Goal: Task Accomplishment & Management: Complete application form

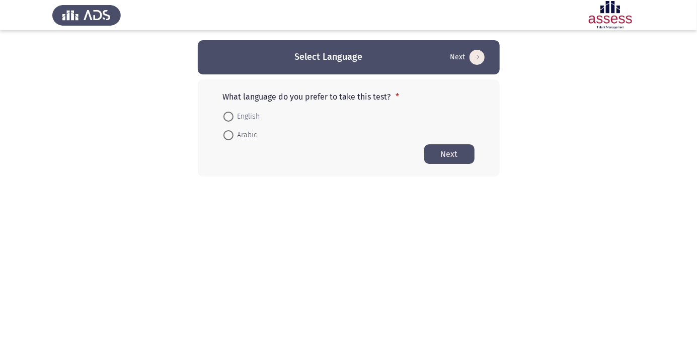
click at [230, 138] on span at bounding box center [228, 135] width 10 height 10
click at [230, 138] on input "Arabic" at bounding box center [228, 135] width 10 height 10
radio input "true"
click at [447, 158] on button "Next" at bounding box center [449, 154] width 50 height 20
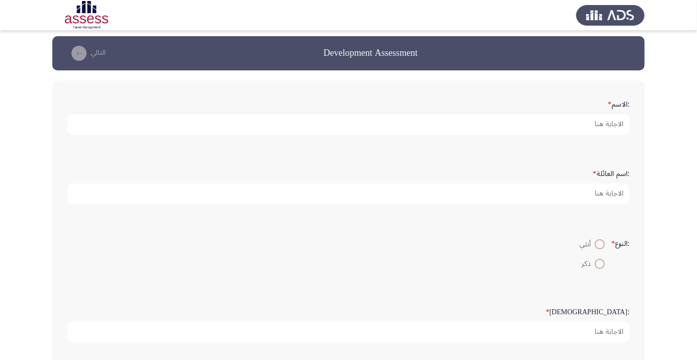
scroll to position [12, 0]
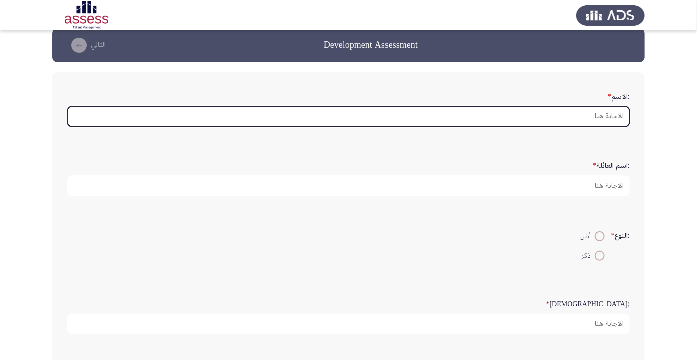
click at [592, 118] on input ":الاسم *" at bounding box center [348, 116] width 562 height 21
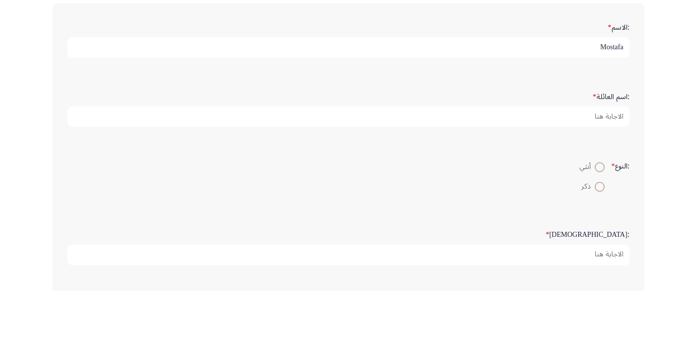
type input "Mostafa"
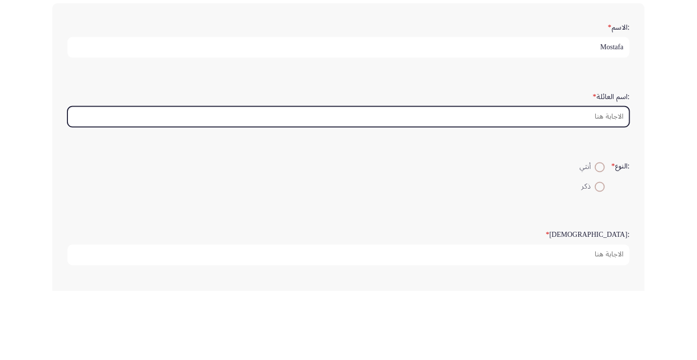
click at [610, 184] on input ":اسم العائلة *" at bounding box center [348, 186] width 562 height 21
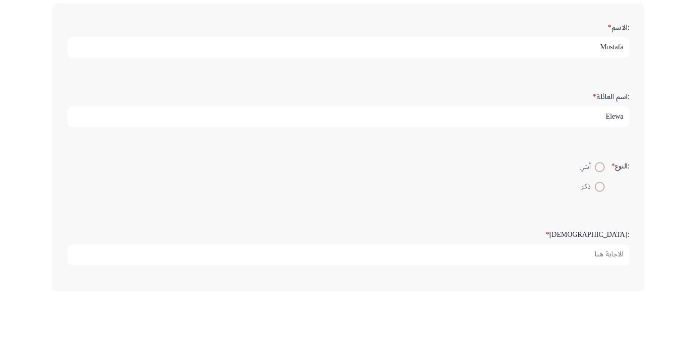
type input "Elewa"
click at [495, 213] on div ":النوع * أنثي ذكر" at bounding box center [348, 245] width 572 height 69
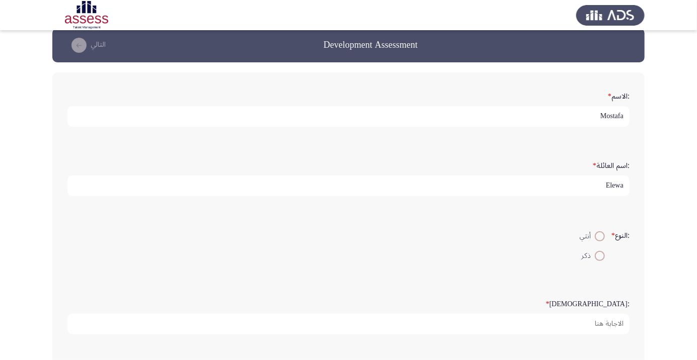
click at [600, 256] on span at bounding box center [600, 256] width 0 height 0
click at [598, 254] on input "ذكر" at bounding box center [600, 256] width 10 height 10
radio input "true"
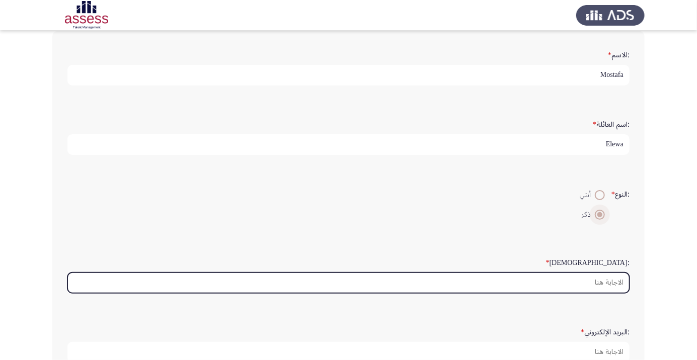
click at [604, 283] on input ":السن *" at bounding box center [348, 283] width 562 height 21
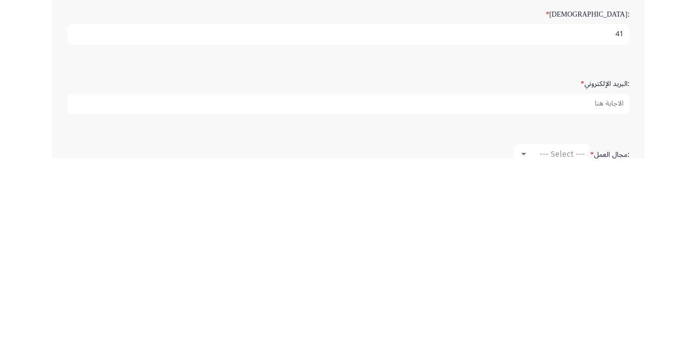
scroll to position [101, 0]
type input "41"
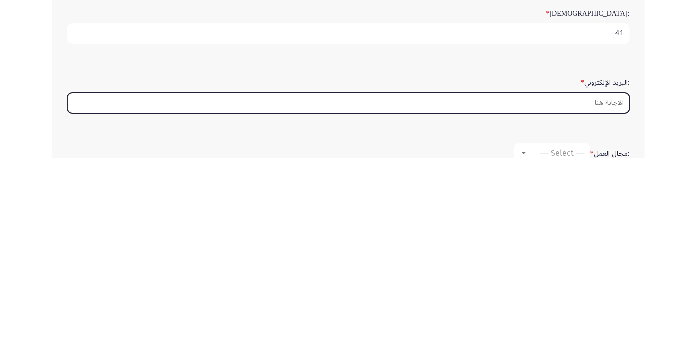
click at [613, 303] on input ":البريد الإلكتروني *" at bounding box center [348, 304] width 562 height 21
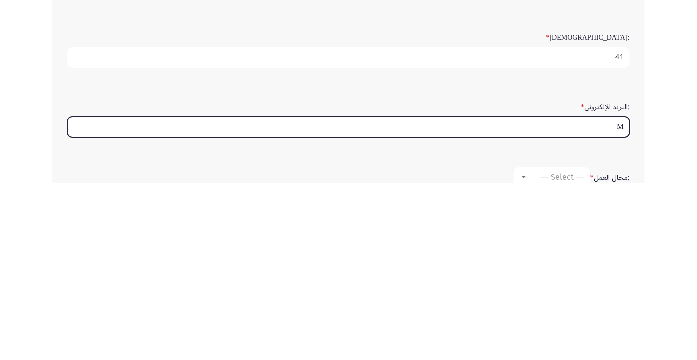
type input "Mo"
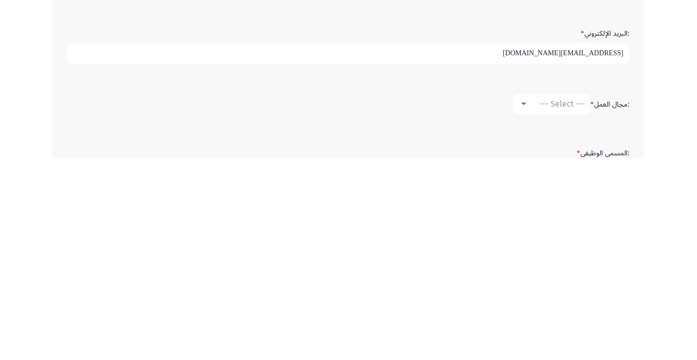
scroll to position [159, 0]
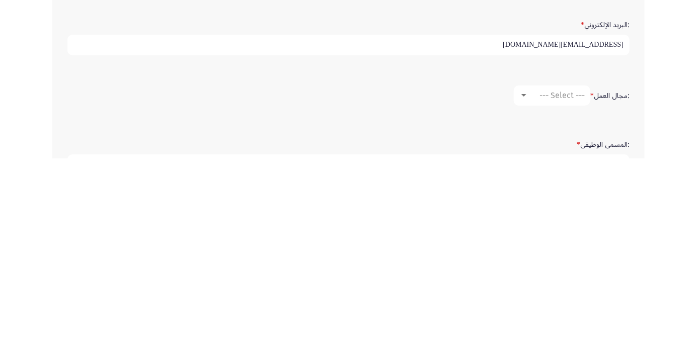
type input "[EMAIL_ADDRESS][DOMAIN_NAME]"
click at [531, 297] on div "--- Select ---" at bounding box center [556, 297] width 56 height 10
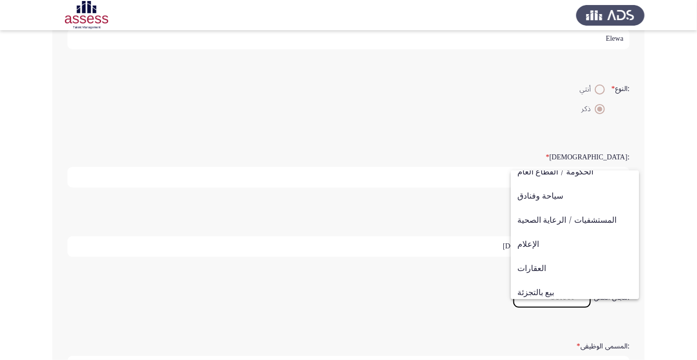
scroll to position [330, 0]
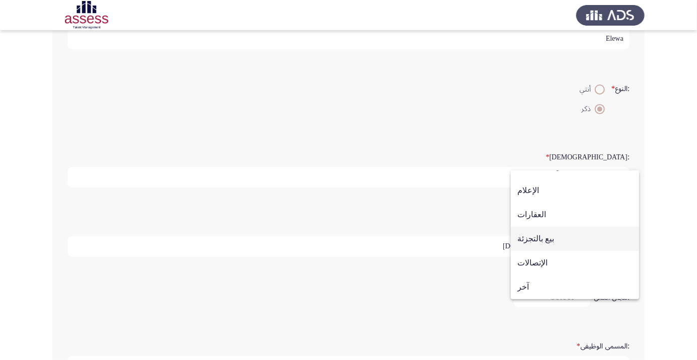
click at [564, 246] on span "بيع بالتجزئة" at bounding box center [574, 239] width 115 height 24
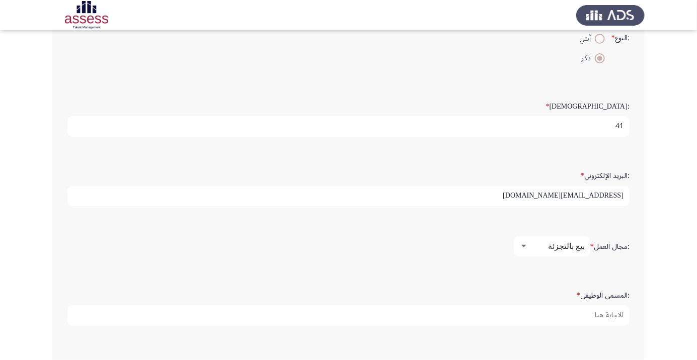
scroll to position [258, 0]
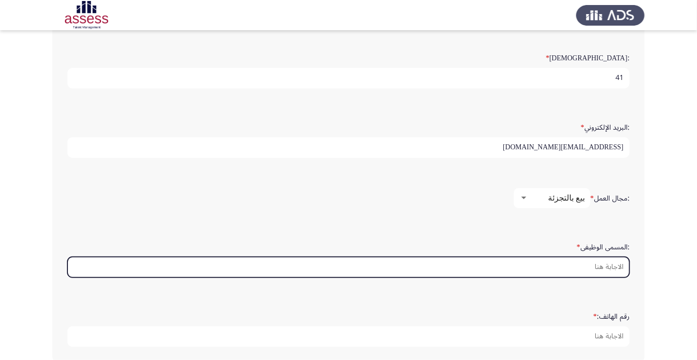
click at [596, 263] on input ":المسمى الوظيفى *" at bounding box center [348, 267] width 562 height 21
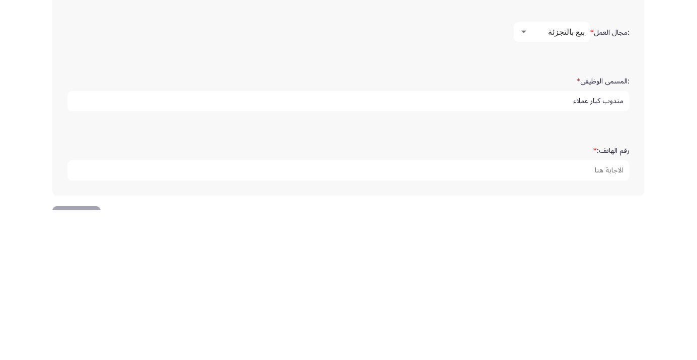
scroll to position [306, 0]
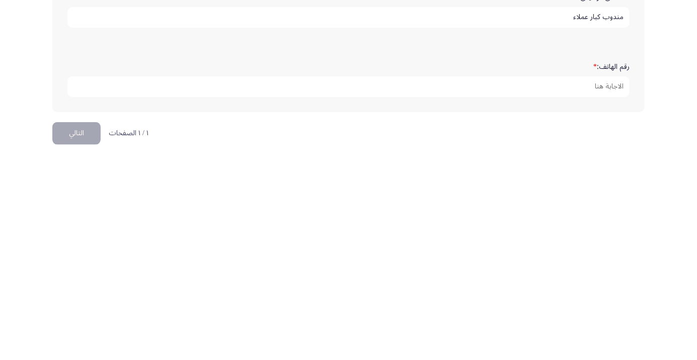
type input "مندوب كبار عملاء"
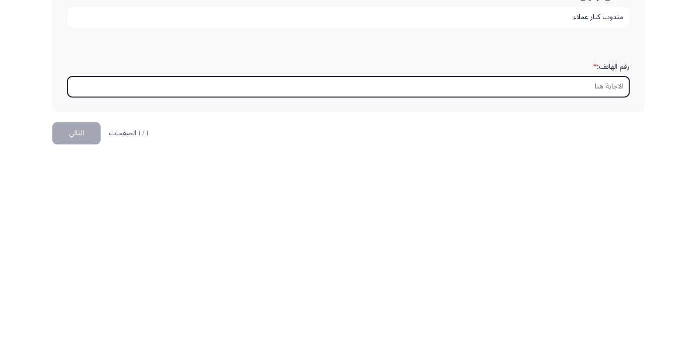
click at [613, 281] on input "رقم الهاتف: *" at bounding box center [348, 288] width 562 height 21
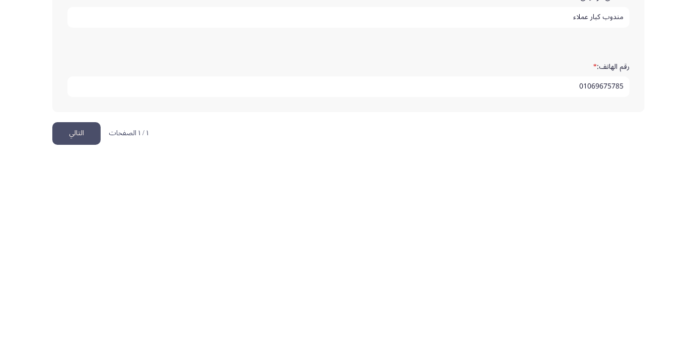
type input "01069675785"
click at [82, 335] on button "التالي" at bounding box center [76, 335] width 48 height 23
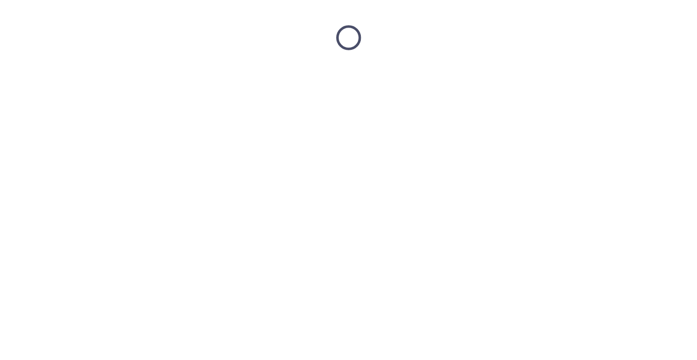
scroll to position [0, 0]
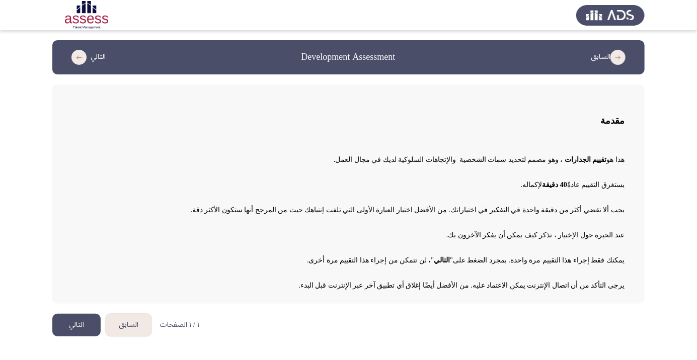
click at [81, 323] on button "التالي" at bounding box center [76, 325] width 48 height 23
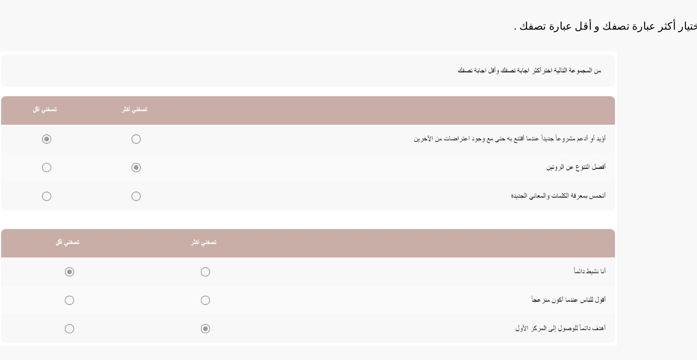
scroll to position [121, 0]
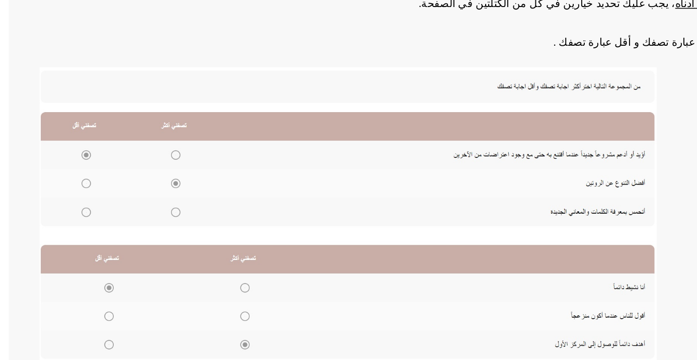
click at [160, 208] on img at bounding box center [273, 211] width 403 height 192
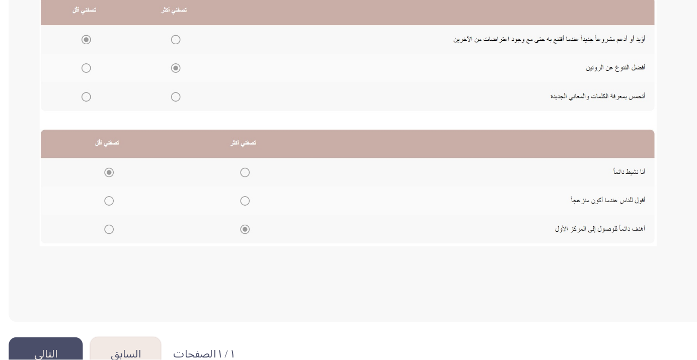
scroll to position [142, 0]
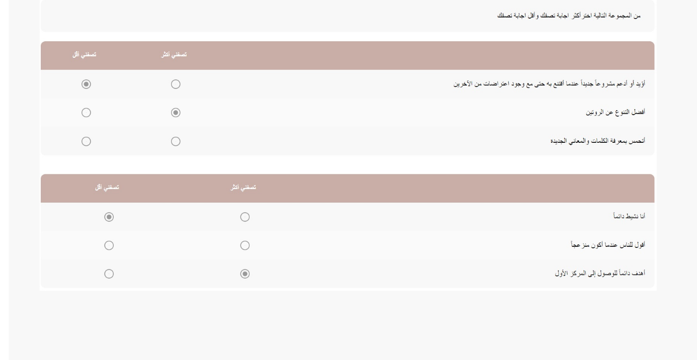
click at [165, 149] on img at bounding box center [273, 189] width 403 height 192
click at [160, 190] on img at bounding box center [273, 189] width 403 height 192
click at [102, 188] on img at bounding box center [273, 189] width 403 height 192
click at [156, 192] on img at bounding box center [273, 189] width 403 height 192
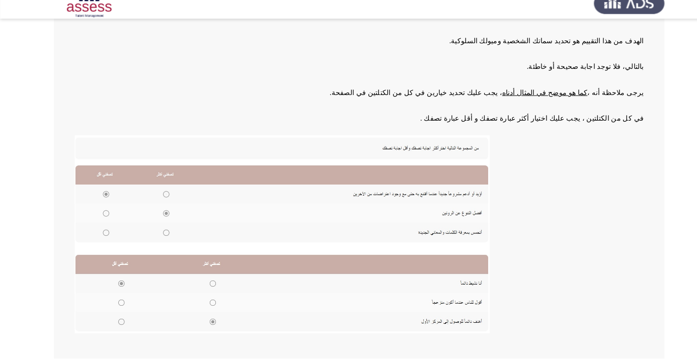
scroll to position [111, 0]
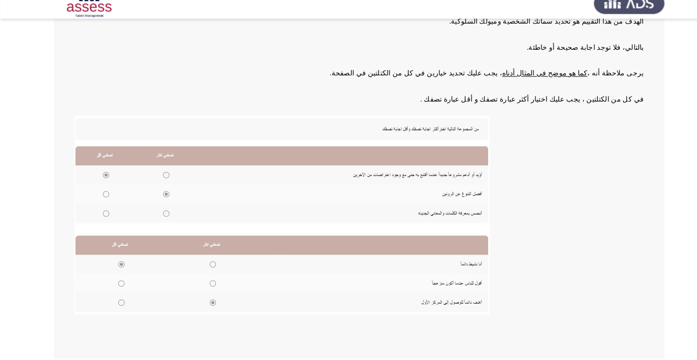
click at [211, 300] on img at bounding box center [273, 221] width 403 height 192
click at [207, 287] on img at bounding box center [273, 221] width 403 height 192
click at [210, 270] on img at bounding box center [273, 221] width 403 height 192
click at [118, 292] on img at bounding box center [273, 221] width 403 height 192
click at [213, 282] on img at bounding box center [273, 221] width 403 height 192
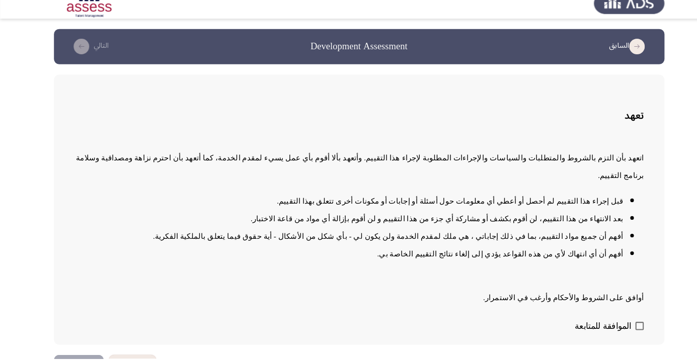
scroll to position [1, 0]
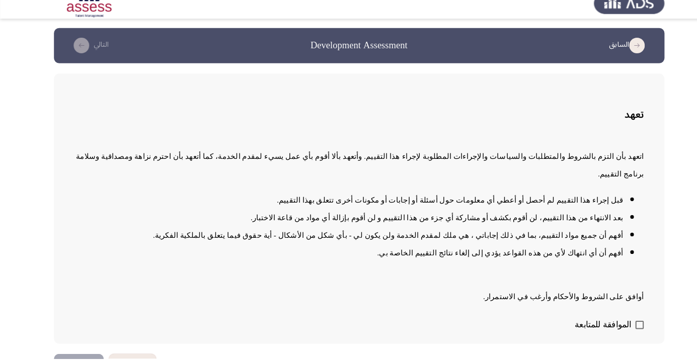
click at [618, 332] on span at bounding box center [620, 328] width 8 height 8
click at [620, 332] on input "الموافقة للمتابعة" at bounding box center [620, 332] width 1 height 1
checkbox input "true"
click at [76, 360] on button "التالي" at bounding box center [76, 367] width 48 height 23
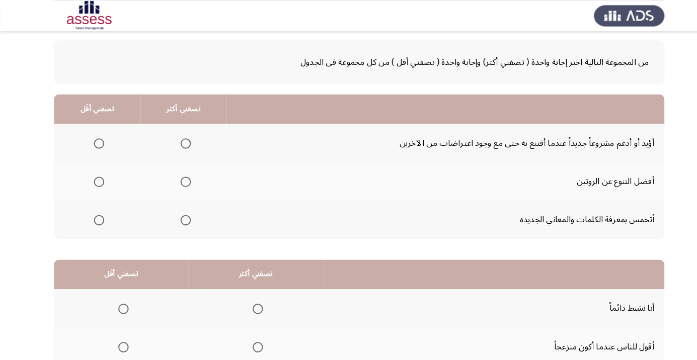
scroll to position [36, 0]
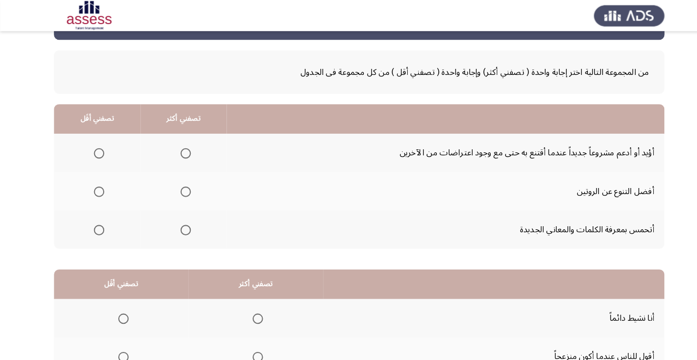
click at [96, 149] on span "Select an option" at bounding box center [96, 149] width 0 height 0
click at [96, 148] on input "Select an option" at bounding box center [96, 149] width 10 height 10
click at [183, 186] on span "Select an option" at bounding box center [180, 186] width 10 height 10
click at [183, 186] on input "Select an option" at bounding box center [180, 186] width 10 height 10
click at [180, 223] on span "Select an option" at bounding box center [180, 223] width 0 height 0
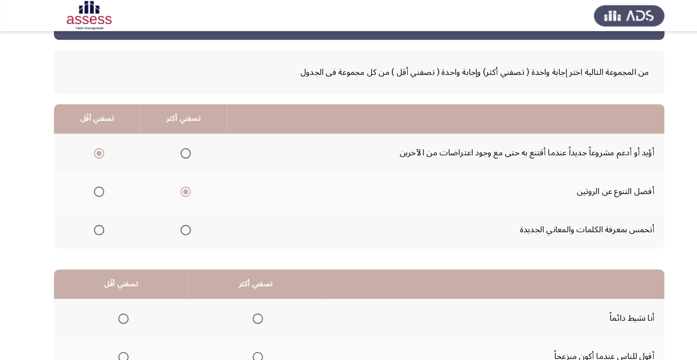
click at [179, 222] on input "Select an option" at bounding box center [180, 223] width 10 height 10
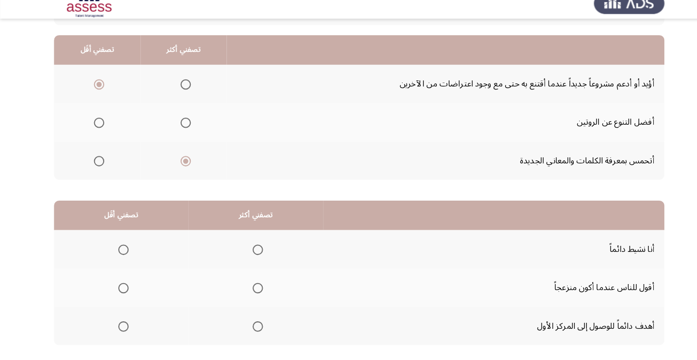
scroll to position [99, 0]
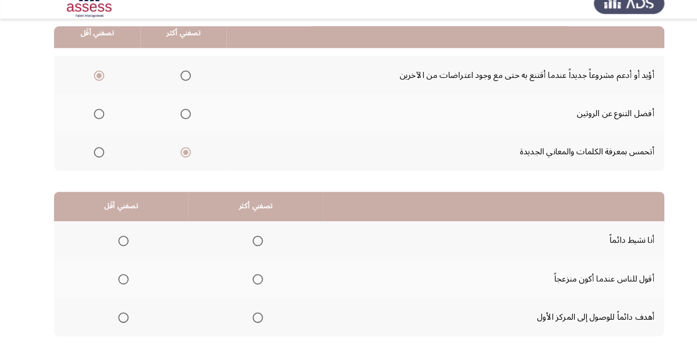
click at [180, 123] on span "Select an option" at bounding box center [180, 123] width 0 height 0
click at [179, 122] on input "Select an option" at bounding box center [180, 123] width 10 height 10
click at [180, 160] on span "Select an option" at bounding box center [180, 160] width 0 height 0
click at [179, 159] on input "Select an option" at bounding box center [180, 160] width 10 height 10
click at [180, 118] on span "Select an option" at bounding box center [180, 123] width 10 height 10
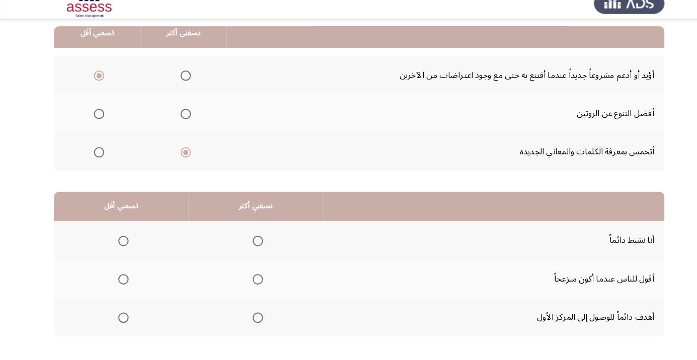
click at [180, 118] on input "Select an option" at bounding box center [180, 123] width 10 height 10
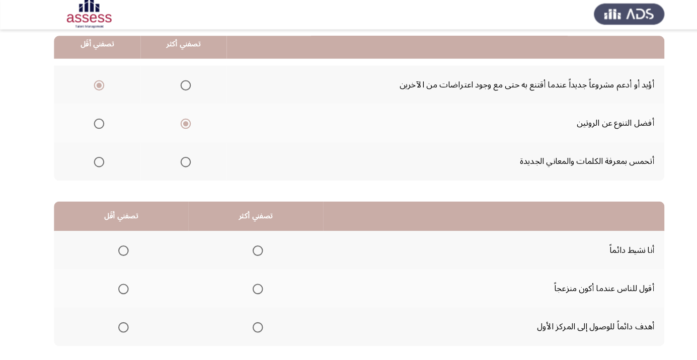
scroll to position [100, 0]
click at [180, 159] on span "Select an option" at bounding box center [180, 159] width 0 height 0
click at [179, 158] on input "Select an option" at bounding box center [180, 159] width 10 height 10
click at [180, 122] on span "Select an option" at bounding box center [180, 122] width 0 height 0
click at [179, 121] on input "Select an option" at bounding box center [180, 122] width 10 height 10
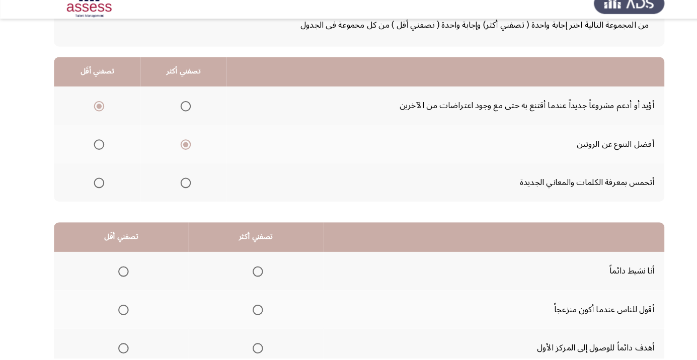
scroll to position [71, 0]
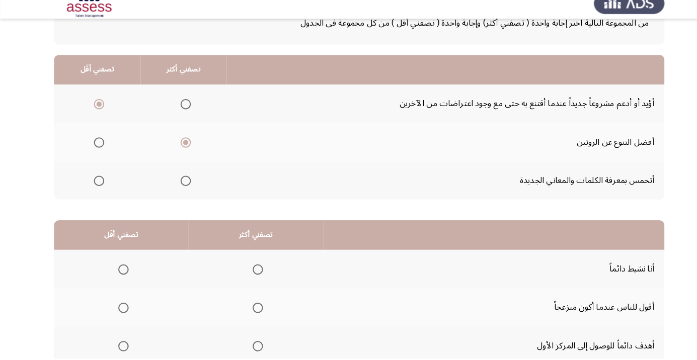
click at [250, 274] on span "Select an option" at bounding box center [250, 274] width 0 height 0
click at [249, 273] on input "Select an option" at bounding box center [250, 274] width 10 height 10
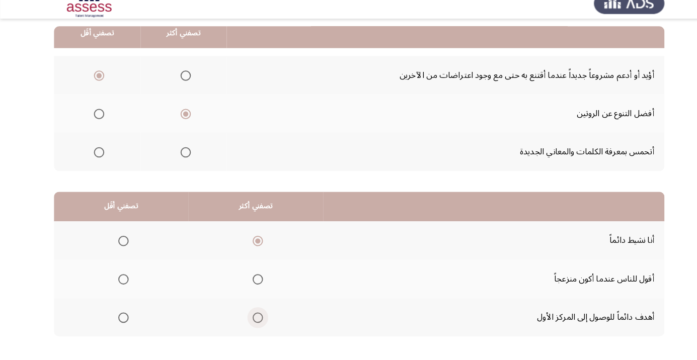
click at [250, 321] on span "Select an option" at bounding box center [250, 321] width 0 height 0
click at [249, 320] on input "Select an option" at bounding box center [250, 321] width 10 height 10
click at [253, 246] on span "Select an option" at bounding box center [250, 246] width 10 height 10
click at [253, 246] on input "Select an option" at bounding box center [250, 246] width 10 height 10
click at [250, 321] on span "Select an option" at bounding box center [250, 321] width 0 height 0
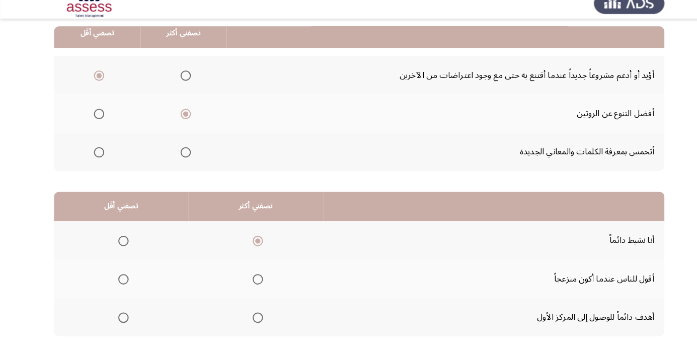
click at [249, 320] on input "Select an option" at bounding box center [250, 321] width 10 height 10
click at [120, 283] on span "Select an option" at bounding box center [120, 283] width 0 height 0
click at [119, 282] on input "Select an option" at bounding box center [120, 283] width 10 height 10
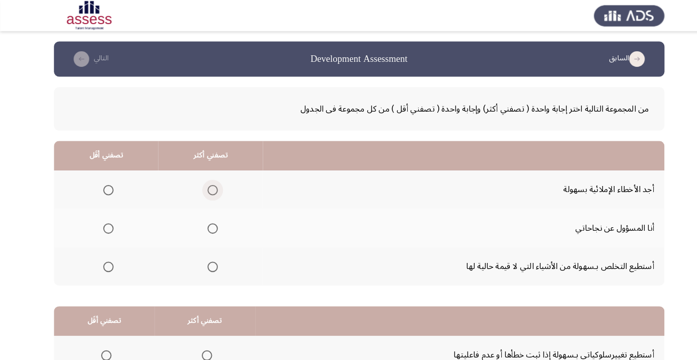
click at [206, 185] on span "Select an option" at bounding box center [206, 185] width 0 height 0
click at [204, 184] on input "Select an option" at bounding box center [206, 185] width 10 height 10
click at [109, 222] on span "Select an option" at bounding box center [105, 222] width 10 height 10
click at [109, 222] on input "Select an option" at bounding box center [105, 222] width 10 height 10
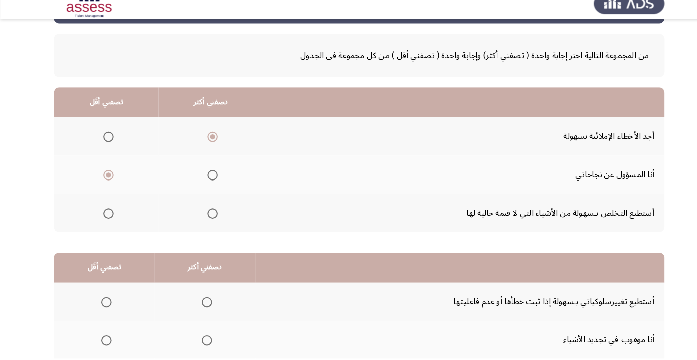
scroll to position [40, 0]
click at [206, 219] on span "Select an option" at bounding box center [206, 219] width 0 height 0
click at [204, 218] on input "Select an option" at bounding box center [206, 219] width 10 height 10
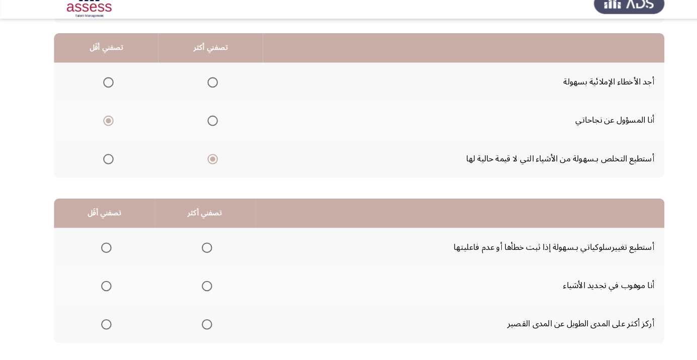
scroll to position [99, 0]
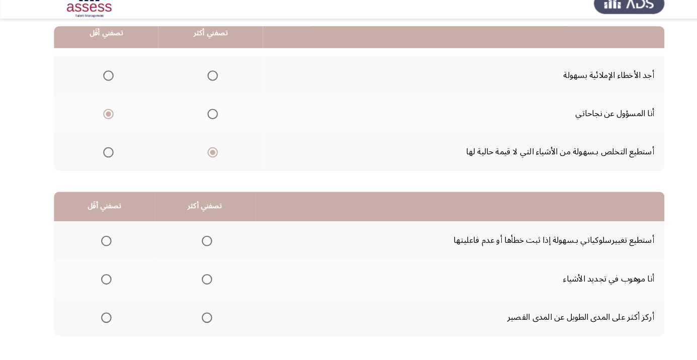
click at [198, 245] on span "Select an option" at bounding box center [201, 246] width 10 height 10
click at [198, 245] on input "Select an option" at bounding box center [201, 246] width 10 height 10
click at [103, 283] on span "Select an option" at bounding box center [103, 283] width 0 height 0
click at [102, 282] on input "Select an option" at bounding box center [103, 283] width 10 height 10
click at [107, 316] on span "Select an option" at bounding box center [103, 321] width 10 height 10
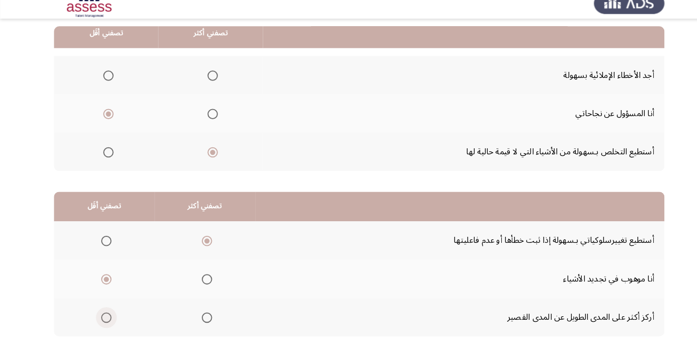
click at [107, 316] on input "Select an option" at bounding box center [103, 321] width 10 height 10
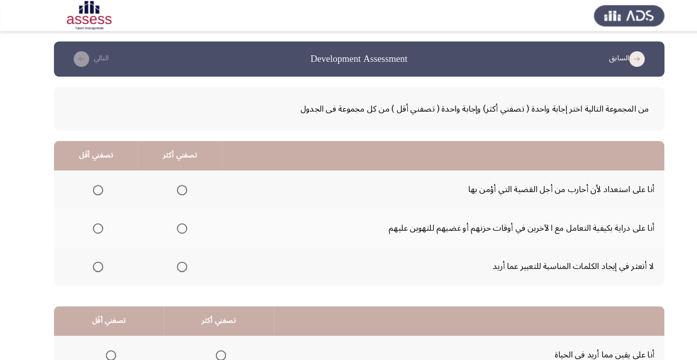
click at [175, 255] on span "Select an option" at bounding box center [177, 259] width 10 height 10
click at [175, 255] on input "Select an option" at bounding box center [177, 259] width 10 height 10
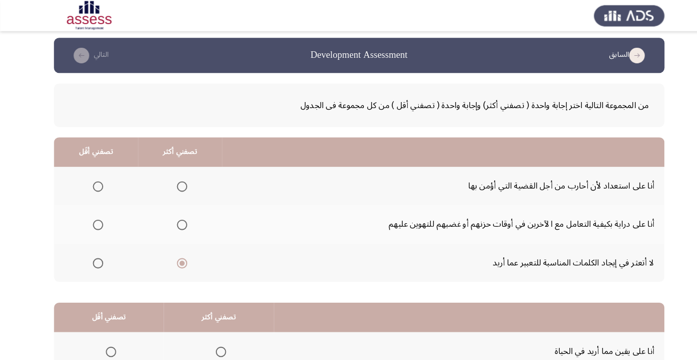
scroll to position [2, 0]
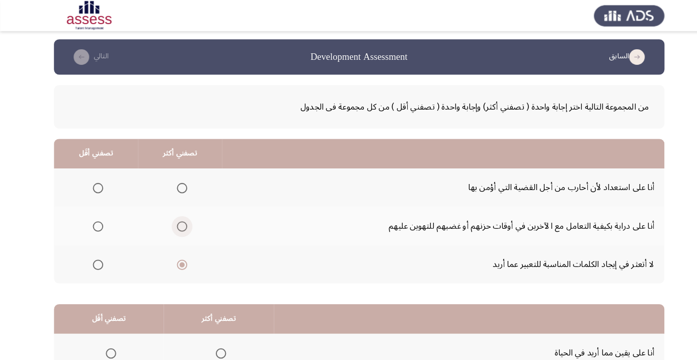
click at [176, 219] on span "Select an option" at bounding box center [177, 220] width 10 height 10
click at [176, 219] on input "Select an option" at bounding box center [177, 220] width 10 height 10
click at [95, 220] on span "Select an option" at bounding box center [95, 220] width 0 height 0
click at [95, 219] on input "Select an option" at bounding box center [95, 220] width 10 height 10
click at [176, 219] on span "Select an option" at bounding box center [177, 220] width 10 height 10
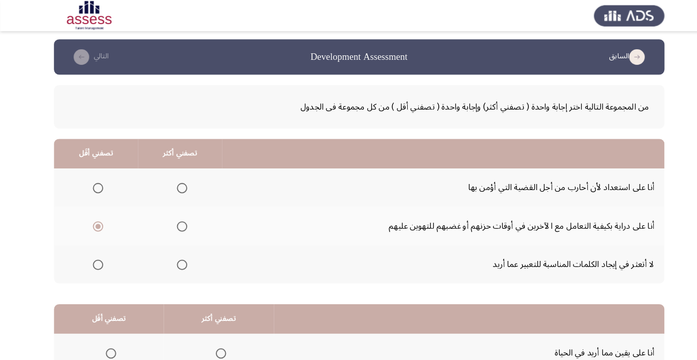
click at [176, 219] on input "Select an option" at bounding box center [177, 220] width 10 height 10
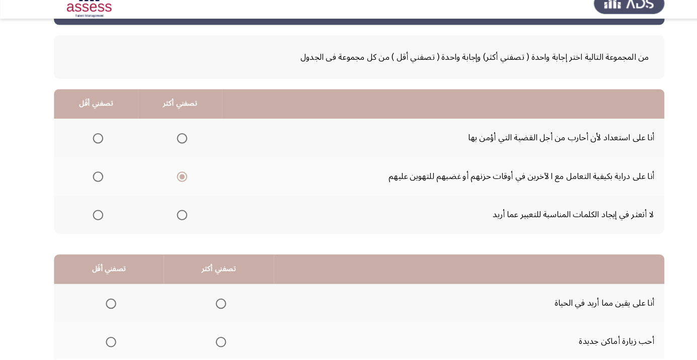
scroll to position [45, 0]
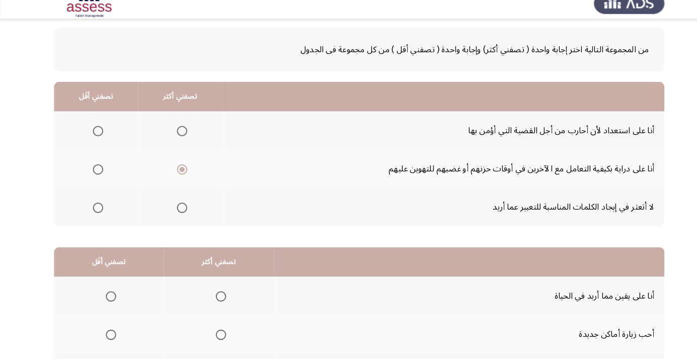
click at [212, 299] on span "Select an option" at bounding box center [214, 300] width 10 height 10
click at [212, 299] on input "Select an option" at bounding box center [214, 300] width 10 height 10
click at [212, 299] on span "Select an option" at bounding box center [214, 299] width 5 height 5
click at [212, 299] on input "Select an option" at bounding box center [214, 300] width 10 height 10
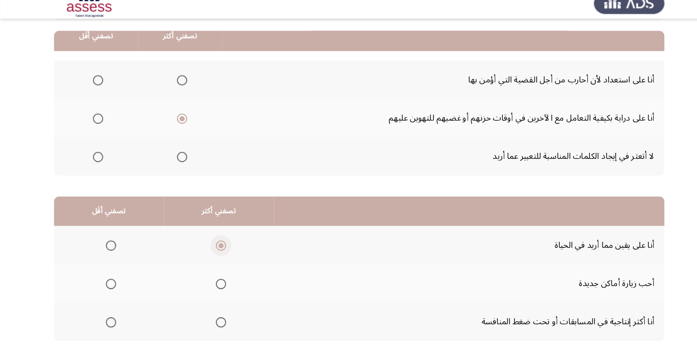
scroll to position [98, 0]
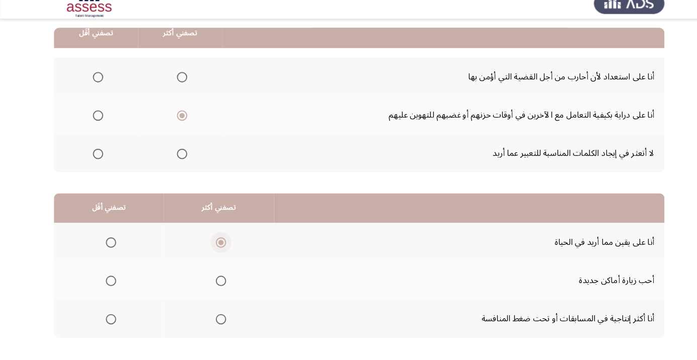
click at [212, 321] on span "Select an option" at bounding box center [214, 322] width 10 height 10
click at [212, 321] on input "Select an option" at bounding box center [214, 322] width 10 height 10
click at [103, 287] on span "Select an option" at bounding box center [108, 285] width 10 height 10
click at [103, 287] on input "Select an option" at bounding box center [108, 285] width 10 height 10
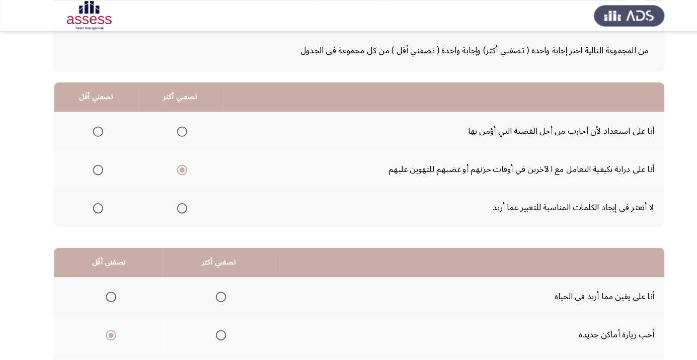
scroll to position [56, 0]
click at [91, 164] on span "Select an option" at bounding box center [95, 166] width 10 height 10
click at [91, 164] on input "Select an option" at bounding box center [95, 166] width 10 height 10
click at [176, 165] on span "Select an option" at bounding box center [177, 166] width 10 height 10
click at [176, 165] on input "Select an option" at bounding box center [177, 166] width 10 height 10
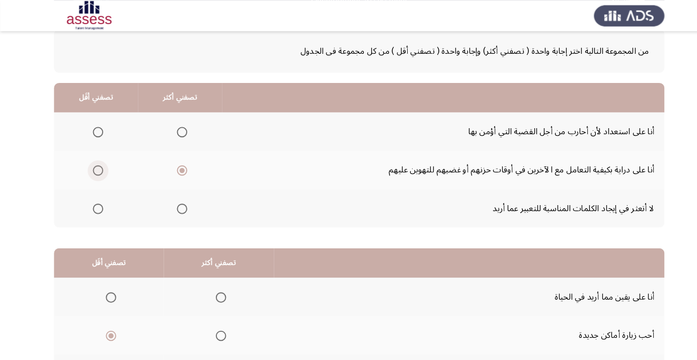
click at [95, 168] on span "Select an option" at bounding box center [95, 166] width 10 height 10
click at [95, 168] on input "Select an option" at bounding box center [95, 166] width 10 height 10
click at [181, 204] on span "Select an option" at bounding box center [177, 203] width 10 height 10
click at [181, 204] on input "Select an option" at bounding box center [177, 203] width 10 height 10
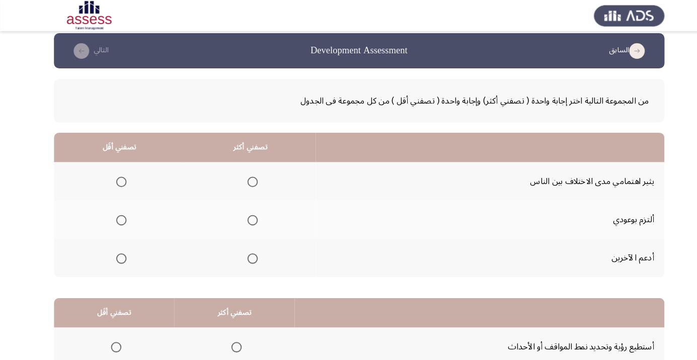
scroll to position [0, 0]
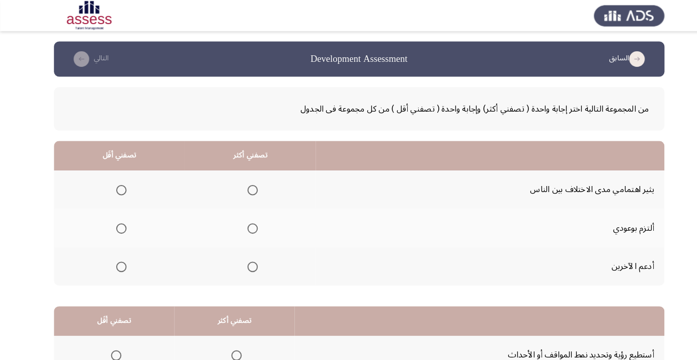
click at [243, 221] on span "Select an option" at bounding box center [245, 222] width 10 height 10
click at [243, 221] on input "Select an option" at bounding box center [245, 222] width 10 height 10
click at [117, 258] on span "Select an option" at bounding box center [118, 259] width 10 height 10
click at [117, 258] on input "Select an option" at bounding box center [118, 259] width 10 height 10
click at [243, 258] on span "Select an option" at bounding box center [245, 259] width 10 height 10
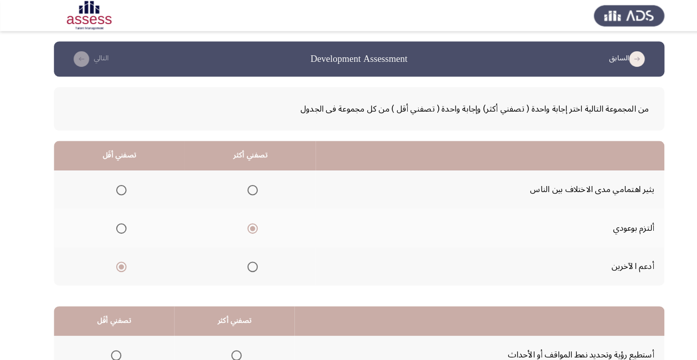
click at [243, 258] on input "Select an option" at bounding box center [245, 259] width 10 height 10
click at [120, 185] on span "Select an option" at bounding box center [118, 185] width 10 height 10
click at [120, 185] on input "Select an option" at bounding box center [118, 185] width 10 height 10
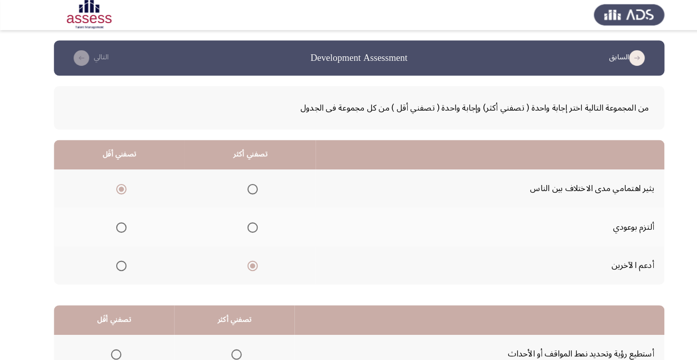
scroll to position [99, 0]
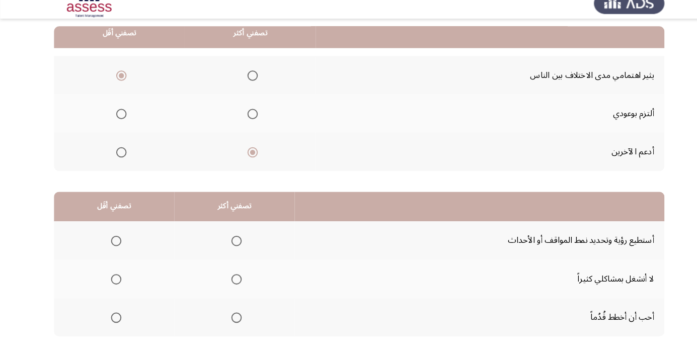
click at [229, 321] on span "Select an option" at bounding box center [229, 321] width 0 height 0
click at [226, 320] on input "Select an option" at bounding box center [229, 321] width 10 height 10
click at [113, 283] on span "Select an option" at bounding box center [113, 283] width 0 height 0
click at [112, 282] on input "Select an option" at bounding box center [113, 283] width 10 height 10
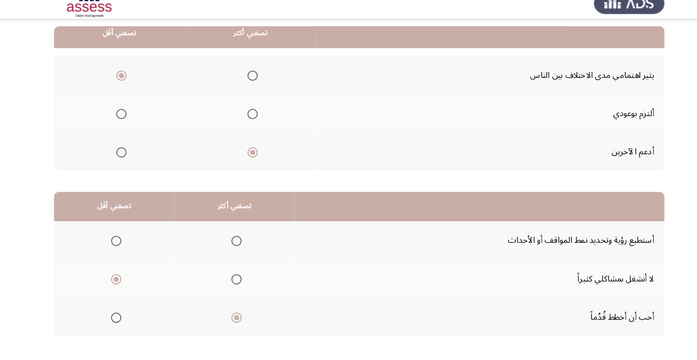
scroll to position [0, 0]
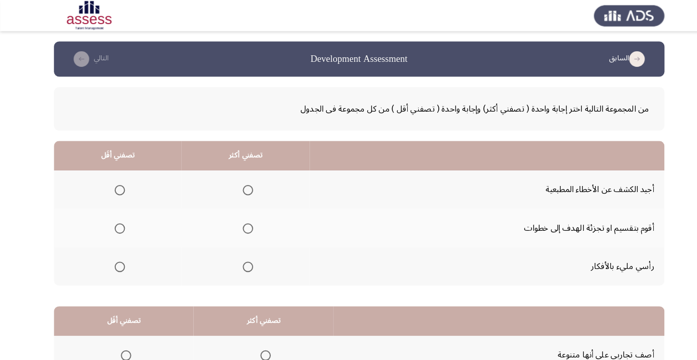
click at [241, 222] on span "Select an option" at bounding box center [241, 222] width 0 height 0
click at [239, 221] on input "Select an option" at bounding box center [241, 222] width 10 height 10
click at [115, 258] on span "Select an option" at bounding box center [116, 259] width 10 height 10
click at [115, 258] on input "Select an option" at bounding box center [116, 259] width 10 height 10
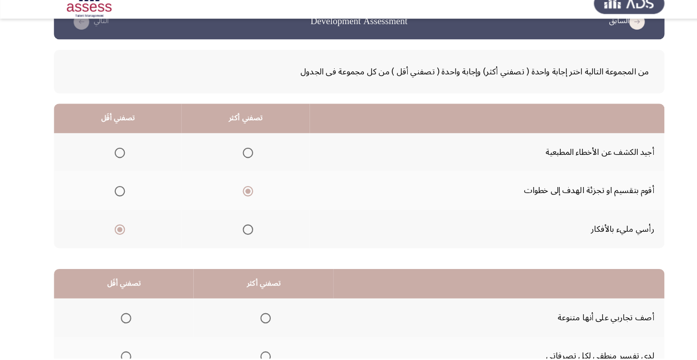
scroll to position [25, 0]
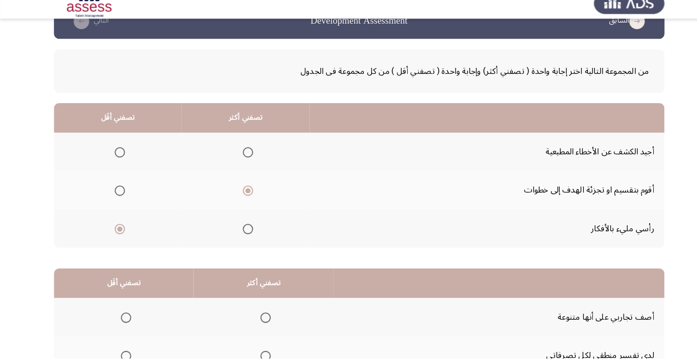
click at [115, 159] on span "Select an option" at bounding box center [116, 160] width 10 height 10
click at [115, 159] on input "Select an option" at bounding box center [116, 160] width 10 height 10
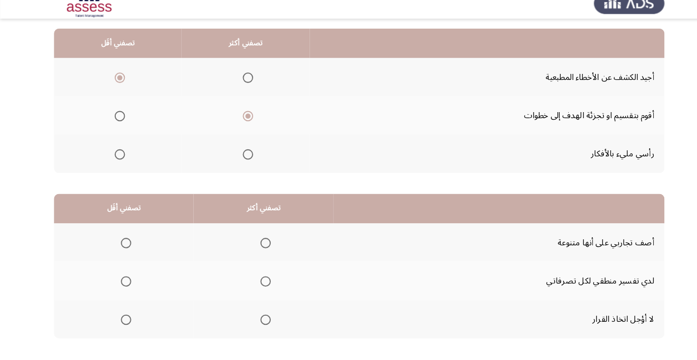
scroll to position [99, 0]
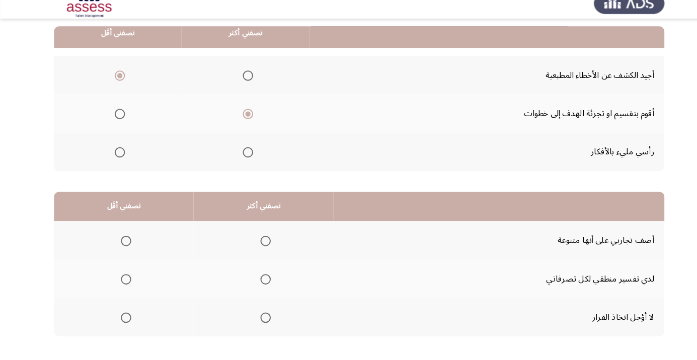
click at [258, 320] on span "Select an option" at bounding box center [258, 321] width 10 height 10
click at [258, 320] on input "Select an option" at bounding box center [258, 321] width 10 height 10
click at [122, 245] on span "Select an option" at bounding box center [122, 246] width 10 height 10
click at [122, 245] on input "Select an option" at bounding box center [122, 246] width 10 height 10
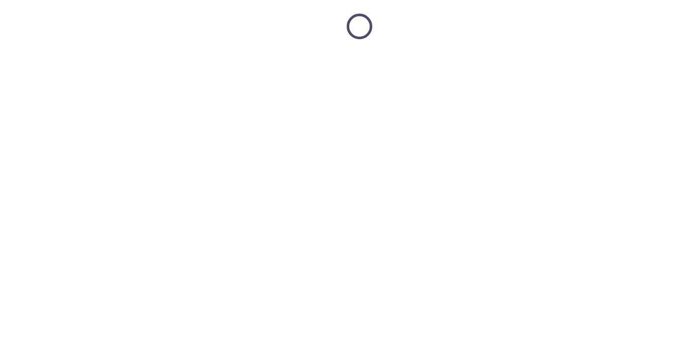
scroll to position [0, 0]
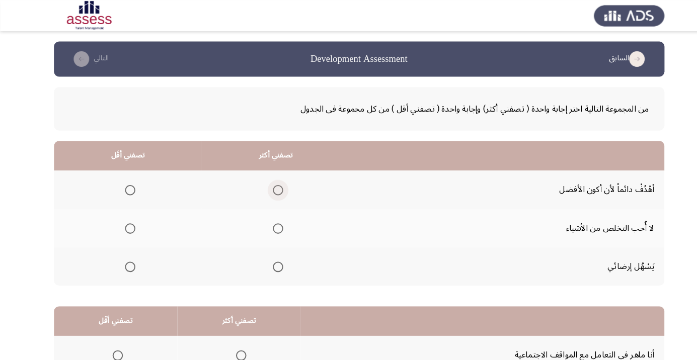
click at [270, 185] on span "Select an option" at bounding box center [270, 185] width 0 height 0
click at [269, 184] on input "Select an option" at bounding box center [270, 185] width 10 height 10
click at [126, 259] on span "Select an option" at bounding box center [126, 259] width 0 height 0
click at [126, 258] on input "Select an option" at bounding box center [126, 259] width 10 height 10
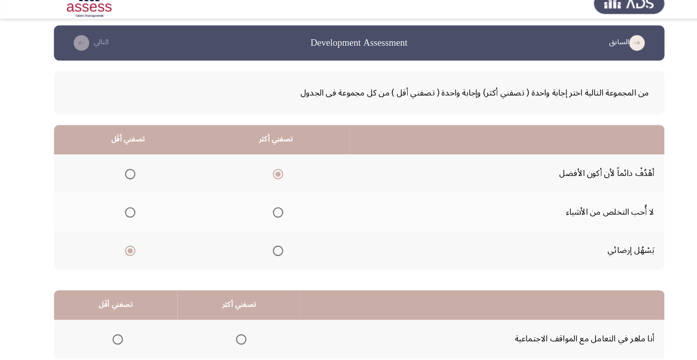
scroll to position [99, 0]
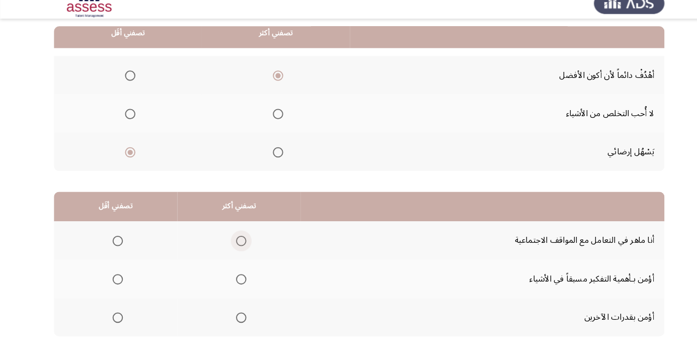
click at [234, 246] on span "Select an option" at bounding box center [234, 246] width 0 height 0
click at [232, 245] on input "Select an option" at bounding box center [234, 246] width 10 height 10
click at [114, 283] on span "Select an option" at bounding box center [114, 283] width 0 height 0
click at [113, 282] on input "Select an option" at bounding box center [114, 283] width 10 height 10
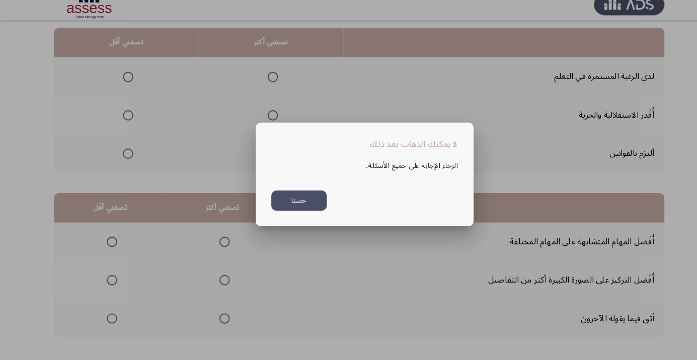
scroll to position [0, 0]
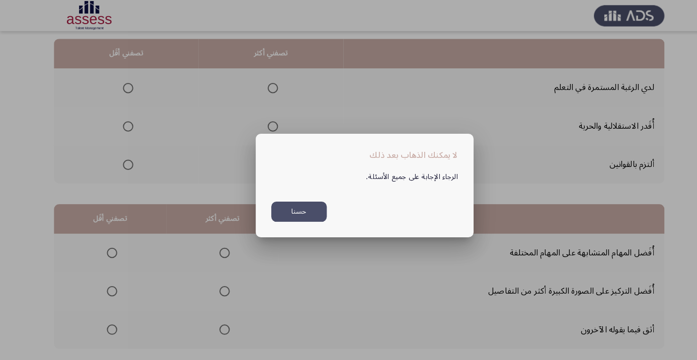
click at [551, 253] on div at bounding box center [348, 180] width 697 height 360
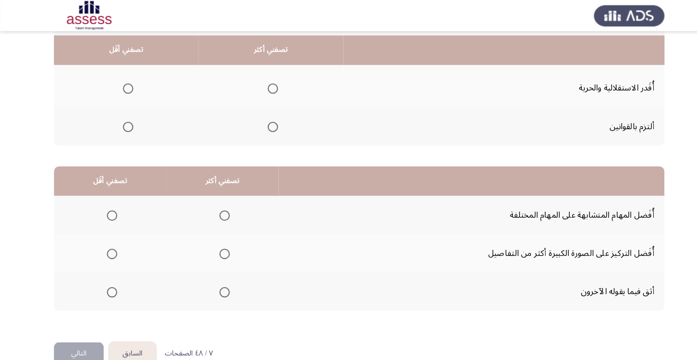
scroll to position [135, 0]
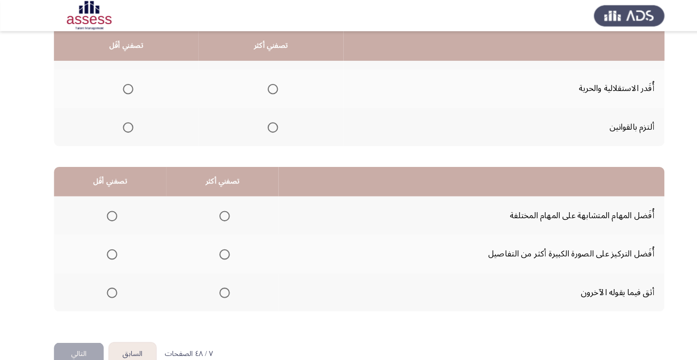
click at [124, 89] on span "Select an option" at bounding box center [124, 87] width 10 height 10
click at [124, 89] on input "Select an option" at bounding box center [124, 87] width 10 height 10
click at [267, 124] on span "Select an option" at bounding box center [265, 124] width 10 height 10
click at [267, 124] on input "Select an option" at bounding box center [265, 124] width 10 height 10
click at [260, 85] on span "Select an option" at bounding box center [265, 87] width 10 height 10
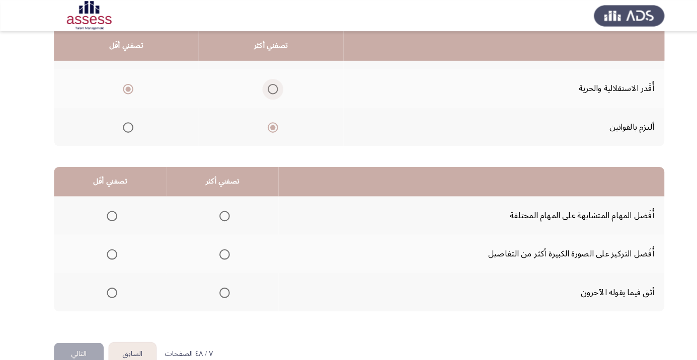
click at [260, 85] on input "Select an option" at bounding box center [265, 87] width 10 height 10
click at [128, 87] on span "Select an option" at bounding box center [124, 87] width 10 height 10
click at [128, 87] on input "Select an option" at bounding box center [124, 87] width 10 height 10
click at [260, 125] on span "Select an option" at bounding box center [265, 124] width 10 height 10
click at [260, 125] on input "Select an option" at bounding box center [265, 124] width 10 height 10
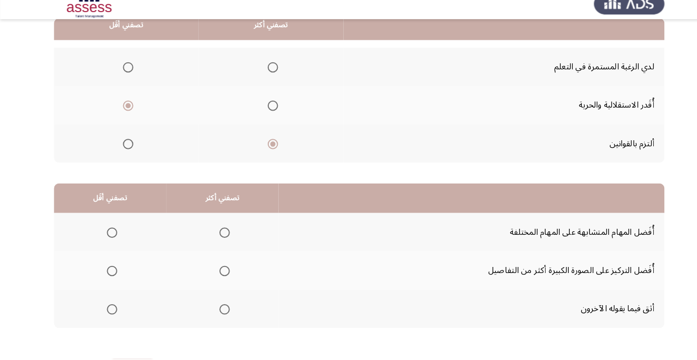
scroll to position [99, 0]
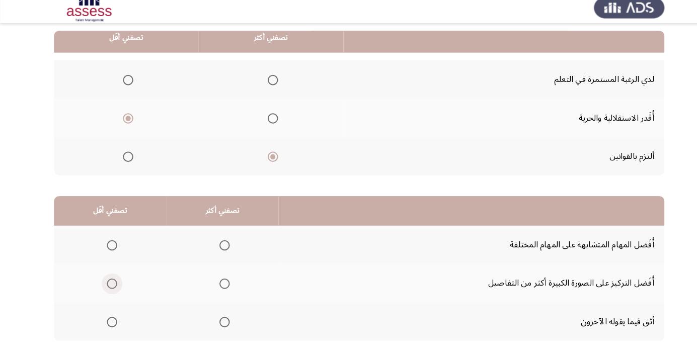
click at [108, 282] on span "Select an option" at bounding box center [109, 283] width 10 height 10
click at [108, 282] on input "Select an option" at bounding box center [109, 283] width 10 height 10
click at [223, 293] on th at bounding box center [216, 282] width 109 height 37
click at [104, 246] on span "Select an option" at bounding box center [109, 246] width 10 height 10
click at [104, 246] on input "Select an option" at bounding box center [109, 246] width 10 height 10
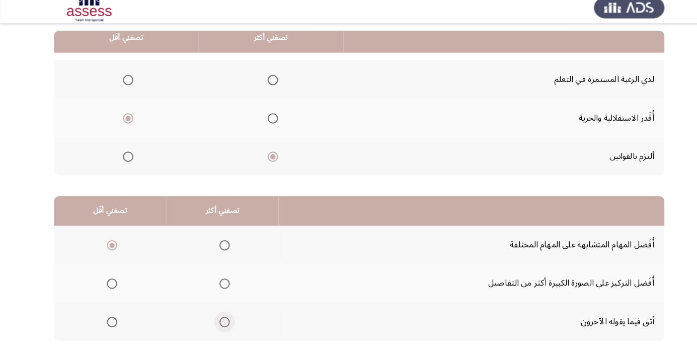
click at [222, 324] on span "Select an option" at bounding box center [218, 321] width 10 height 10
click at [222, 324] on input "Select an option" at bounding box center [218, 321] width 10 height 10
click at [111, 321] on span "Select an option" at bounding box center [109, 321] width 10 height 10
click at [111, 321] on input "Select an option" at bounding box center [109, 321] width 10 height 10
click at [220, 281] on span "Select an option" at bounding box center [218, 283] width 10 height 10
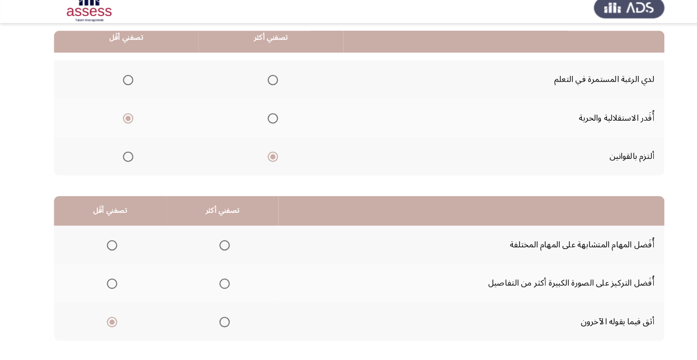
click at [220, 281] on input "Select an option" at bounding box center [218, 283] width 10 height 10
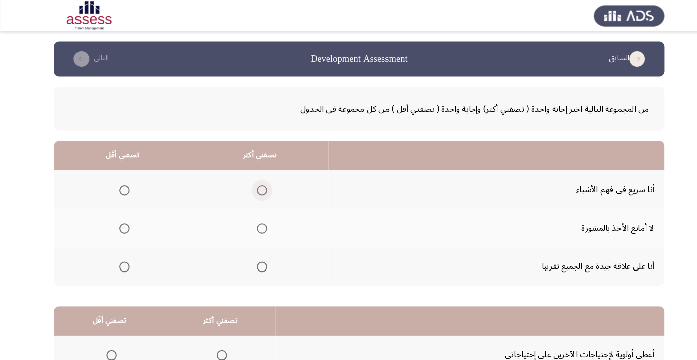
click at [254, 185] on span "Select an option" at bounding box center [254, 185] width 0 height 0
click at [251, 184] on input "Select an option" at bounding box center [254, 185] width 10 height 10
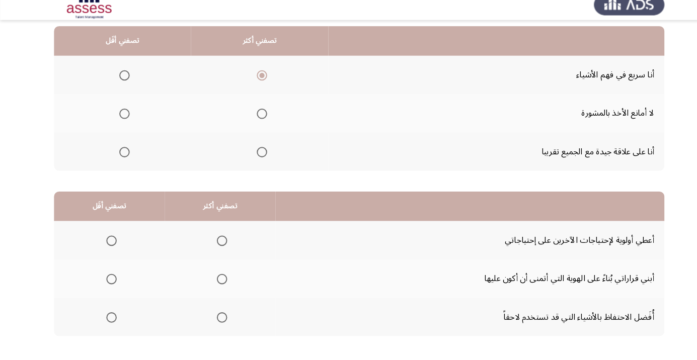
scroll to position [107, 0]
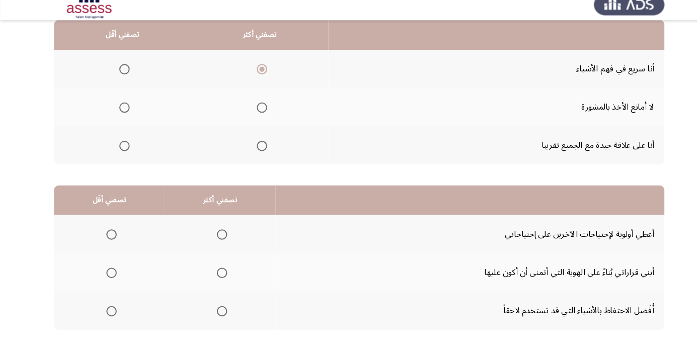
click at [252, 140] on th at bounding box center [251, 151] width 133 height 37
click at [252, 148] on span "Select an option" at bounding box center [254, 152] width 10 height 10
click at [252, 148] on input "Select an option" at bounding box center [254, 152] width 10 height 10
click at [121, 115] on span "Select an option" at bounding box center [121, 115] width 0 height 0
click at [120, 114] on input "Select an option" at bounding box center [121, 115] width 10 height 10
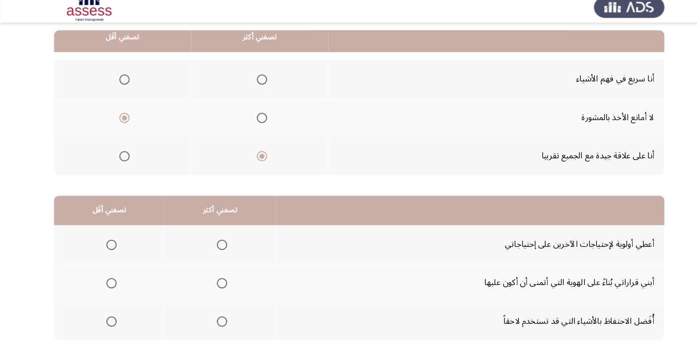
scroll to position [99, 0]
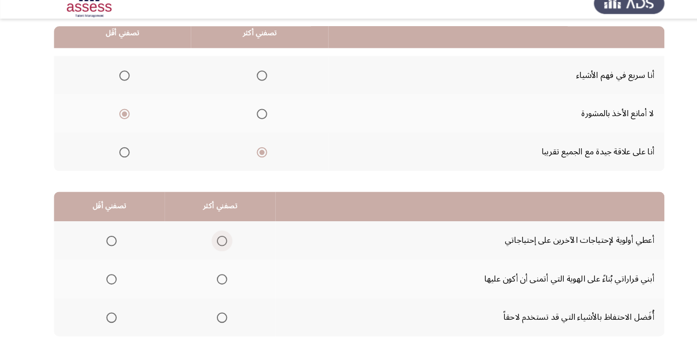
click at [215, 246] on span "Select an option" at bounding box center [215, 246] width 0 height 0
click at [214, 245] on input "Select an option" at bounding box center [215, 246] width 10 height 10
click at [110, 321] on span "Select an option" at bounding box center [108, 321] width 10 height 10
click at [110, 321] on input "Select an option" at bounding box center [108, 321] width 10 height 10
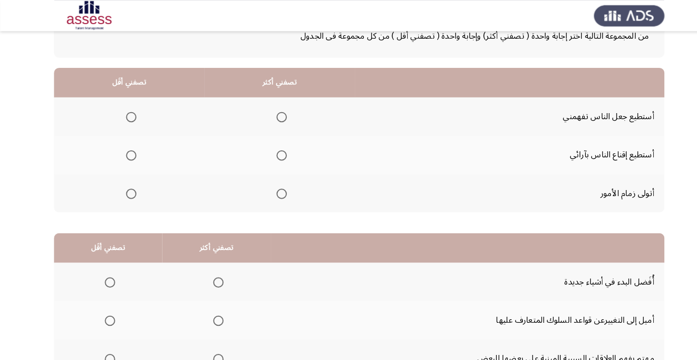
scroll to position [62, 0]
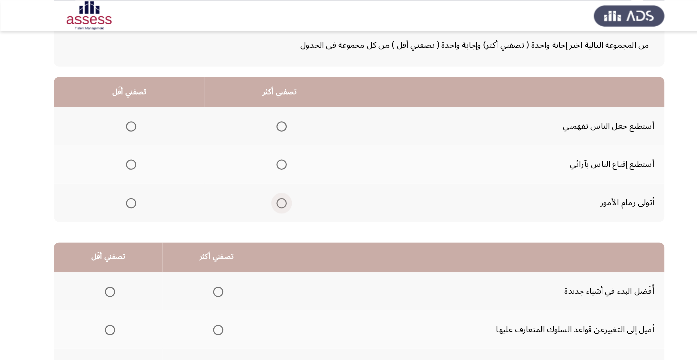
click at [275, 197] on span "Select an option" at bounding box center [273, 197] width 10 height 10
click at [275, 197] on input "Select an option" at bounding box center [273, 197] width 10 height 10
click at [127, 160] on span "Select an option" at bounding box center [127, 160] width 0 height 0
click at [126, 159] on input "Select an option" at bounding box center [127, 160] width 10 height 10
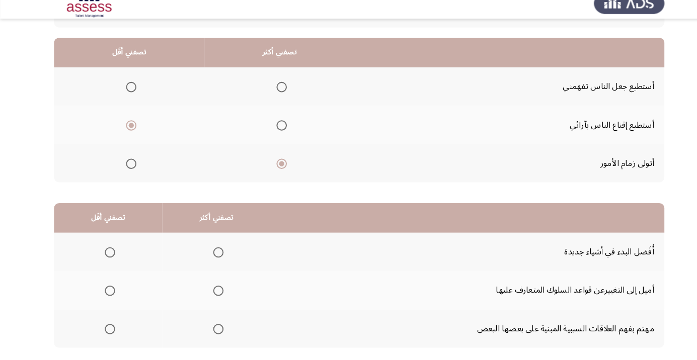
scroll to position [99, 0]
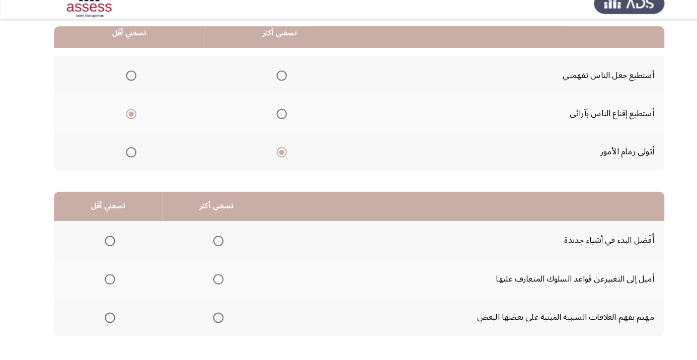
click at [127, 86] on span "Select an option" at bounding box center [127, 86] width 0 height 0
click at [126, 85] on input "Select an option" at bounding box center [127, 86] width 10 height 10
click at [127, 123] on span "Select an option" at bounding box center [127, 123] width 0 height 0
click at [126, 122] on input "Select an option" at bounding box center [127, 123] width 10 height 10
click at [271, 85] on span "Select an option" at bounding box center [273, 86] width 10 height 10
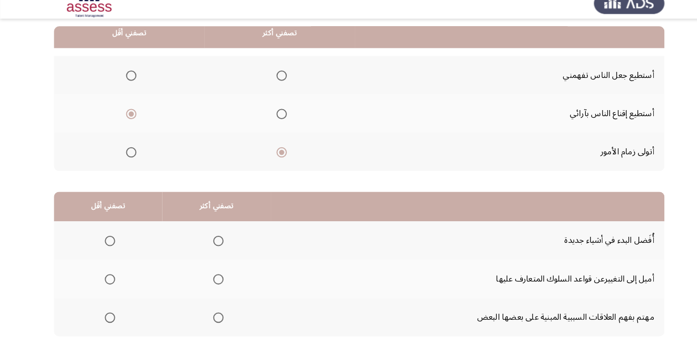
click at [271, 85] on input "Select an option" at bounding box center [273, 86] width 10 height 10
click at [274, 163] on span "Select an option" at bounding box center [273, 160] width 10 height 10
click at [274, 163] on input "Select an option" at bounding box center [273, 160] width 10 height 10
click at [214, 247] on span "Select an option" at bounding box center [212, 246] width 10 height 10
click at [214, 247] on input "Select an option" at bounding box center [212, 246] width 10 height 10
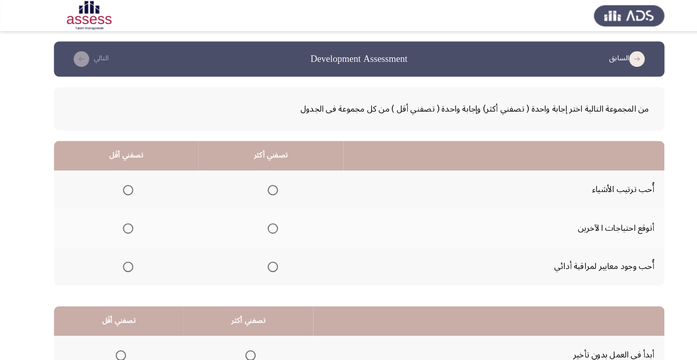
click at [266, 260] on span "Select an option" at bounding box center [265, 259] width 10 height 10
click at [266, 260] on input "Select an option" at bounding box center [265, 259] width 10 height 10
click at [124, 225] on span "Select an option" at bounding box center [124, 222] width 10 height 10
click at [124, 225] on input "Select an option" at bounding box center [124, 222] width 10 height 10
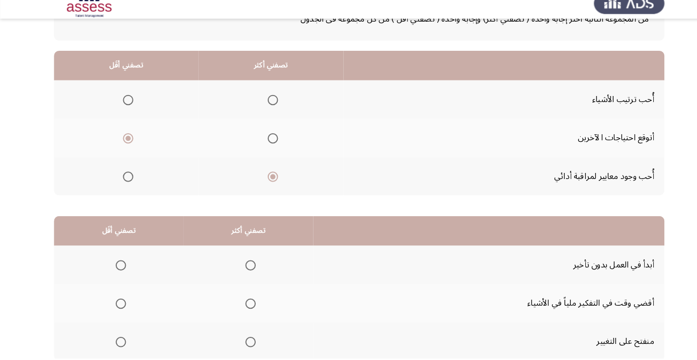
scroll to position [99, 0]
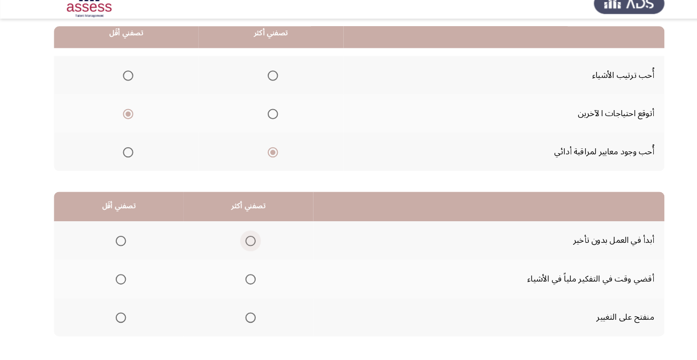
click at [243, 246] on span "Select an option" at bounding box center [243, 246] width 0 height 0
click at [242, 245] on input "Select an option" at bounding box center [243, 246] width 10 height 10
click at [119, 283] on span "Select an option" at bounding box center [117, 283] width 10 height 10
click at [119, 283] on input "Select an option" at bounding box center [117, 283] width 10 height 10
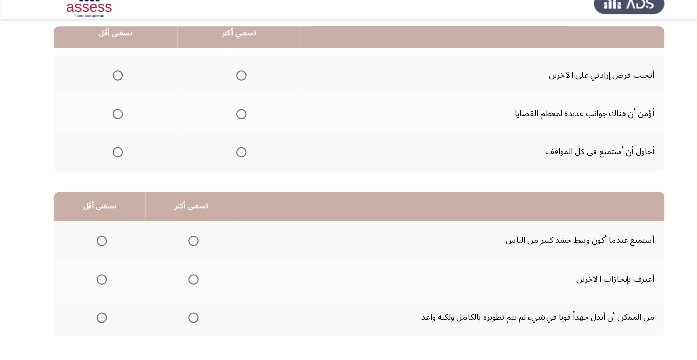
click at [231, 85] on span "Select an option" at bounding box center [234, 86] width 10 height 10
click at [231, 85] on input "Select an option" at bounding box center [234, 86] width 10 height 10
click at [188, 283] on span "Select an option" at bounding box center [188, 283] width 0 height 0
click at [186, 282] on input "Select an option" at bounding box center [188, 283] width 10 height 10
click at [94, 250] on span "Select an option" at bounding box center [99, 246] width 10 height 10
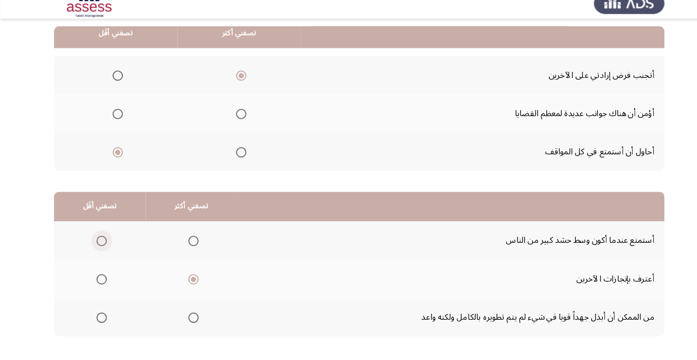
click at [94, 250] on input "Select an option" at bounding box center [99, 246] width 10 height 10
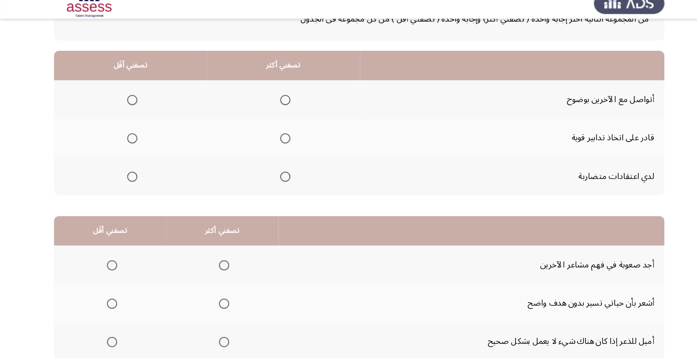
scroll to position [76, 0]
click at [277, 146] on span "Select an option" at bounding box center [277, 146] width 0 height 0
click at [276, 145] on input "Select an option" at bounding box center [277, 146] width 10 height 10
click at [124, 185] on span "Select an option" at bounding box center [128, 183] width 10 height 10
click at [128, 182] on span "Select an option" at bounding box center [128, 183] width 10 height 10
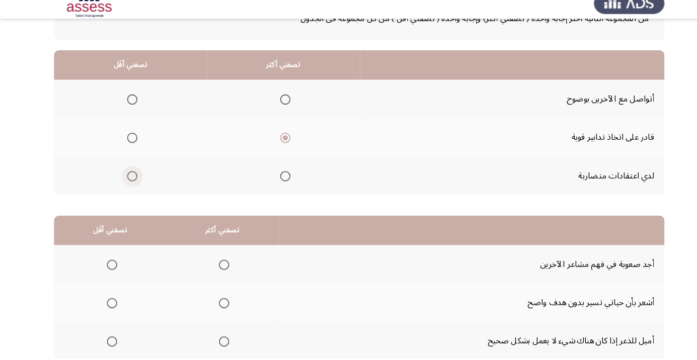
click at [128, 182] on input "Select an option" at bounding box center [128, 183] width 10 height 10
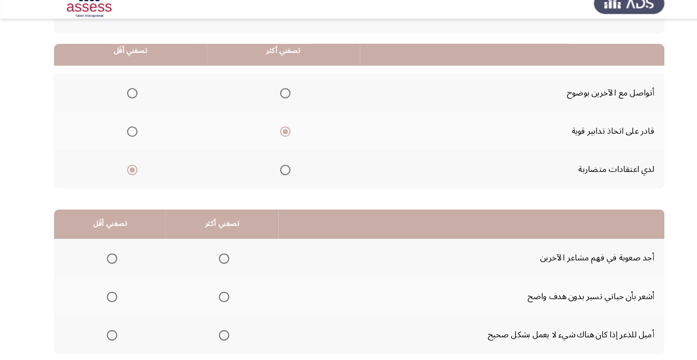
scroll to position [99, 0]
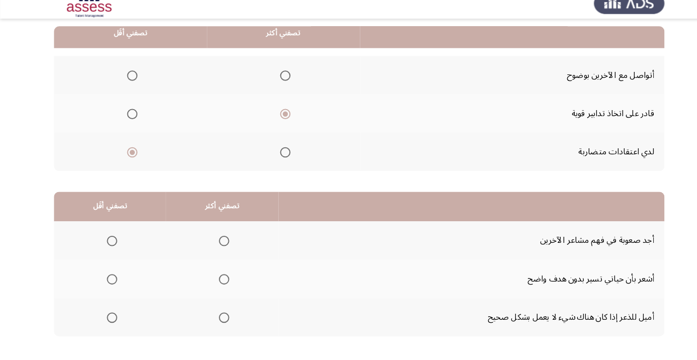
click at [217, 321] on span "Select an option" at bounding box center [217, 321] width 0 height 0
click at [215, 320] on input "Select an option" at bounding box center [217, 321] width 10 height 10
click at [108, 287] on span "Select an option" at bounding box center [109, 283] width 10 height 10
click at [108, 287] on input "Select an option" at bounding box center [109, 283] width 10 height 10
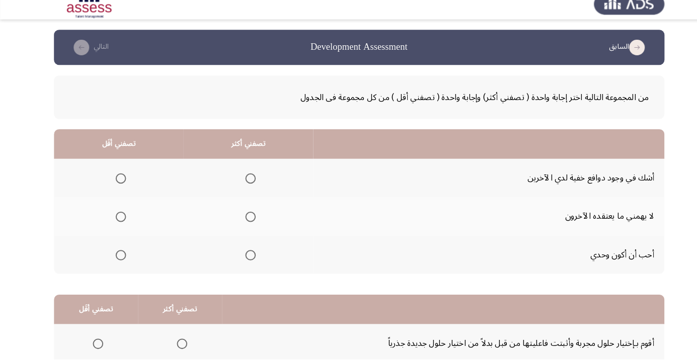
scroll to position [2, 0]
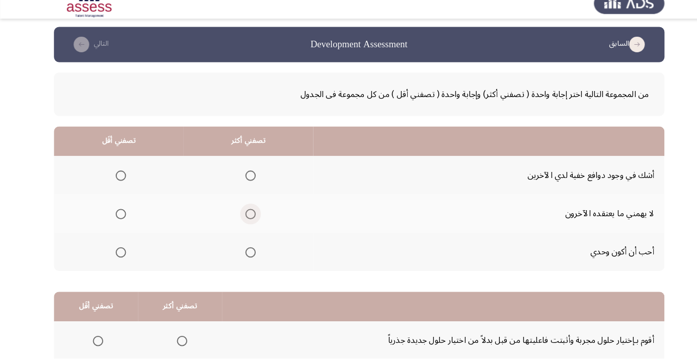
click at [244, 221] on span "Select an option" at bounding box center [243, 220] width 10 height 10
click at [244, 221] on input "Select an option" at bounding box center [243, 220] width 10 height 10
click at [117, 257] on span "Select an option" at bounding box center [117, 257] width 0 height 0
click at [116, 256] on input "Select an option" at bounding box center [117, 257] width 10 height 10
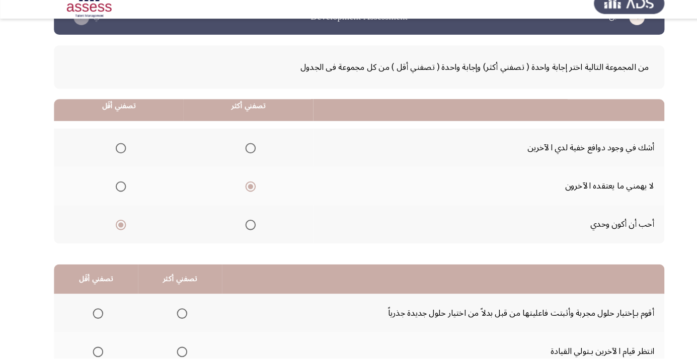
scroll to position [99, 0]
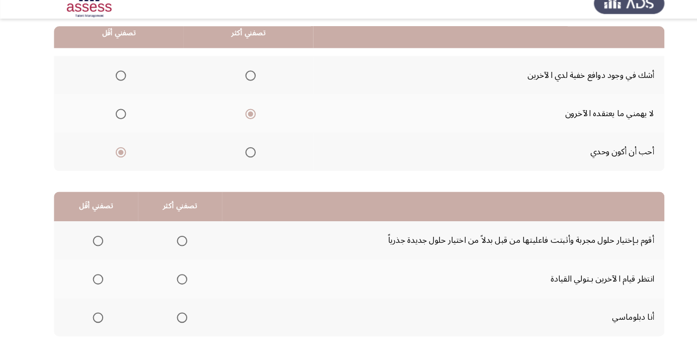
click at [178, 320] on span "Select an option" at bounding box center [177, 321] width 10 height 10
click at [178, 320] on input "Select an option" at bounding box center [177, 321] width 10 height 10
click at [95, 246] on span "Select an option" at bounding box center [95, 246] width 0 height 0
click at [94, 245] on input "Select an option" at bounding box center [95, 246] width 10 height 10
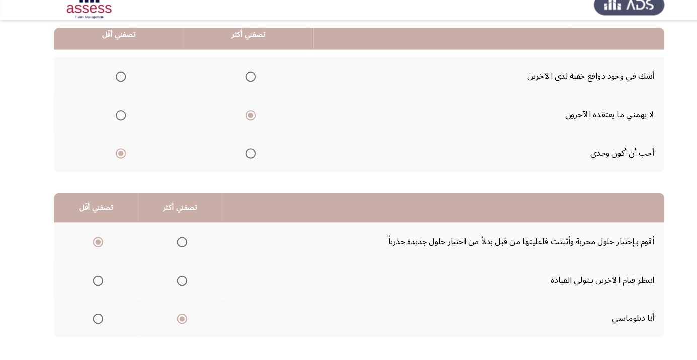
click at [97, 282] on span "Select an option" at bounding box center [95, 283] width 10 height 10
click at [97, 282] on input "Select an option" at bounding box center [95, 283] width 10 height 10
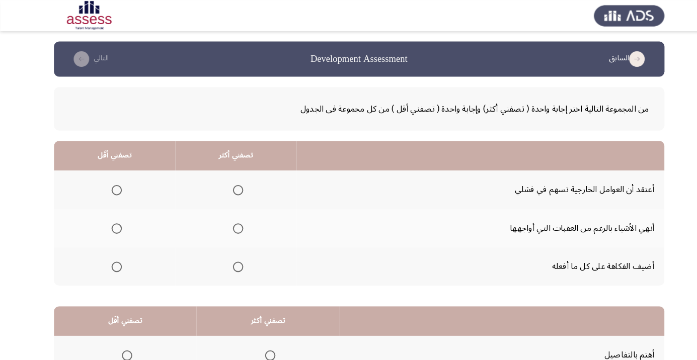
click at [231, 259] on span "Select an option" at bounding box center [231, 259] width 0 height 0
click at [230, 258] on input "Select an option" at bounding box center [231, 259] width 10 height 10
click at [113, 185] on span "Select an option" at bounding box center [113, 185] width 0 height 0
click at [113, 184] on input "Select an option" at bounding box center [113, 185] width 10 height 10
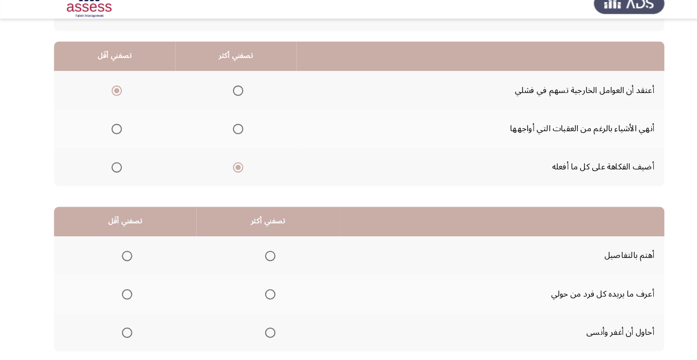
scroll to position [99, 0]
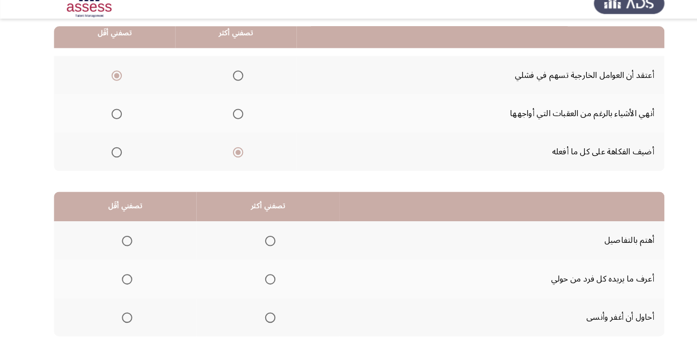
click at [262, 321] on span "Select an option" at bounding box center [262, 321] width 0 height 0
click at [262, 320] on input "Select an option" at bounding box center [262, 321] width 10 height 10
click at [123, 246] on span "Select an option" at bounding box center [123, 246] width 0 height 0
click at [123, 245] on input "Select an option" at bounding box center [123, 246] width 10 height 10
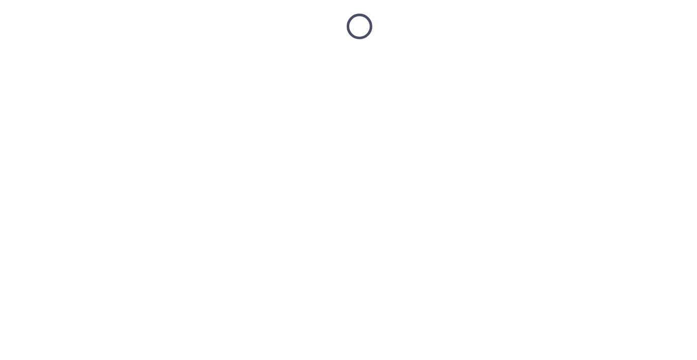
scroll to position [0, 0]
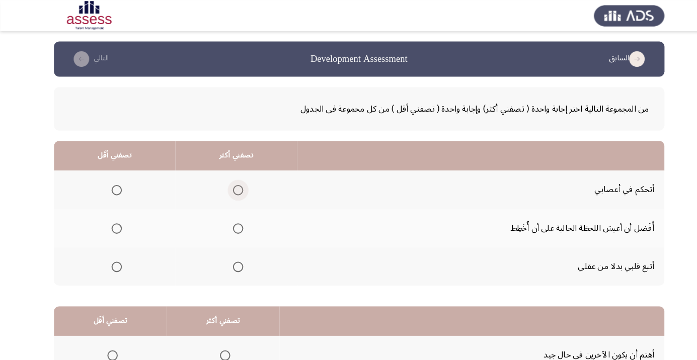
click at [231, 185] on span "Select an option" at bounding box center [231, 185] width 0 height 0
click at [228, 184] on input "Select an option" at bounding box center [231, 185] width 10 height 10
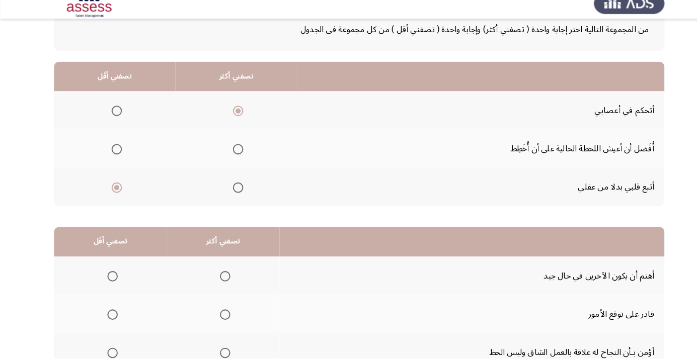
scroll to position [99, 0]
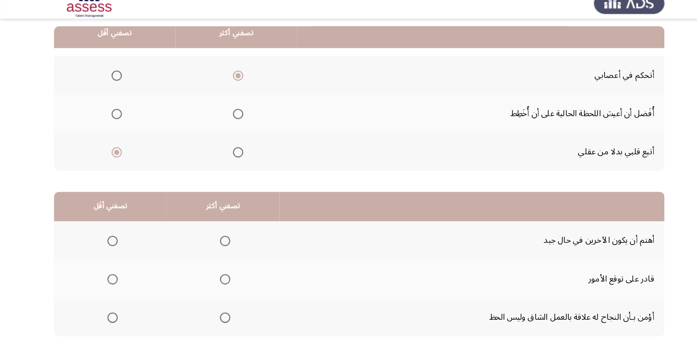
click at [218, 321] on span "Select an option" at bounding box center [218, 321] width 10 height 10
click at [218, 321] on input "Select an option" at bounding box center [218, 321] width 10 height 10
click at [109, 246] on span "Select an option" at bounding box center [109, 246] width 0 height 0
click at [108, 245] on input "Select an option" at bounding box center [109, 246] width 10 height 10
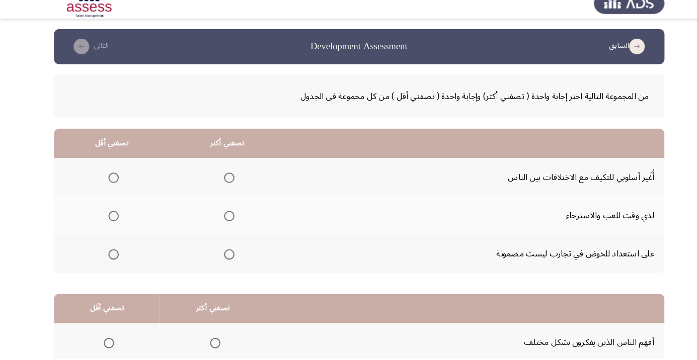
scroll to position [3, 0]
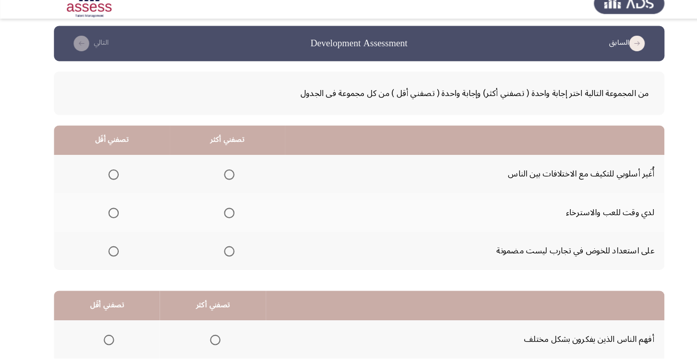
click at [221, 181] on span "Select an option" at bounding box center [222, 182] width 10 height 10
click at [221, 181] on input "Select an option" at bounding box center [222, 182] width 10 height 10
click at [110, 256] on span "Select an option" at bounding box center [110, 256] width 0 height 0
click at [110, 219] on span "Select an option" at bounding box center [110, 219] width 0 height 0
click at [110, 218] on input "Select an option" at bounding box center [110, 219] width 10 height 10
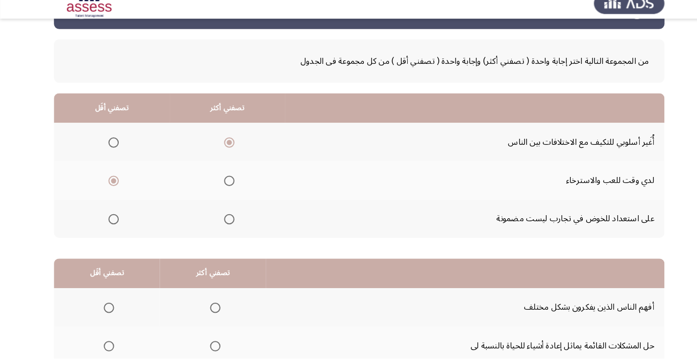
scroll to position [99, 0]
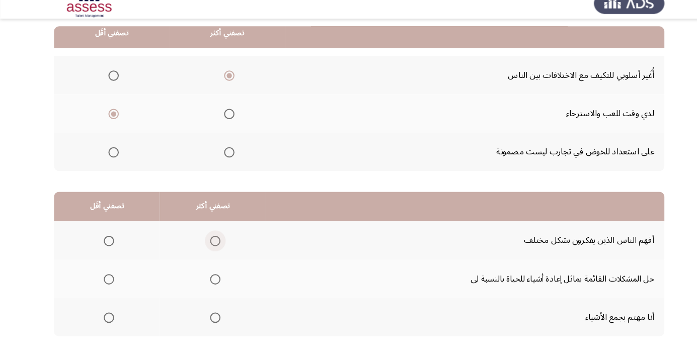
click at [209, 246] on span "Select an option" at bounding box center [209, 246] width 10 height 10
click at [209, 246] on input "Select an option" at bounding box center [209, 246] width 10 height 10
click at [105, 320] on span "Select an option" at bounding box center [106, 321] width 10 height 10
click at [105, 320] on input "Select an option" at bounding box center [106, 321] width 10 height 10
click at [209, 287] on span "Select an option" at bounding box center [209, 283] width 10 height 10
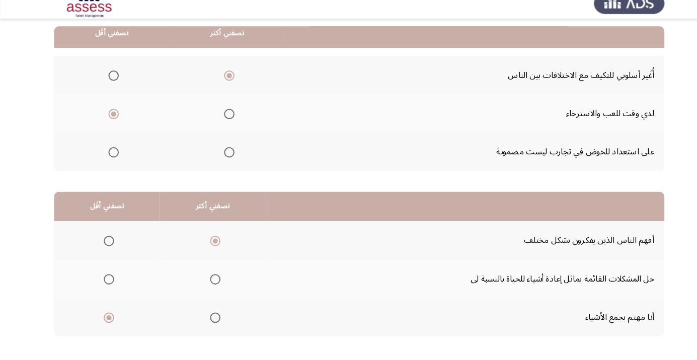
click at [209, 287] on input "Select an option" at bounding box center [209, 283] width 10 height 10
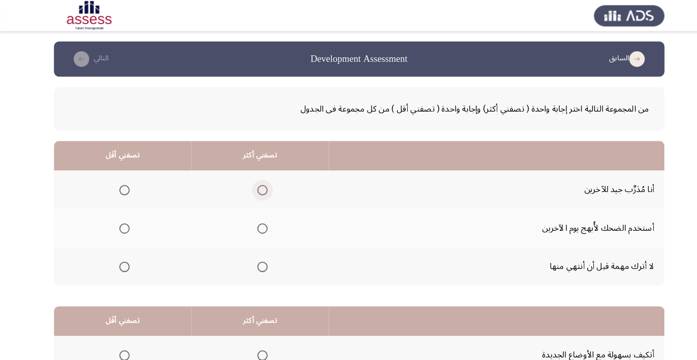
click at [254, 185] on span "Select an option" at bounding box center [254, 185] width 0 height 0
click at [254, 184] on input "Select an option" at bounding box center [255, 185] width 10 height 10
click at [254, 259] on span "Select an option" at bounding box center [254, 259] width 0 height 0
click at [254, 258] on input "Select an option" at bounding box center [255, 259] width 10 height 10
click at [121, 222] on span "Select an option" at bounding box center [121, 222] width 0 height 0
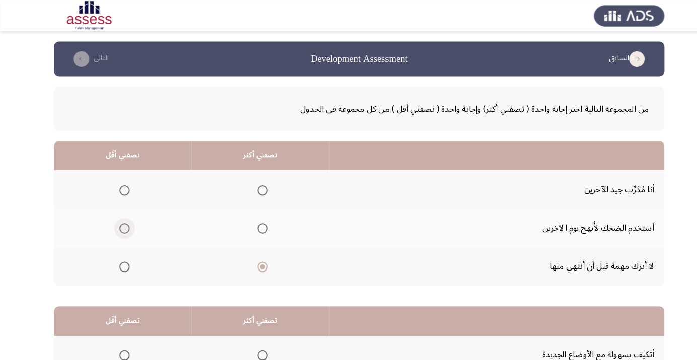
click at [121, 221] on input "Select an option" at bounding box center [121, 222] width 10 height 10
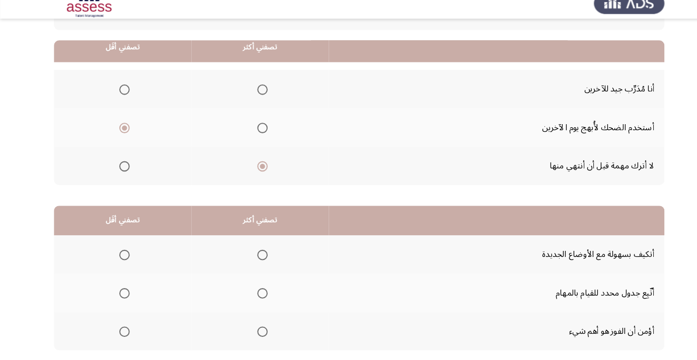
scroll to position [99, 0]
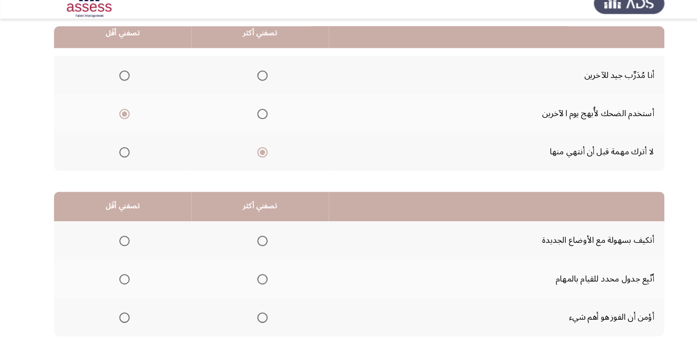
click at [254, 246] on span "Select an option" at bounding box center [254, 246] width 0 height 0
click at [254, 245] on input "Select an option" at bounding box center [255, 246] width 10 height 10
click at [120, 320] on span "Select an option" at bounding box center [121, 321] width 10 height 10
click at [120, 320] on input "Select an option" at bounding box center [121, 321] width 10 height 10
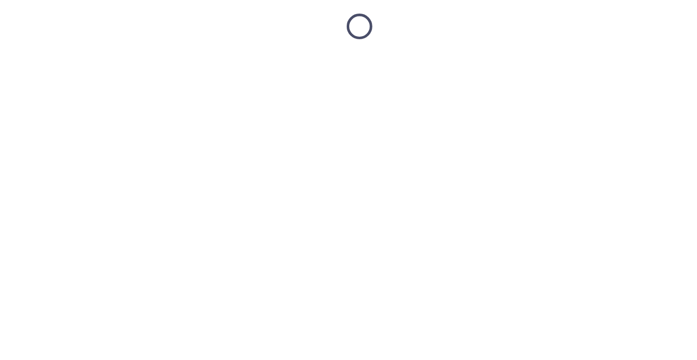
scroll to position [0, 0]
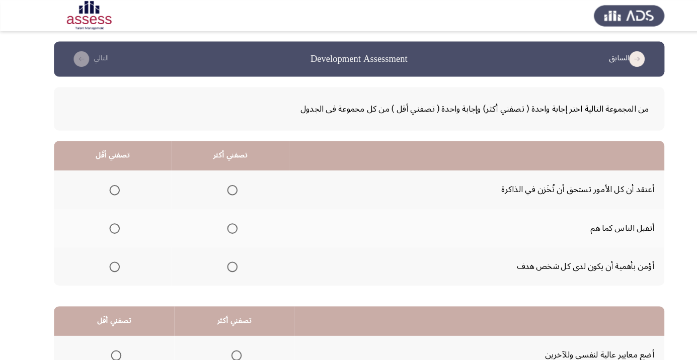
click at [227, 256] on span "Select an option" at bounding box center [225, 259] width 10 height 10
click at [227, 256] on input "Select an option" at bounding box center [225, 259] width 10 height 10
click at [111, 185] on span "Select an option" at bounding box center [111, 185] width 0 height 0
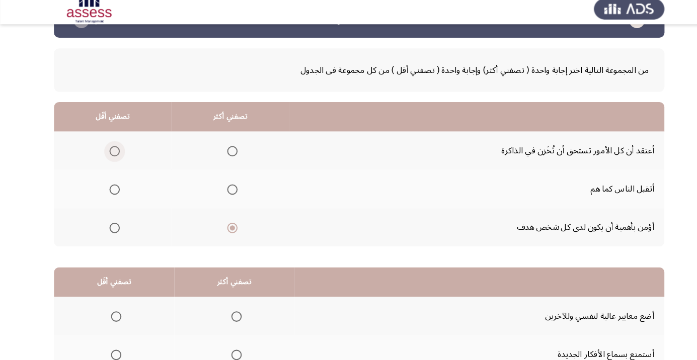
click at [111, 149] on span "Select an option" at bounding box center [111, 153] width 10 height 10
click at [111, 149] on input "Select an option" at bounding box center [111, 153] width 10 height 10
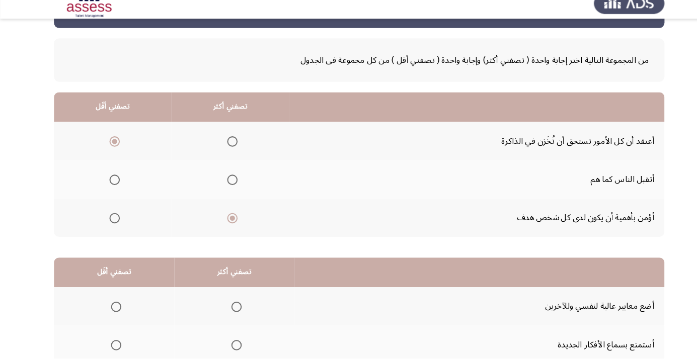
scroll to position [99, 0]
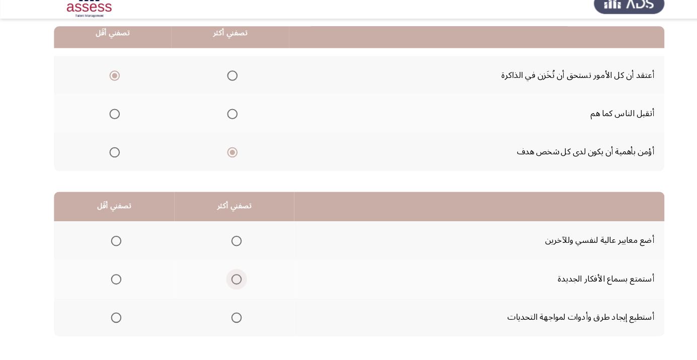
click at [229, 283] on span "Select an option" at bounding box center [229, 283] width 0 height 0
click at [227, 282] on input "Select an option" at bounding box center [229, 283] width 10 height 10
click at [115, 242] on span "Select an option" at bounding box center [113, 246] width 10 height 10
click at [115, 242] on input "Select an option" at bounding box center [113, 246] width 10 height 10
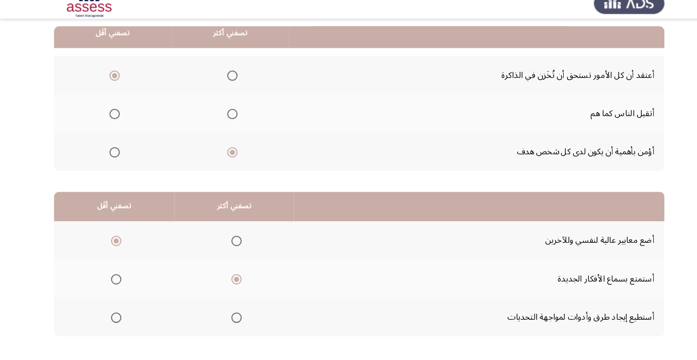
scroll to position [0, 0]
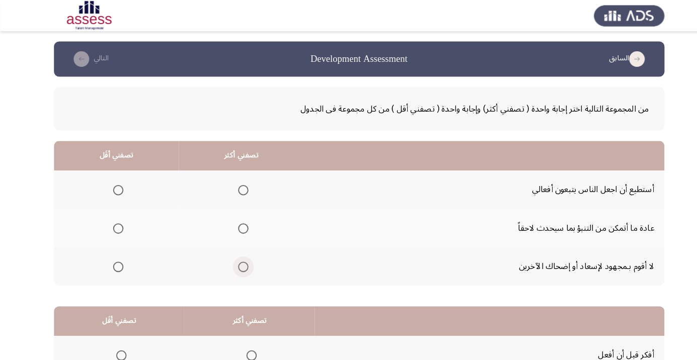
click at [239, 259] on span "Select an option" at bounding box center [236, 259] width 10 height 10
click at [239, 259] on input "Select an option" at bounding box center [236, 259] width 10 height 10
click at [116, 224] on span "Select an option" at bounding box center [115, 222] width 10 height 10
click at [116, 224] on input "Select an option" at bounding box center [115, 222] width 10 height 10
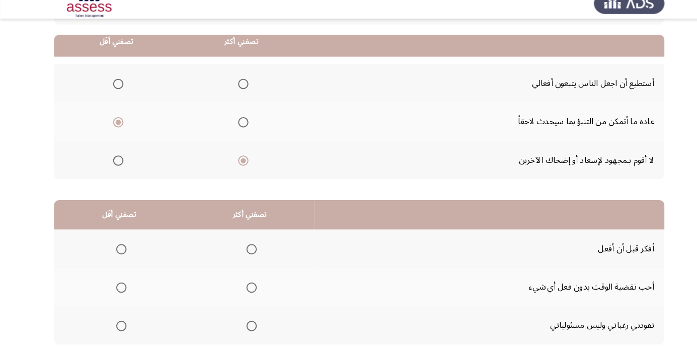
scroll to position [99, 0]
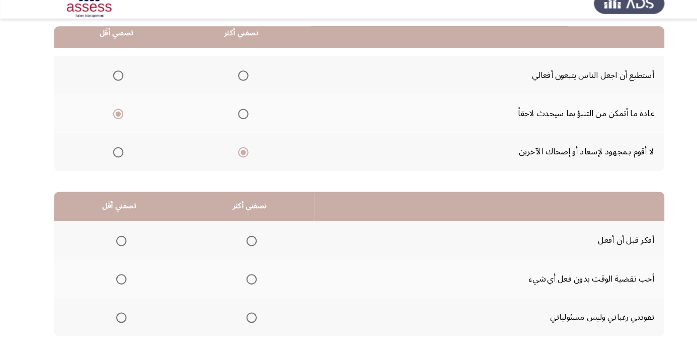
click at [242, 242] on span "Select an option" at bounding box center [244, 246] width 10 height 10
click at [242, 242] on input "Select an option" at bounding box center [244, 246] width 10 height 10
click at [118, 283] on span "Select an option" at bounding box center [118, 283] width 0 height 0
click at [117, 282] on input "Select an option" at bounding box center [118, 283] width 10 height 10
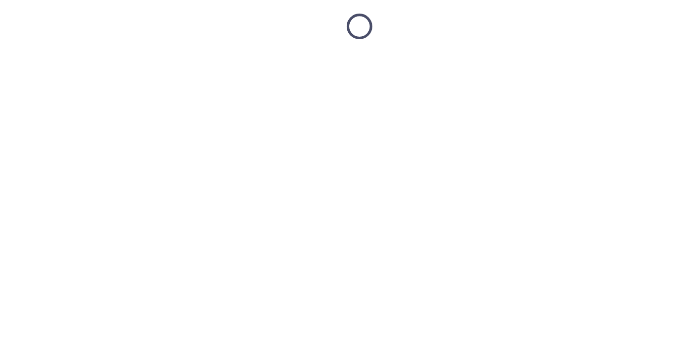
scroll to position [0, 0]
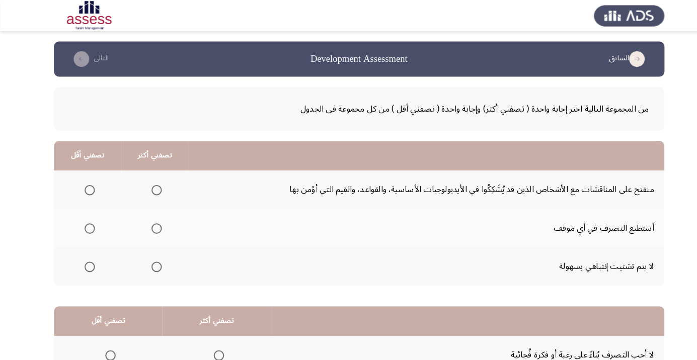
click at [152, 222] on span "Select an option" at bounding box center [152, 222] width 0 height 0
click at [150, 221] on input "Select an option" at bounding box center [152, 222] width 10 height 10
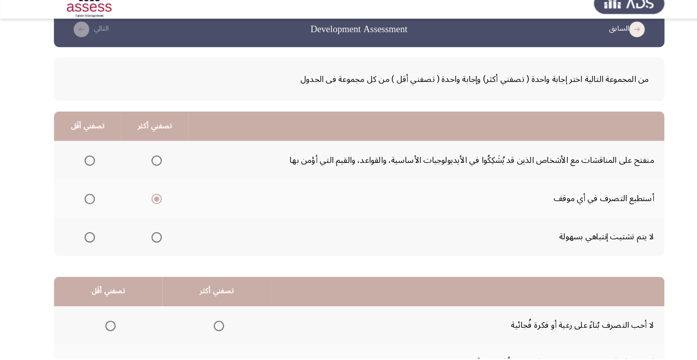
scroll to position [18, 0]
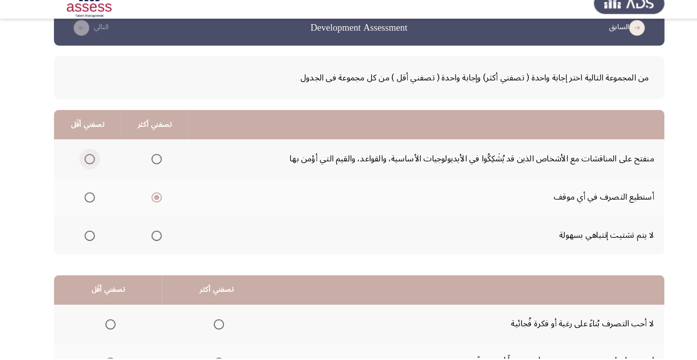
click at [83, 169] on span "Select an option" at bounding box center [87, 167] width 10 height 10
click at [83, 169] on input "Select an option" at bounding box center [87, 167] width 10 height 10
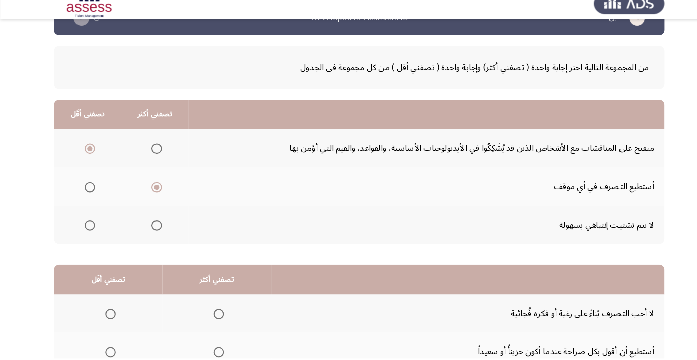
scroll to position [99, 0]
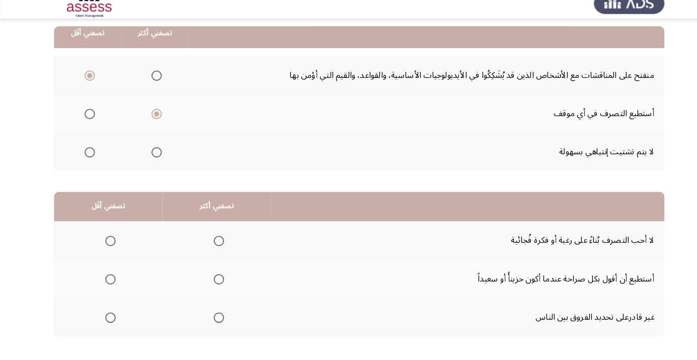
click at [107, 246] on span "Select an option" at bounding box center [107, 246] width 0 height 0
click at [106, 245] on input "Select an option" at bounding box center [107, 246] width 10 height 10
click at [108, 278] on span "Select an option" at bounding box center [107, 283] width 10 height 10
click at [108, 278] on input "Select an option" at bounding box center [107, 283] width 10 height 10
click at [213, 243] on span "Select an option" at bounding box center [212, 246] width 10 height 10
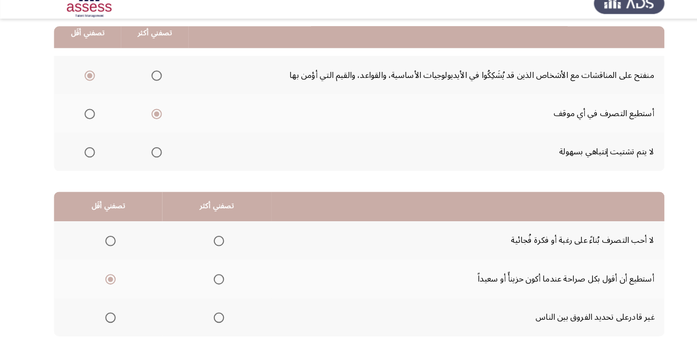
click at [213, 243] on input "Select an option" at bounding box center [212, 246] width 10 height 10
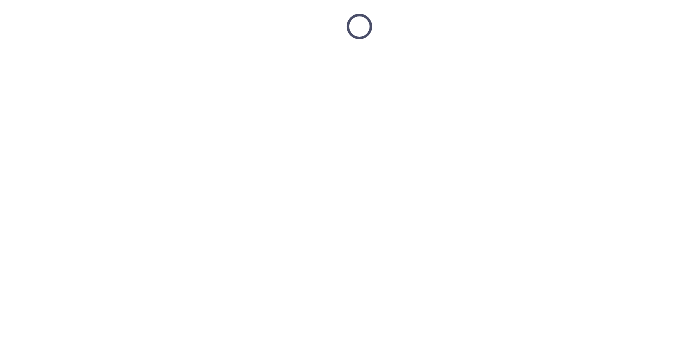
scroll to position [0, 0]
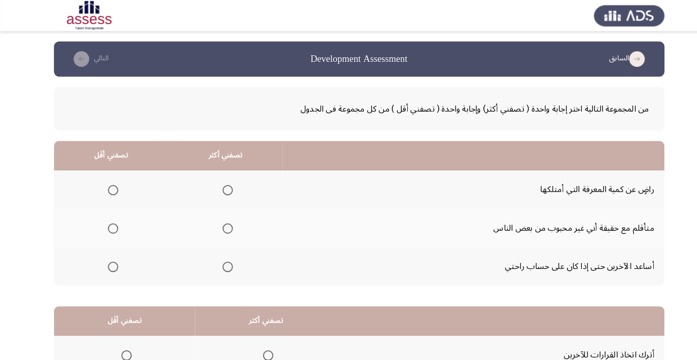
click at [221, 185] on span "Select an option" at bounding box center [221, 185] width 0 height 0
click at [219, 184] on input "Select an option" at bounding box center [221, 185] width 10 height 10
click at [113, 219] on span "Select an option" at bounding box center [110, 222] width 10 height 10
click at [113, 219] on input "Select an option" at bounding box center [110, 222] width 10 height 10
click at [221, 222] on span "Select an option" at bounding box center [221, 222] width 0 height 0
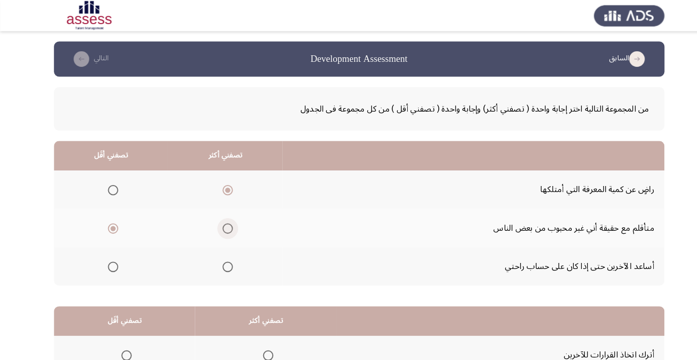
click at [219, 221] on input "Select an option" at bounding box center [221, 222] width 10 height 10
click at [110, 185] on span "Select an option" at bounding box center [110, 185] width 0 height 0
click at [109, 184] on input "Select an option" at bounding box center [110, 185] width 10 height 10
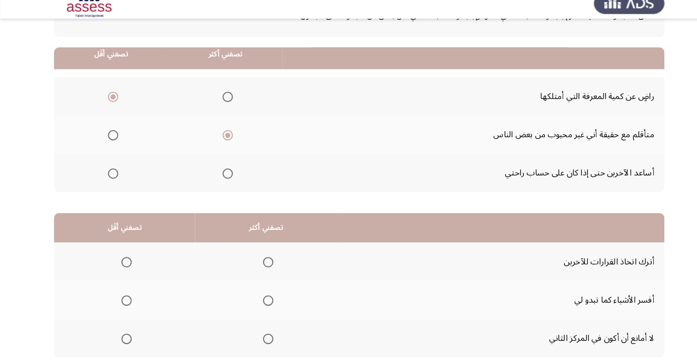
scroll to position [99, 0]
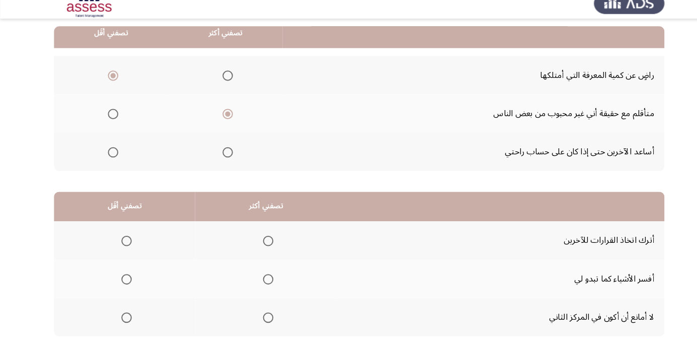
click at [260, 283] on span "Select an option" at bounding box center [260, 283] width 0 height 0
click at [260, 282] on input "Select an option" at bounding box center [260, 283] width 10 height 10
click at [127, 323] on span "Select an option" at bounding box center [123, 321] width 10 height 10
click at [127, 323] on input "Select an option" at bounding box center [123, 321] width 10 height 10
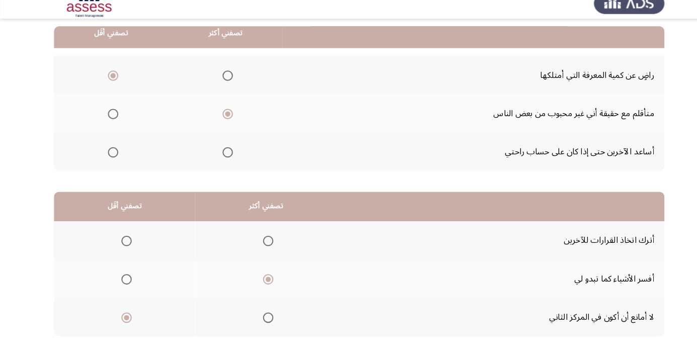
scroll to position [0, 0]
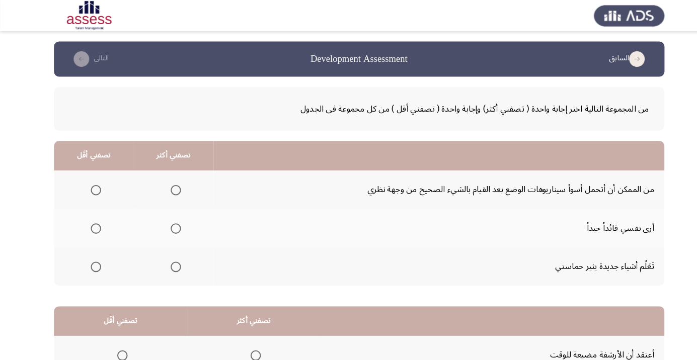
click at [171, 185] on span "Select an option" at bounding box center [171, 185] width 0 height 0
click at [169, 184] on input "Select an option" at bounding box center [171, 185] width 10 height 10
click at [173, 225] on span "Select an option" at bounding box center [171, 222] width 10 height 10
click at [173, 225] on input "Select an option" at bounding box center [171, 222] width 10 height 10
click at [96, 259] on span "Select an option" at bounding box center [93, 259] width 10 height 10
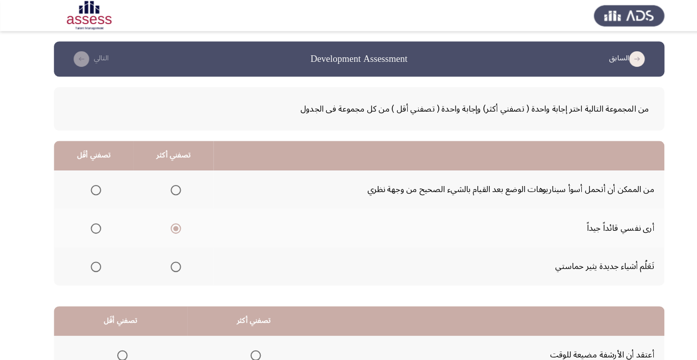
click at [96, 259] on input "Select an option" at bounding box center [93, 259] width 10 height 10
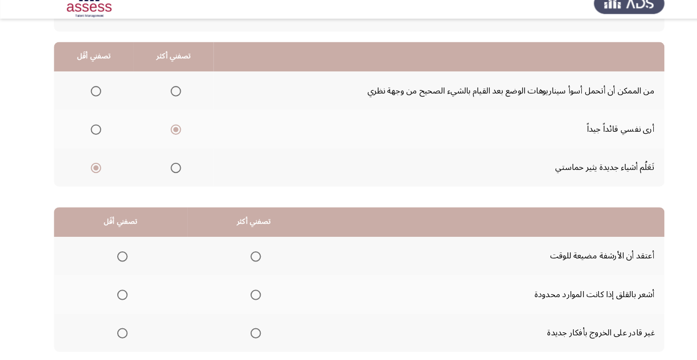
scroll to position [88, 0]
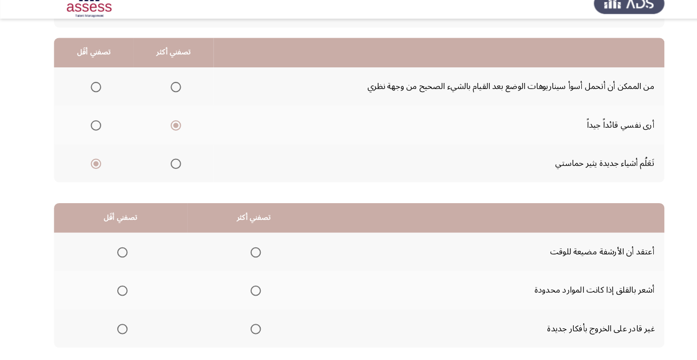
click at [119, 332] on span "Select an option" at bounding box center [119, 332] width 0 height 0
click at [118, 331] on input "Select an option" at bounding box center [119, 332] width 10 height 10
click at [248, 289] on span "Select an option" at bounding box center [248, 294] width 10 height 10
click at [250, 294] on span "Select an option" at bounding box center [248, 294] width 10 height 10
click at [250, 294] on input "Select an option" at bounding box center [248, 294] width 10 height 10
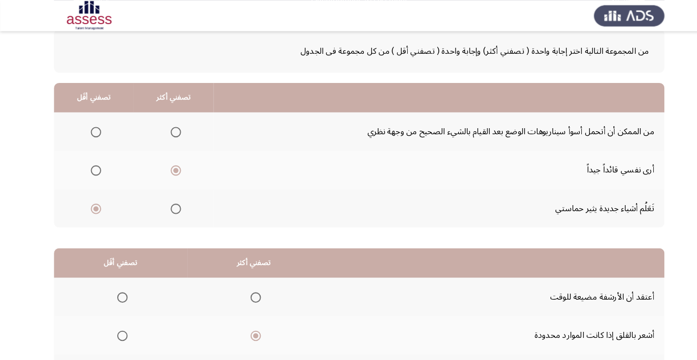
scroll to position [99, 0]
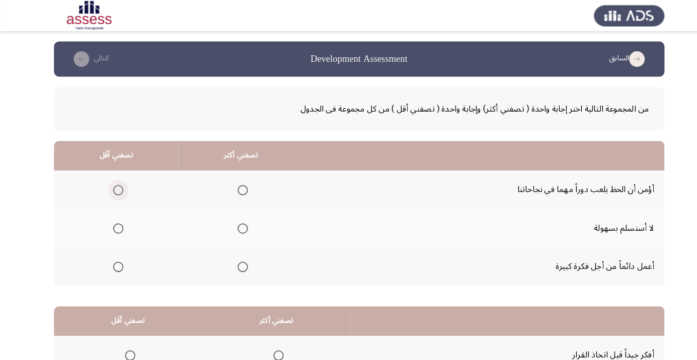
click at [118, 189] on span "Select an option" at bounding box center [115, 185] width 10 height 10
click at [118, 189] on input "Select an option" at bounding box center [115, 185] width 10 height 10
click at [236, 222] on span "Select an option" at bounding box center [236, 222] width 0 height 0
click at [233, 221] on input "Select an option" at bounding box center [235, 222] width 10 height 10
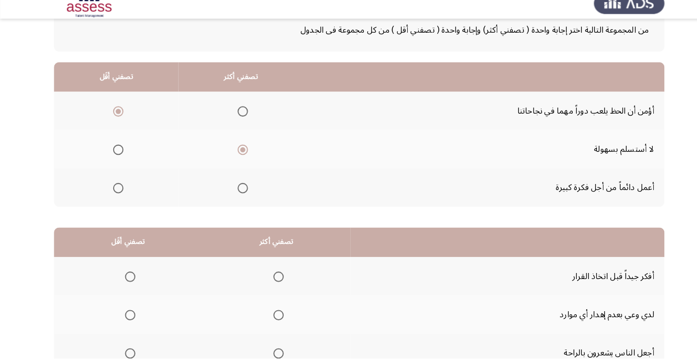
scroll to position [99, 0]
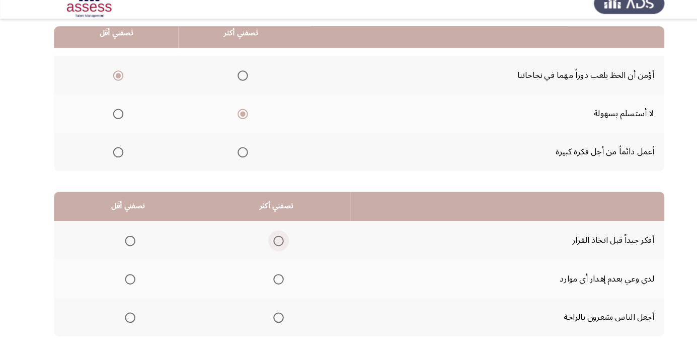
click at [271, 244] on span "Select an option" at bounding box center [270, 246] width 10 height 10
click at [271, 244] on input "Select an option" at bounding box center [270, 246] width 10 height 10
click at [129, 319] on span "Select an option" at bounding box center [126, 321] width 10 height 10
click at [129, 319] on input "Select an option" at bounding box center [126, 321] width 10 height 10
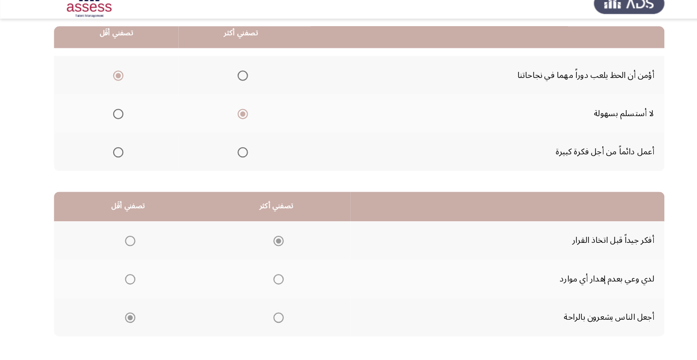
scroll to position [0, 0]
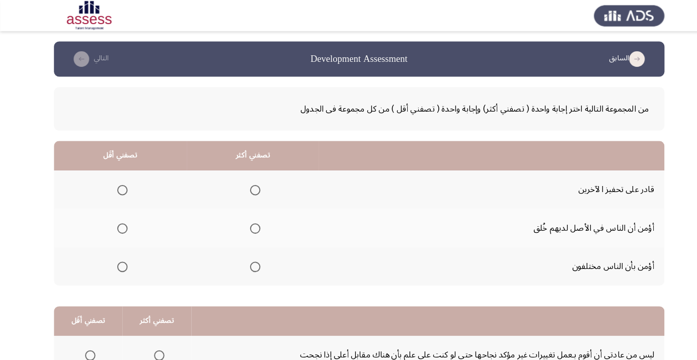
click at [250, 185] on span "Select an option" at bounding box center [248, 185] width 10 height 10
click at [250, 185] on input "Select an option" at bounding box center [248, 185] width 10 height 10
click at [121, 219] on span "Select an option" at bounding box center [119, 222] width 10 height 10
click at [121, 219] on input "Select an option" at bounding box center [119, 222] width 10 height 10
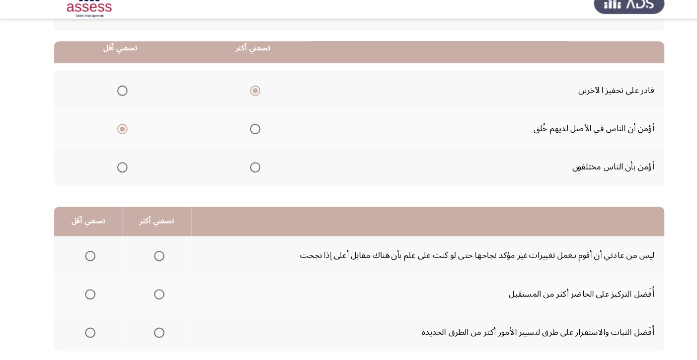
scroll to position [99, 0]
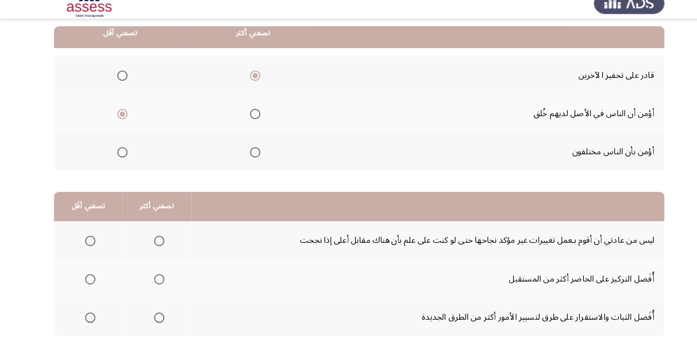
click at [152, 282] on span "Select an option" at bounding box center [154, 283] width 10 height 10
click at [152, 282] on input "Select an option" at bounding box center [154, 283] width 10 height 10
click at [87, 320] on span "Select an option" at bounding box center [88, 321] width 10 height 10
click at [87, 320] on input "Select an option" at bounding box center [88, 321] width 10 height 10
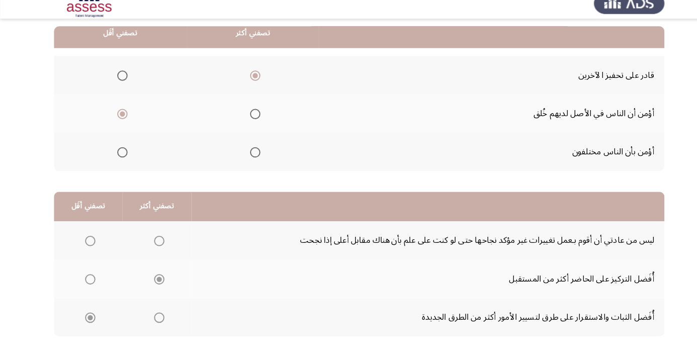
scroll to position [0, 0]
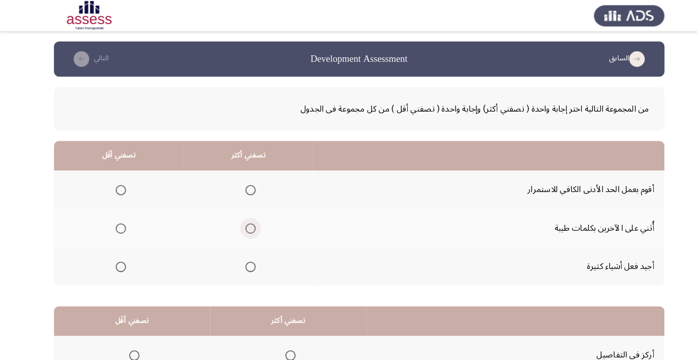
click at [247, 222] on span "Select an option" at bounding box center [243, 222] width 10 height 10
click at [247, 222] on input "Select an option" at bounding box center [243, 222] width 10 height 10
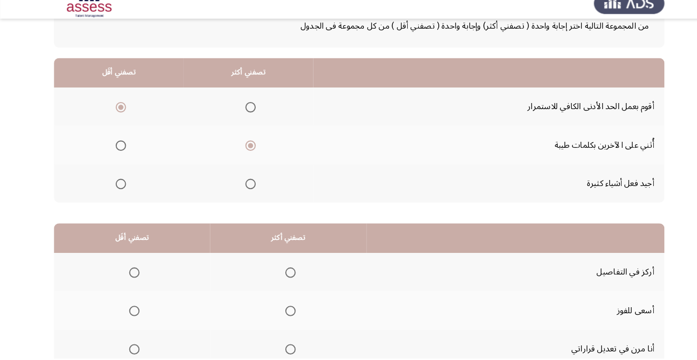
scroll to position [99, 0]
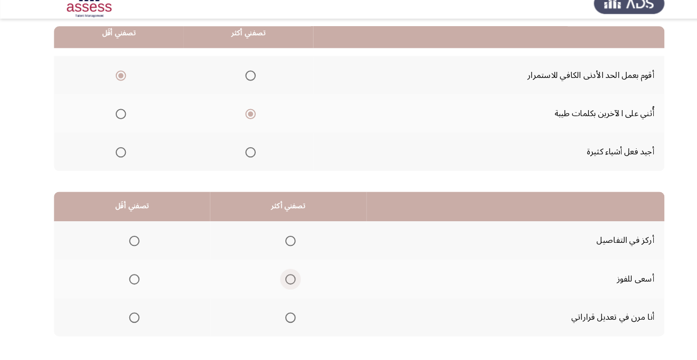
click at [282, 283] on span "Select an option" at bounding box center [282, 283] width 10 height 10
click at [282, 283] on input "Select an option" at bounding box center [282, 283] width 10 height 10
click at [130, 246] on span "Select an option" at bounding box center [130, 246] width 0 height 0
click at [129, 245] on input "Select an option" at bounding box center [130, 246] width 10 height 10
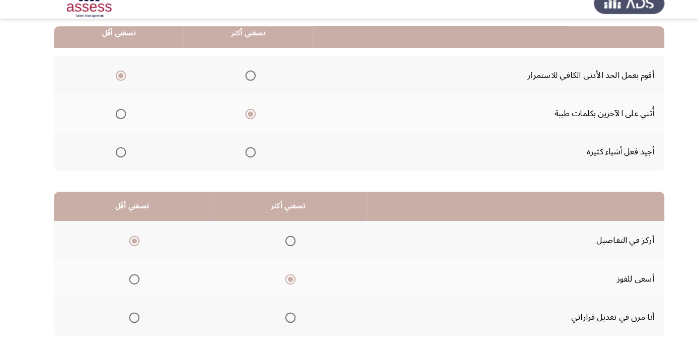
scroll to position [0, 0]
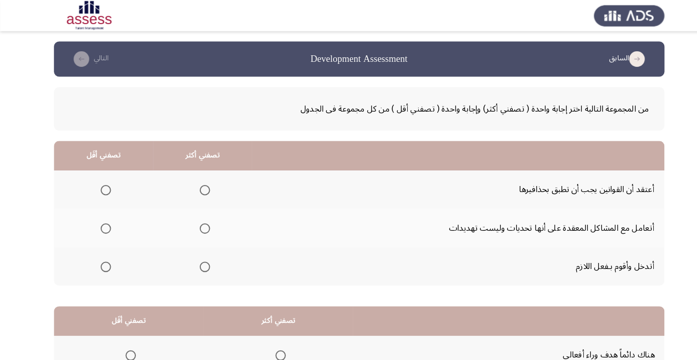
click at [202, 222] on span "Select an option" at bounding box center [199, 222] width 10 height 10
click at [202, 222] on input "Select an option" at bounding box center [199, 222] width 10 height 10
click at [103, 185] on span "Select an option" at bounding box center [103, 185] width 0 height 0
click at [102, 184] on input "Select an option" at bounding box center [103, 185] width 10 height 10
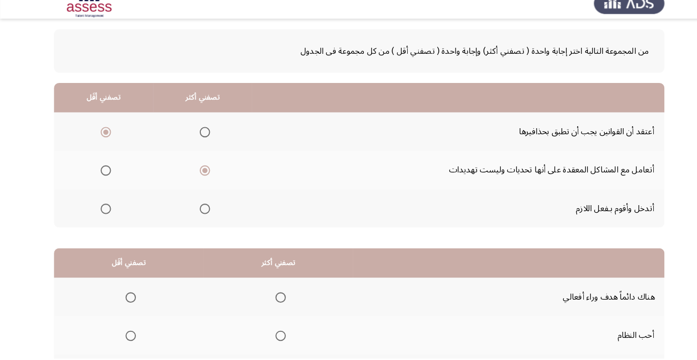
scroll to position [99, 0]
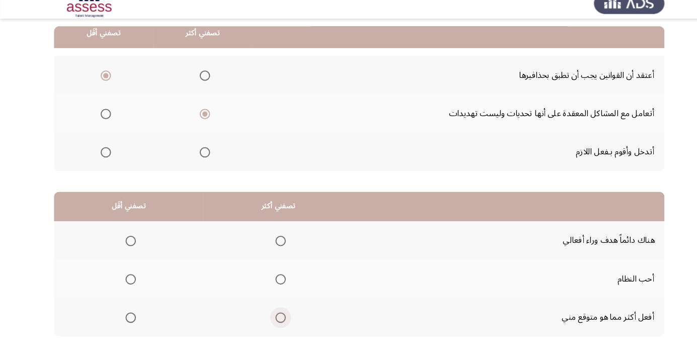
click at [274, 320] on span "Select an option" at bounding box center [272, 321] width 10 height 10
click at [274, 320] on input "Select an option" at bounding box center [272, 321] width 10 height 10
click at [127, 283] on span "Select an option" at bounding box center [127, 283] width 0 height 0
click at [126, 282] on input "Select an option" at bounding box center [127, 283] width 10 height 10
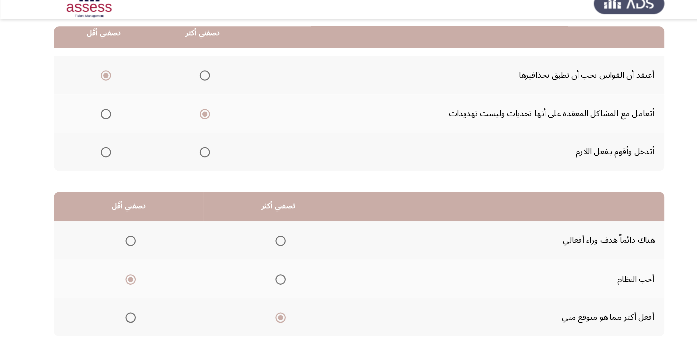
scroll to position [0, 0]
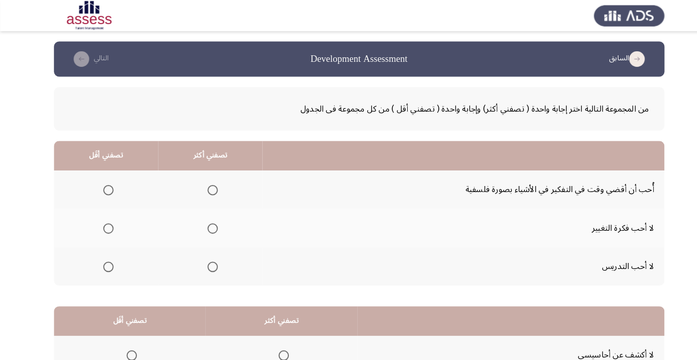
click at [105, 222] on span "Select an option" at bounding box center [105, 222] width 0 height 0
click at [104, 221] on input "Select an option" at bounding box center [105, 222] width 10 height 10
click at [204, 184] on span "Select an option" at bounding box center [206, 185] width 10 height 10
click at [204, 184] on input "Select an option" at bounding box center [206, 185] width 10 height 10
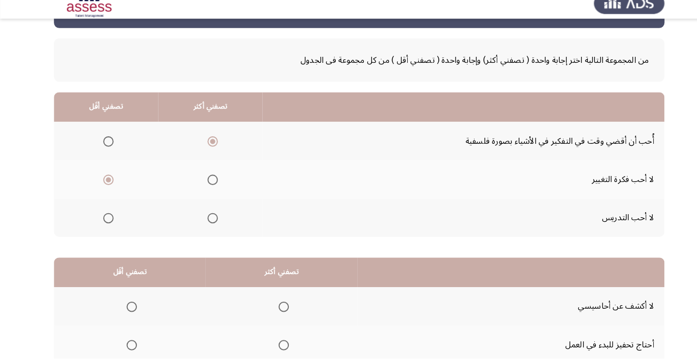
scroll to position [39, 0]
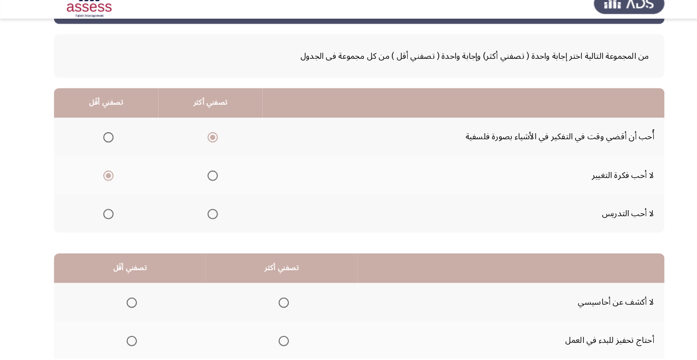
click at [105, 220] on span "Select an option" at bounding box center [105, 220] width 0 height 0
click at [104, 219] on input "Select an option" at bounding box center [105, 220] width 10 height 10
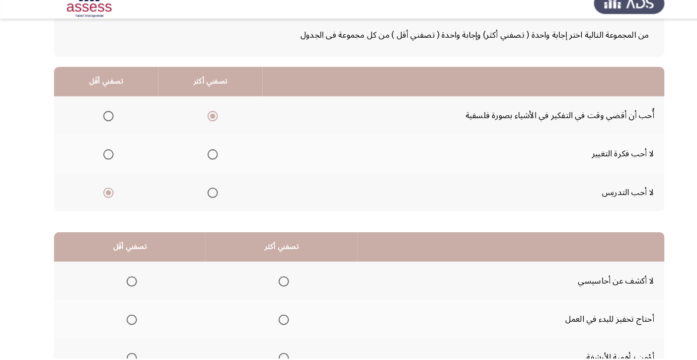
scroll to position [99, 0]
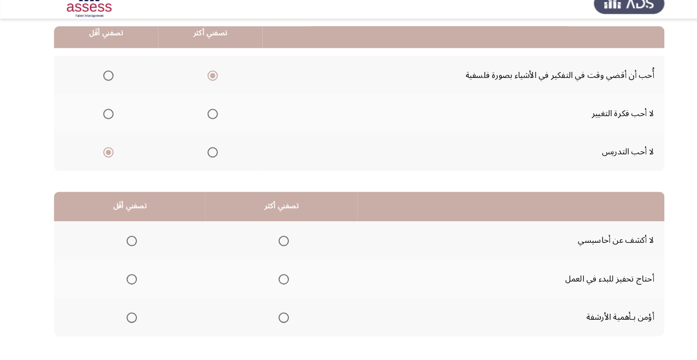
click at [273, 245] on span "Select an option" at bounding box center [275, 246] width 10 height 10
click at [273, 245] on input "Select an option" at bounding box center [275, 246] width 10 height 10
click at [130, 318] on span "Select an option" at bounding box center [128, 321] width 10 height 10
click at [130, 318] on input "Select an option" at bounding box center [128, 321] width 10 height 10
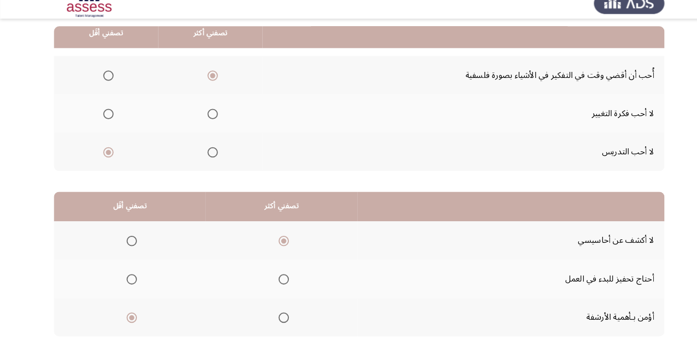
scroll to position [0, 0]
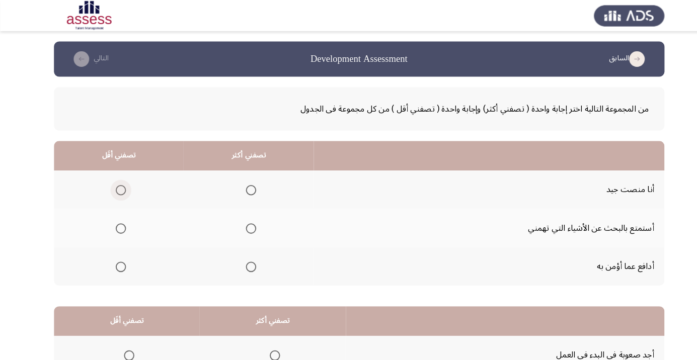
click at [117, 185] on span "Select an option" at bounding box center [117, 185] width 0 height 0
click at [117, 184] on input "Select an option" at bounding box center [117, 185] width 10 height 10
click at [244, 259] on span "Select an option" at bounding box center [244, 259] width 0 height 0
click at [242, 258] on input "Select an option" at bounding box center [244, 259] width 10 height 10
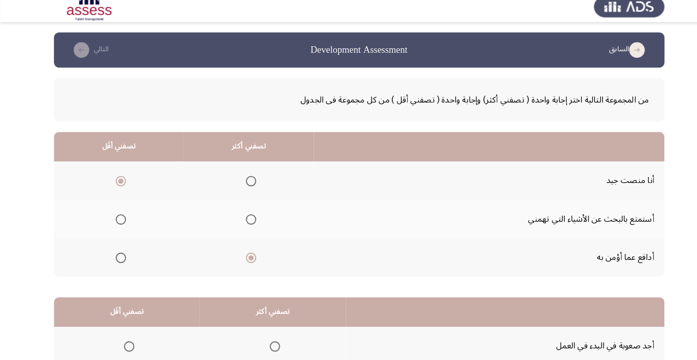
scroll to position [99, 0]
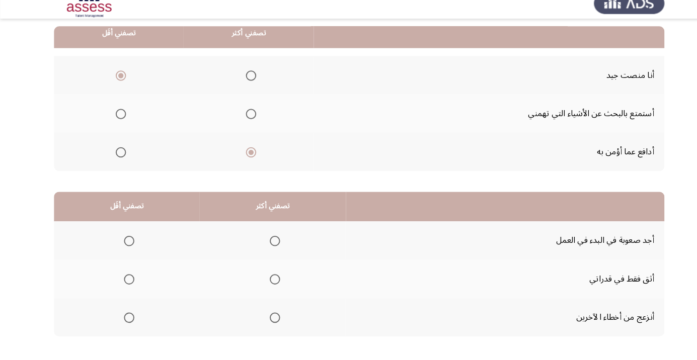
click at [124, 320] on span "Select an option" at bounding box center [125, 321] width 10 height 10
click at [124, 320] on input "Select an option" at bounding box center [125, 321] width 10 height 10
click at [269, 316] on span "Select an option" at bounding box center [267, 321] width 10 height 10
click at [269, 316] on input "Select an option" at bounding box center [267, 321] width 10 height 10
click at [124, 245] on span "Select an option" at bounding box center [125, 246] width 10 height 10
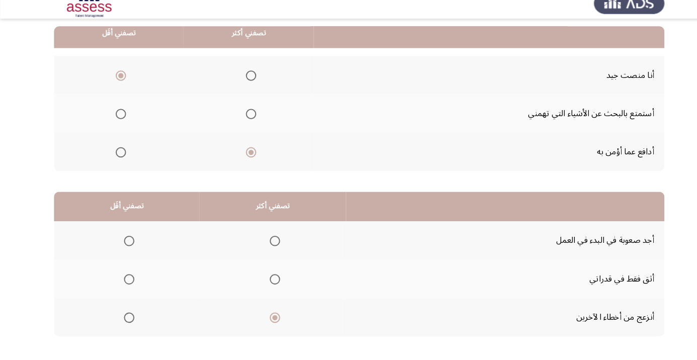
click at [124, 245] on input "Select an option" at bounding box center [125, 246] width 10 height 10
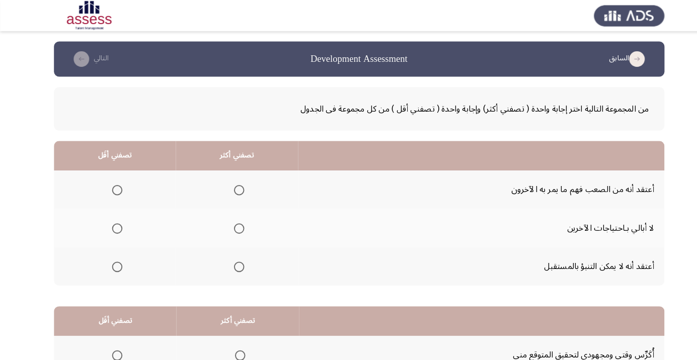
click at [232, 188] on span "Select an option" at bounding box center [232, 185] width 10 height 10
click at [232, 188] on input "Select an option" at bounding box center [232, 185] width 10 height 10
click at [113, 221] on span "Select an option" at bounding box center [114, 222] width 10 height 10
click at [113, 221] on input "Select an option" at bounding box center [114, 222] width 10 height 10
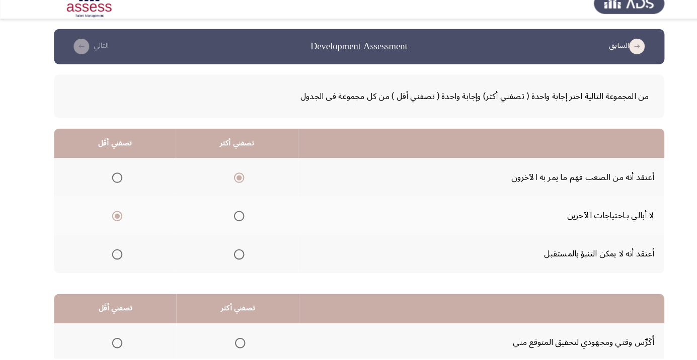
scroll to position [99, 0]
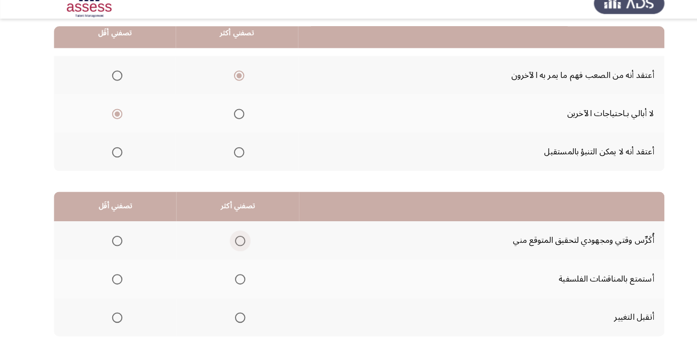
click at [233, 246] on span "Select an option" at bounding box center [233, 246] width 0 height 0
click at [231, 245] on input "Select an option" at bounding box center [233, 246] width 10 height 10
click at [114, 283] on span "Select an option" at bounding box center [114, 283] width 0 height 0
click at [113, 282] on input "Select an option" at bounding box center [114, 283] width 10 height 10
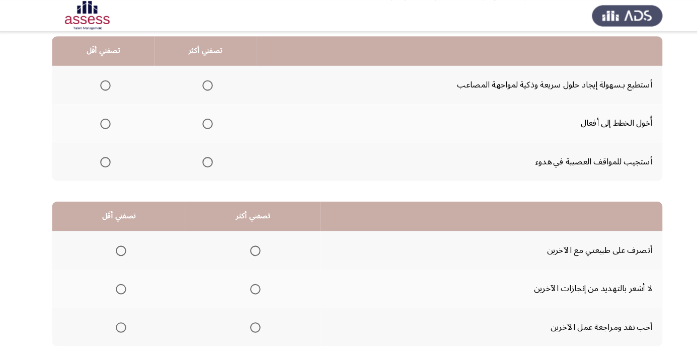
scroll to position [91, 0]
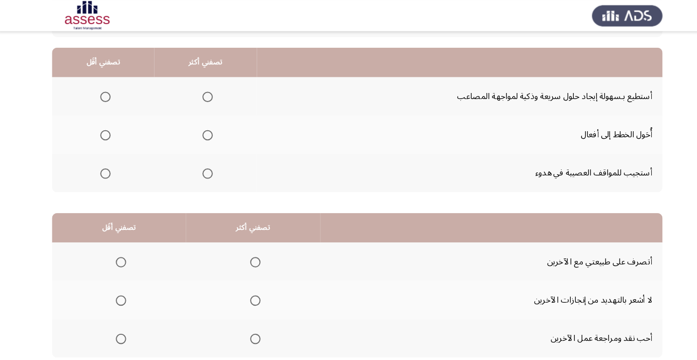
click at [202, 90] on span "Select an option" at bounding box center [203, 94] width 10 height 10
click at [202, 90] on input "Select an option" at bounding box center [203, 94] width 10 height 10
click at [104, 169] on span "Select an option" at bounding box center [104, 169] width 0 height 0
click at [103, 168] on input "Select an option" at bounding box center [104, 169] width 10 height 10
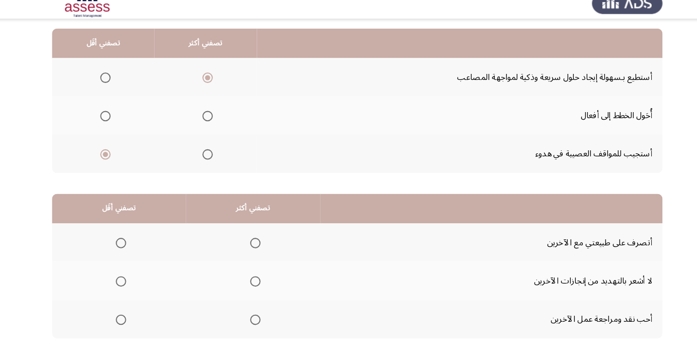
scroll to position [99, 0]
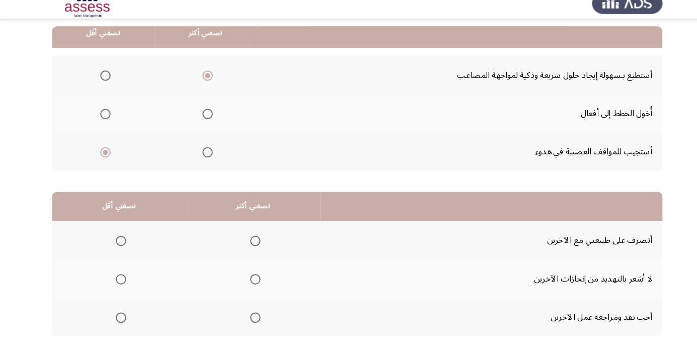
click at [252, 246] on span "Select an option" at bounding box center [250, 246] width 10 height 10
click at [252, 246] on input "Select an option" at bounding box center [250, 246] width 10 height 10
click at [119, 283] on span "Select an option" at bounding box center [119, 283] width 0 height 0
click at [119, 282] on input "Select an option" at bounding box center [119, 283] width 10 height 10
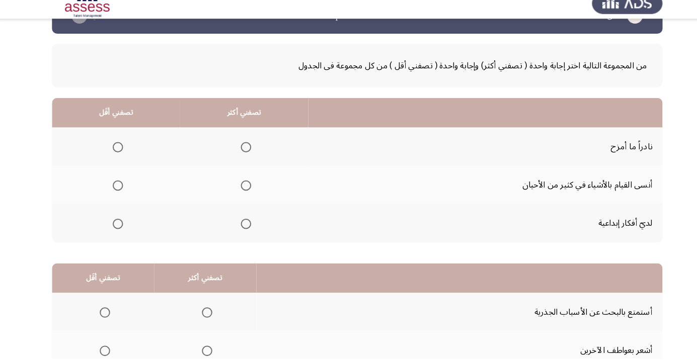
scroll to position [30, 0]
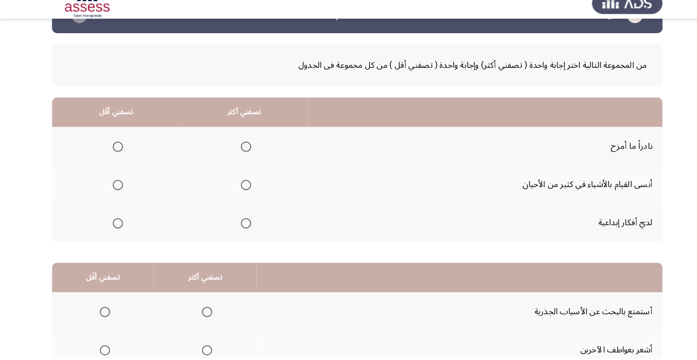
click at [241, 229] on span "Select an option" at bounding box center [241, 229] width 0 height 0
click at [239, 228] on input "Select an option" at bounding box center [241, 229] width 10 height 10
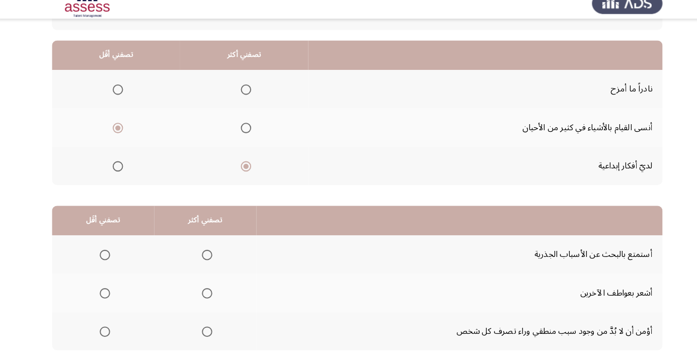
scroll to position [93, 0]
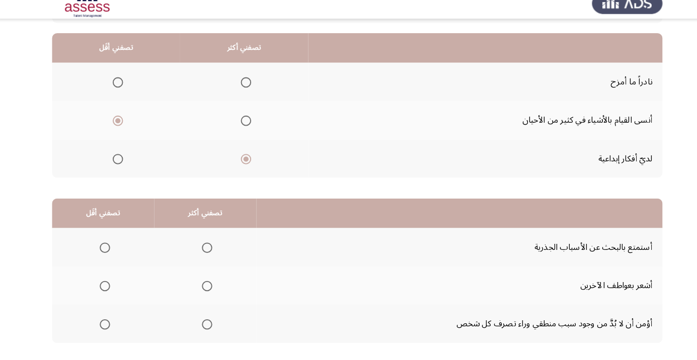
click at [107, 286] on span "Select an option" at bounding box center [104, 290] width 10 height 10
click at [107, 286] on input "Select an option" at bounding box center [104, 290] width 10 height 10
click at [104, 290] on span "Select an option" at bounding box center [104, 290] width 0 height 0
click at [103, 288] on input "Select an option" at bounding box center [104, 290] width 10 height 10
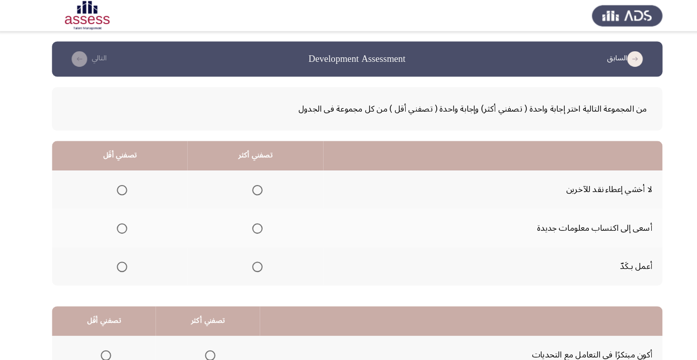
click at [252, 222] on span "Select an option" at bounding box center [252, 222] width 0 height 0
click at [251, 221] on input "Select an option" at bounding box center [252, 222] width 10 height 10
click at [255, 258] on span "Select an option" at bounding box center [252, 259] width 10 height 10
click at [255, 258] on input "Select an option" at bounding box center [252, 259] width 10 height 10
click at [121, 181] on span "Select an option" at bounding box center [120, 185] width 10 height 10
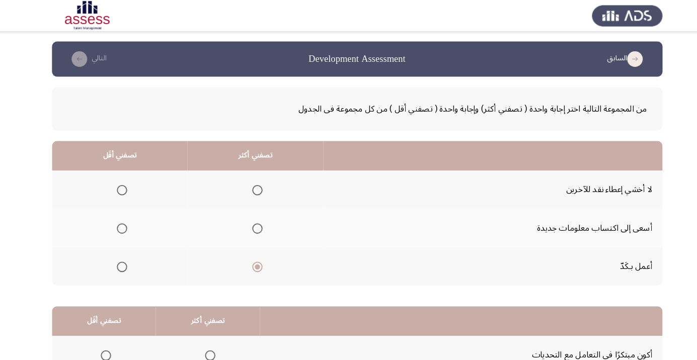
click at [121, 181] on input "Select an option" at bounding box center [120, 185] width 10 height 10
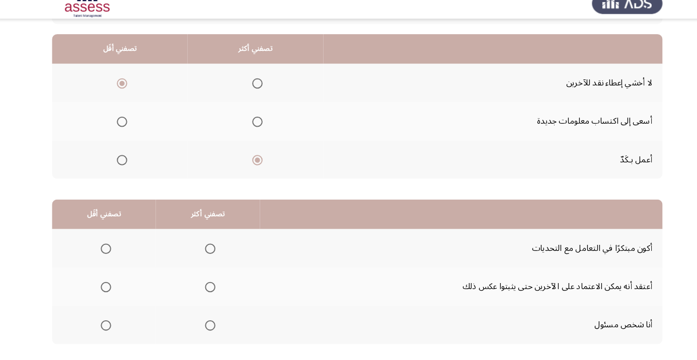
scroll to position [96, 0]
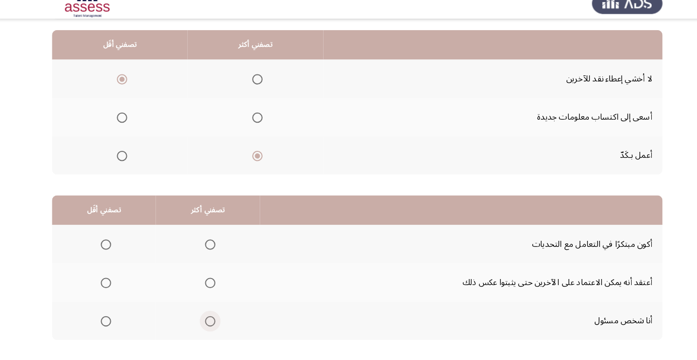
click at [205, 319] on span "Select an option" at bounding box center [206, 324] width 10 height 10
click at [205, 319] on input "Select an option" at bounding box center [206, 324] width 10 height 10
click at [109, 248] on span "Select an option" at bounding box center [105, 250] width 10 height 10
click at [109, 248] on input "Select an option" at bounding box center [105, 250] width 10 height 10
click at [104, 290] on span "Select an option" at bounding box center [105, 287] width 10 height 10
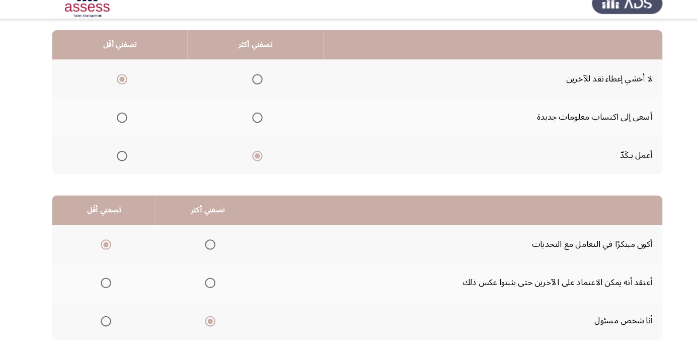
click at [104, 290] on input "Select an option" at bounding box center [105, 287] width 10 height 10
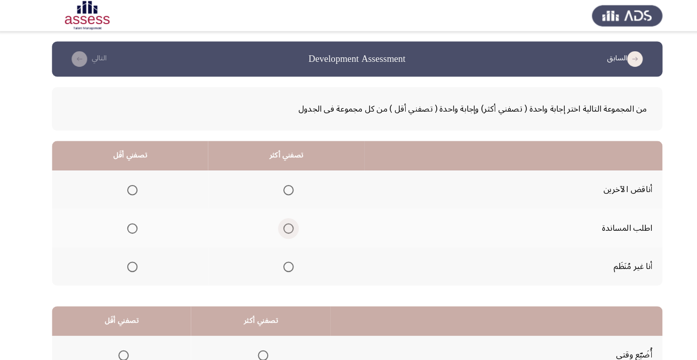
click at [282, 219] on span "Select an option" at bounding box center [282, 222] width 10 height 10
click at [282, 219] on input "Select an option" at bounding box center [282, 222] width 10 height 10
click at [130, 259] on span "Select an option" at bounding box center [130, 259] width 0 height 0
click at [129, 258] on input "Select an option" at bounding box center [130, 259] width 10 height 10
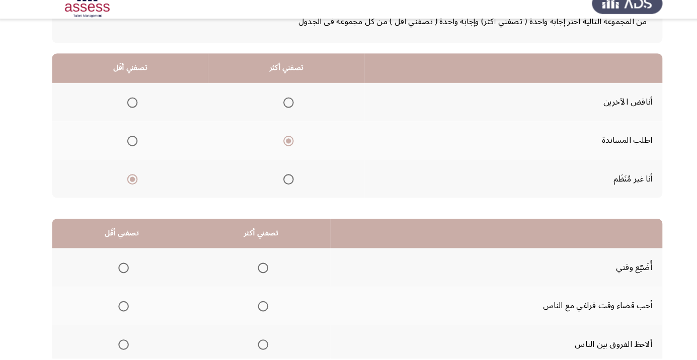
scroll to position [99, 0]
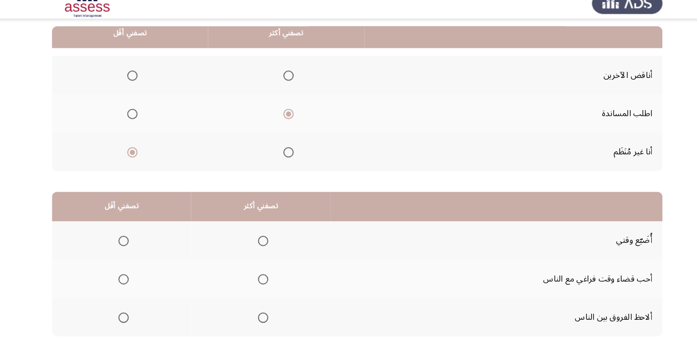
click at [258, 280] on span "Select an option" at bounding box center [257, 283] width 10 height 10
click at [258, 280] on input "Select an option" at bounding box center [257, 283] width 10 height 10
click at [121, 245] on span "Select an option" at bounding box center [122, 246] width 10 height 10
click at [121, 245] on input "Select an option" at bounding box center [122, 246] width 10 height 10
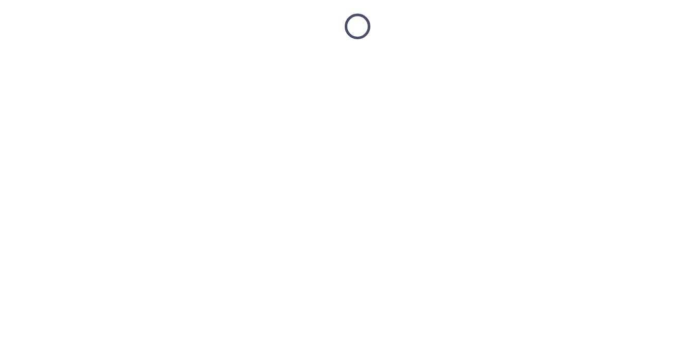
scroll to position [0, 0]
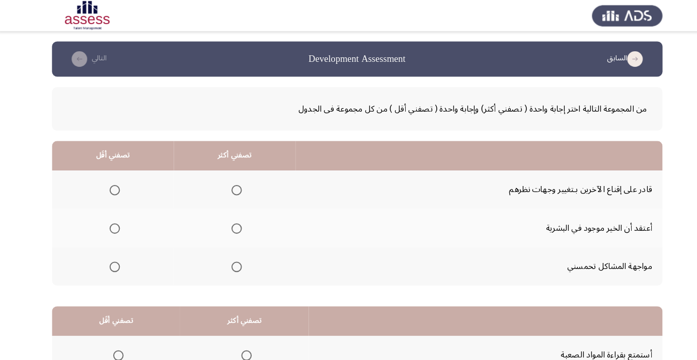
click at [233, 173] on th at bounding box center [230, 184] width 118 height 37
click at [231, 185] on span "Select an option" at bounding box center [231, 185] width 0 height 0
click at [229, 184] on input "Select an option" at bounding box center [231, 185] width 10 height 10
click at [113, 259] on span "Select an option" at bounding box center [113, 259] width 0 height 0
click at [112, 258] on input "Select an option" at bounding box center [113, 259] width 10 height 10
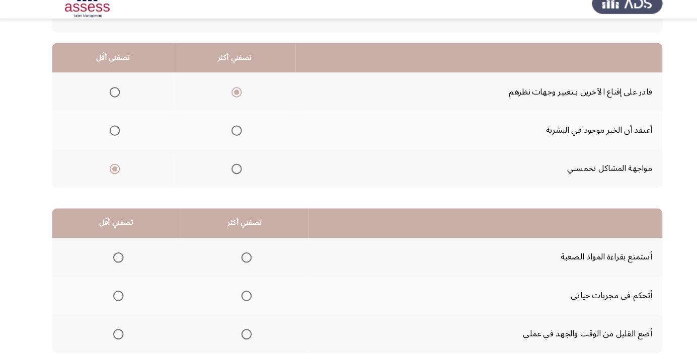
scroll to position [99, 0]
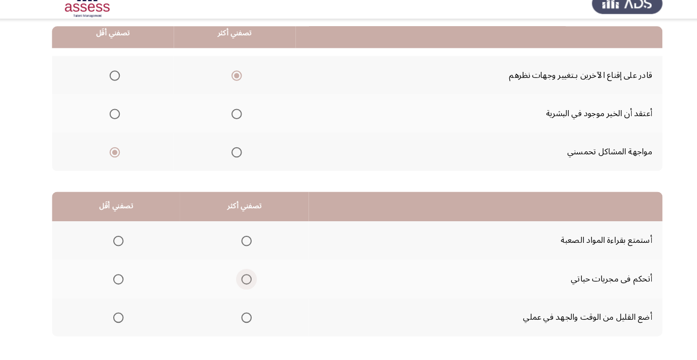
click at [243, 282] on span "Select an option" at bounding box center [241, 283] width 10 height 10
click at [243, 282] on input "Select an option" at bounding box center [241, 283] width 10 height 10
click at [119, 323] on span "Select an option" at bounding box center [117, 321] width 10 height 10
click at [119, 323] on input "Select an option" at bounding box center [117, 321] width 10 height 10
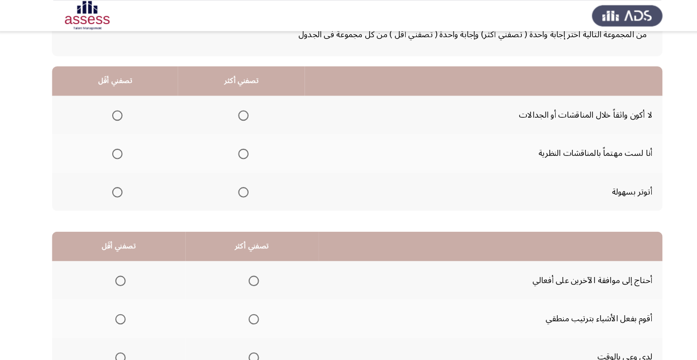
scroll to position [71, 0]
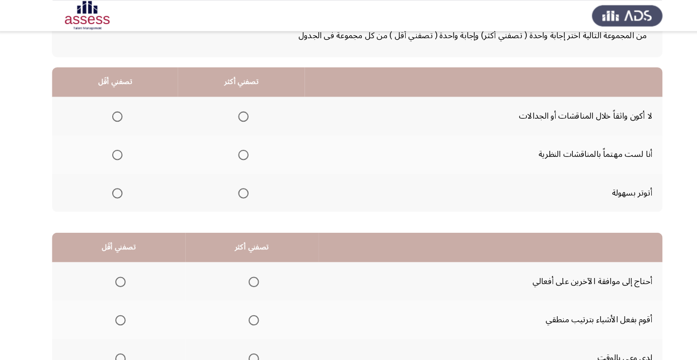
click at [116, 188] on span "Select an option" at bounding box center [116, 188] width 0 height 0
click at [115, 187] on input "Select an option" at bounding box center [116, 188] width 10 height 10
click at [236, 149] on span "Select an option" at bounding box center [238, 150] width 10 height 10
click at [236, 149] on input "Select an option" at bounding box center [238, 150] width 10 height 10
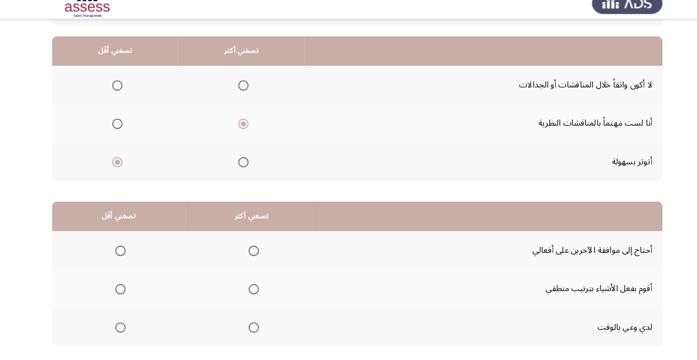
scroll to position [99, 0]
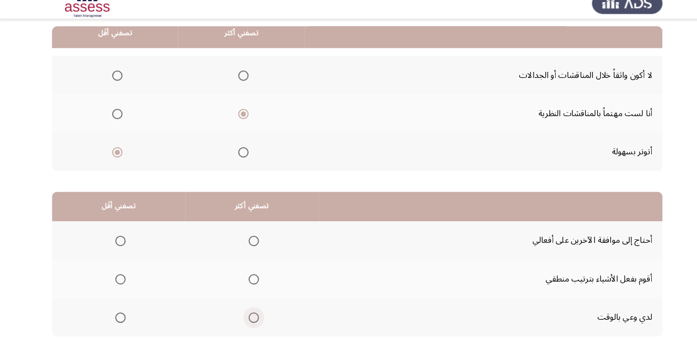
click at [252, 316] on span "Select an option" at bounding box center [248, 321] width 10 height 10
click at [252, 316] on input "Select an option" at bounding box center [248, 321] width 10 height 10
click at [118, 245] on span "Select an option" at bounding box center [119, 246] width 10 height 10
click at [118, 245] on input "Select an option" at bounding box center [119, 246] width 10 height 10
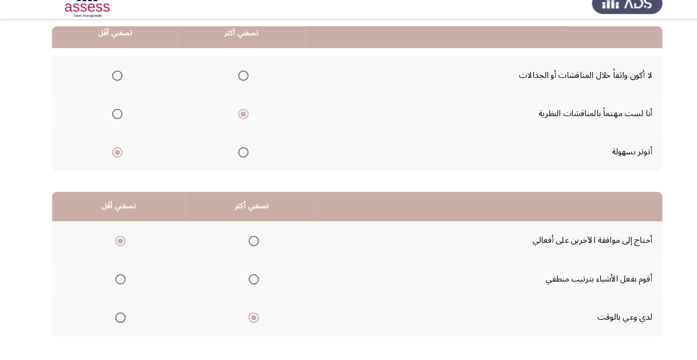
scroll to position [0, 0]
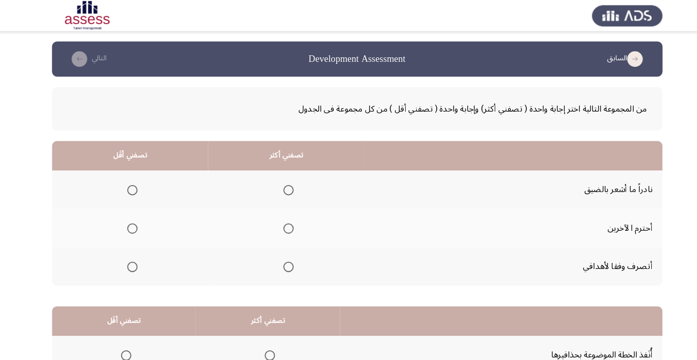
click at [282, 222] on span "Select an option" at bounding box center [282, 222] width 0 height 0
click at [279, 221] on input "Select an option" at bounding box center [282, 222] width 10 height 10
click at [130, 185] on span "Select an option" at bounding box center [130, 185] width 0 height 0
click at [129, 184] on input "Select an option" at bounding box center [130, 185] width 10 height 10
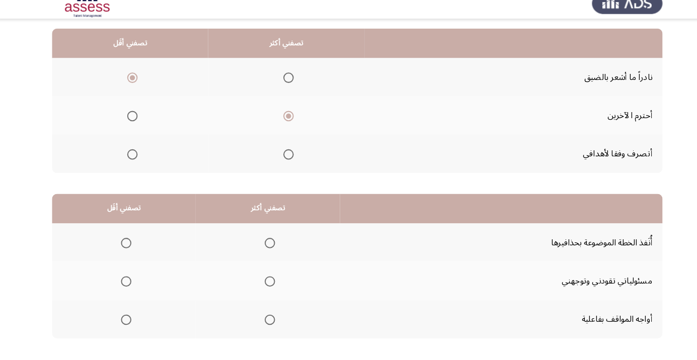
scroll to position [99, 0]
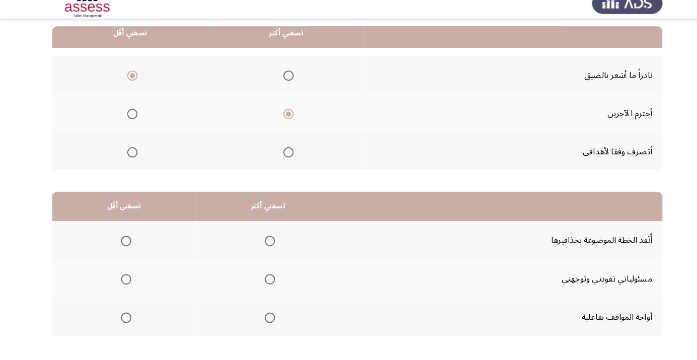
click at [271, 280] on th at bounding box center [262, 282] width 140 height 37
click at [124, 246] on span "Select an option" at bounding box center [124, 246] width 0 height 0
click at [123, 245] on input "Select an option" at bounding box center [124, 246] width 10 height 10
click at [262, 285] on span "Select an option" at bounding box center [264, 283] width 10 height 10
click at [262, 285] on input "Select an option" at bounding box center [264, 283] width 10 height 10
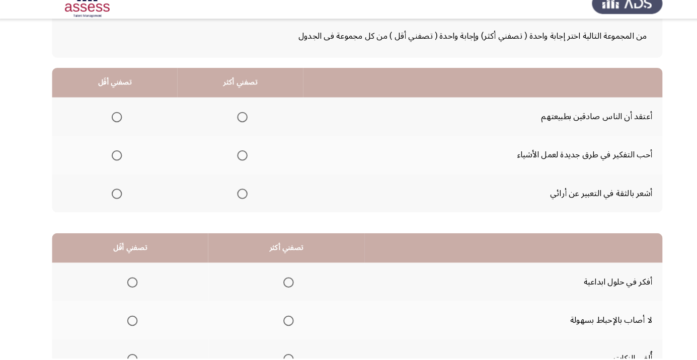
scroll to position [60, 0]
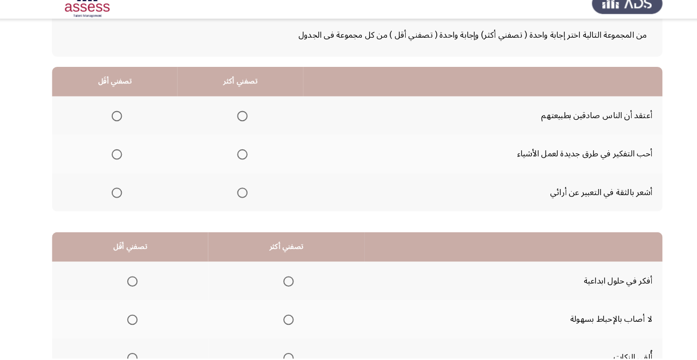
click at [238, 164] on span "Select an option" at bounding box center [237, 162] width 10 height 10
click at [238, 164] on input "Select an option" at bounding box center [237, 162] width 10 height 10
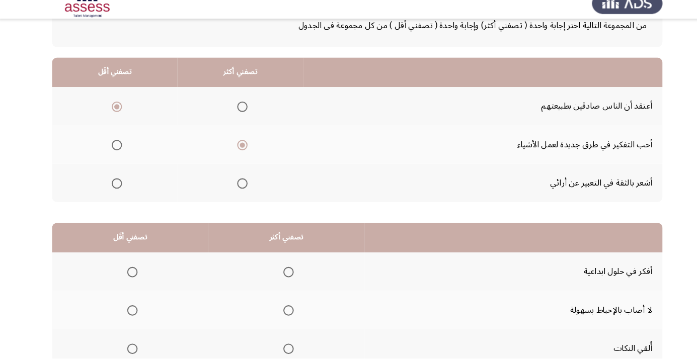
scroll to position [99, 0]
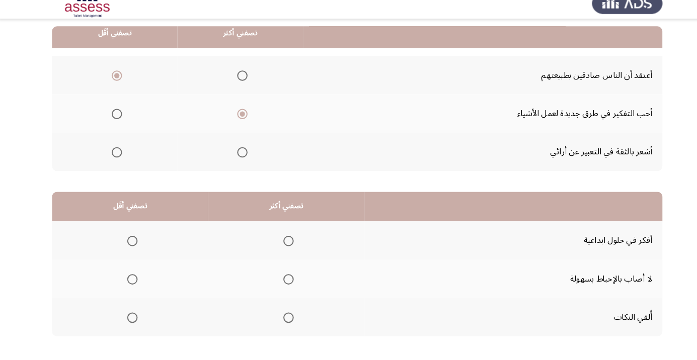
click at [284, 250] on span "Select an option" at bounding box center [282, 246] width 10 height 10
click at [284, 250] on input "Select an option" at bounding box center [282, 246] width 10 height 10
click at [130, 321] on span "Select an option" at bounding box center [130, 321] width 0 height 0
click at [129, 320] on input "Select an option" at bounding box center [130, 321] width 10 height 10
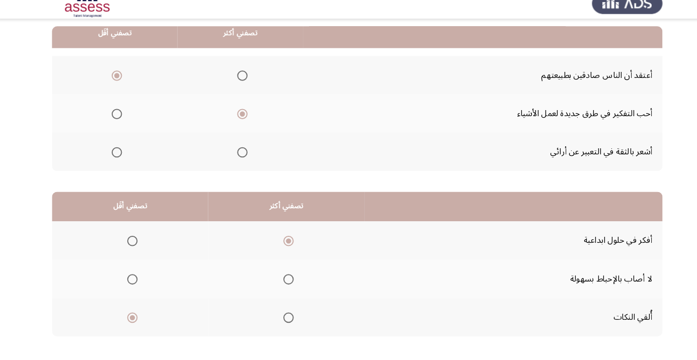
scroll to position [0, 0]
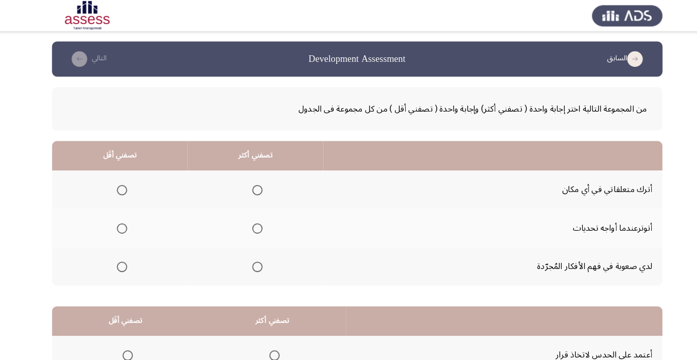
click at [252, 259] on span "Select an option" at bounding box center [252, 259] width 0 height 0
click at [251, 258] on input "Select an option" at bounding box center [252, 259] width 10 height 10
click at [120, 185] on span "Select an option" at bounding box center [120, 185] width 0 height 0
click at [120, 184] on input "Select an option" at bounding box center [120, 185] width 10 height 10
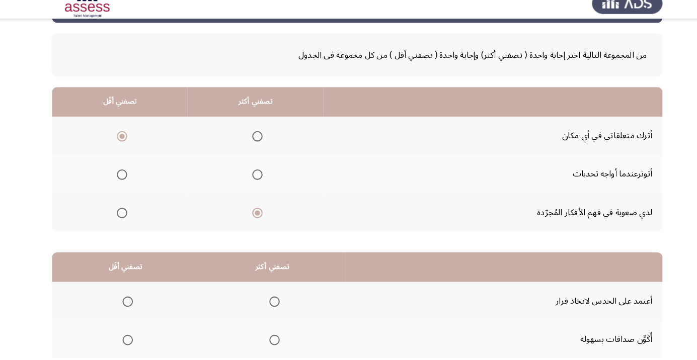
scroll to position [99, 0]
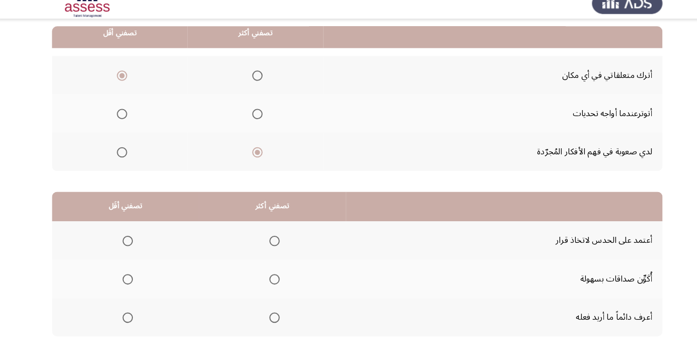
click at [121, 282] on span "Select an option" at bounding box center [126, 283] width 10 height 10
click at [121, 282] on input "Select an option" at bounding box center [126, 283] width 10 height 10
click at [268, 283] on span "Select an option" at bounding box center [268, 283] width 0 height 0
click at [268, 282] on input "Select an option" at bounding box center [268, 283] width 10 height 10
click at [268, 246] on span "Select an option" at bounding box center [268, 246] width 0 height 0
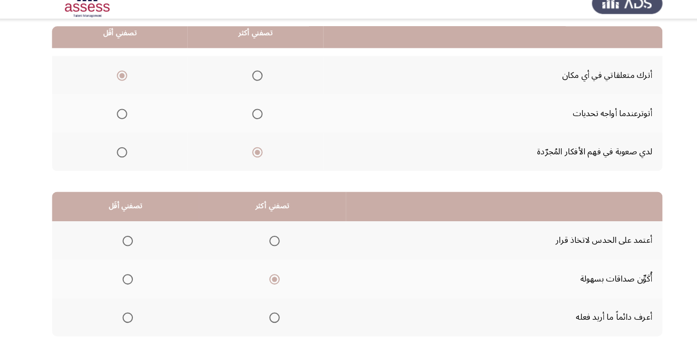
click at [268, 245] on input "Select an option" at bounding box center [268, 246] width 10 height 10
click at [268, 245] on span "Select an option" at bounding box center [268, 246] width 5 height 5
click at [271, 283] on span "Select an option" at bounding box center [268, 283] width 10 height 10
click at [271, 283] on input "Select an option" at bounding box center [268, 283] width 10 height 10
click at [128, 245] on span "Select an option" at bounding box center [126, 246] width 10 height 10
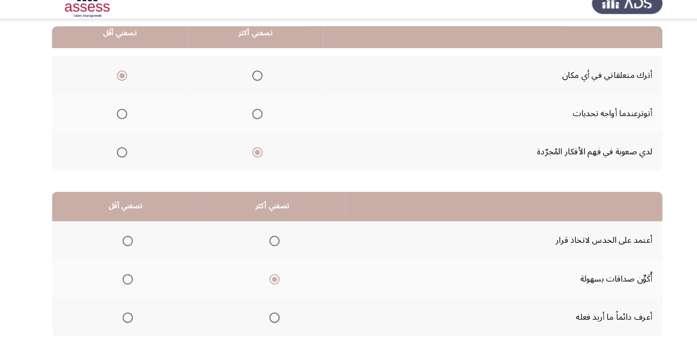
click at [128, 245] on input "Select an option" at bounding box center [126, 246] width 10 height 10
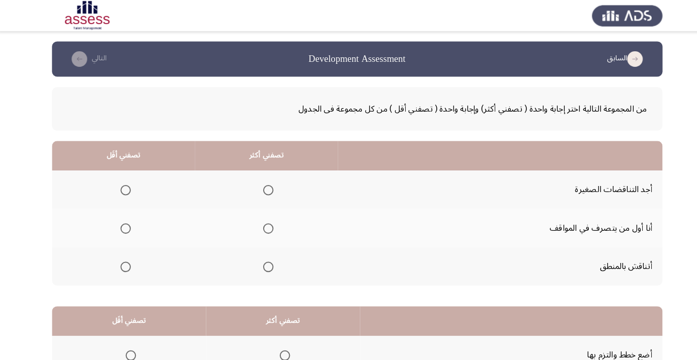
click at [262, 259] on span "Select an option" at bounding box center [262, 259] width 0 height 0
click at [261, 258] on input "Select an option" at bounding box center [262, 259] width 10 height 10
click at [123, 184] on span "Select an option" at bounding box center [124, 185] width 10 height 10
click at [123, 184] on input "Select an option" at bounding box center [124, 185] width 10 height 10
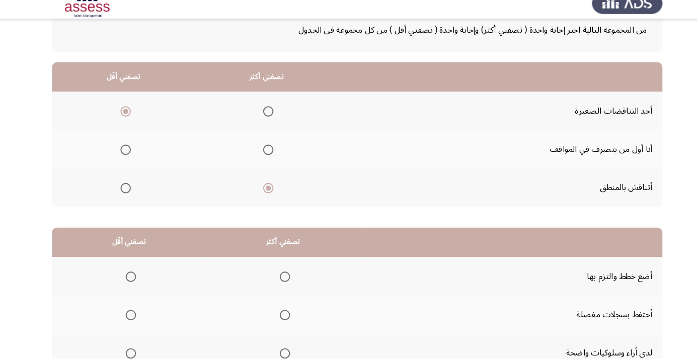
scroll to position [67, 0]
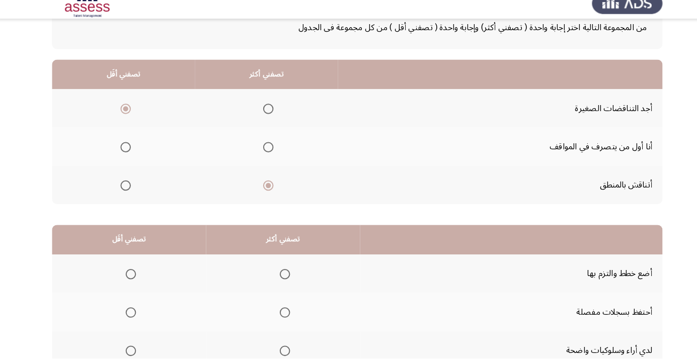
click at [276, 277] on span "Select an option" at bounding box center [278, 278] width 10 height 10
click at [276, 277] on input "Select an option" at bounding box center [278, 278] width 10 height 10
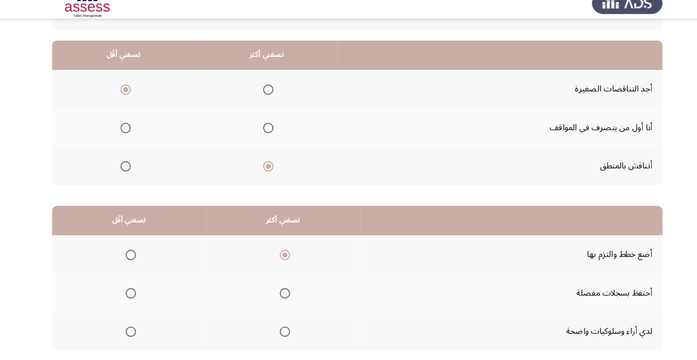
scroll to position [89, 0]
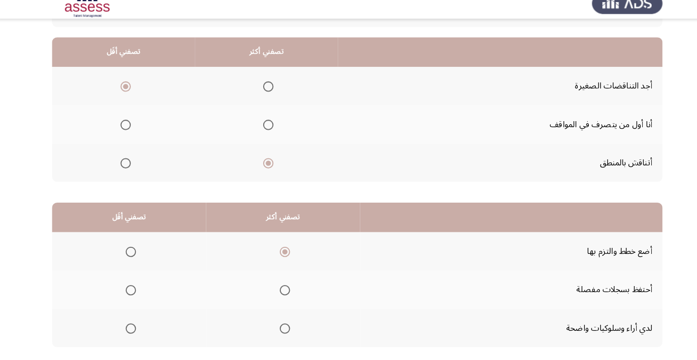
click at [131, 329] on span "Select an option" at bounding box center [129, 331] width 10 height 10
click at [131, 329] on input "Select an option" at bounding box center [129, 331] width 10 height 10
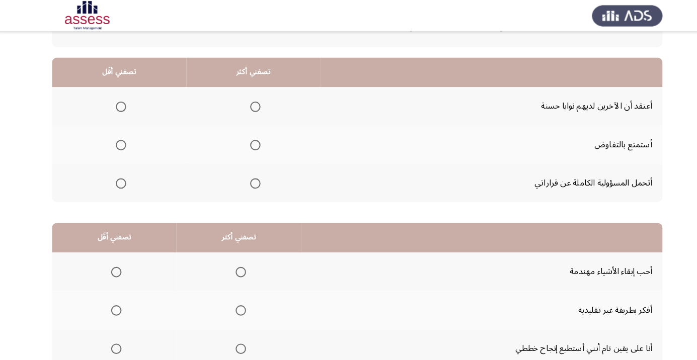
scroll to position [77, 0]
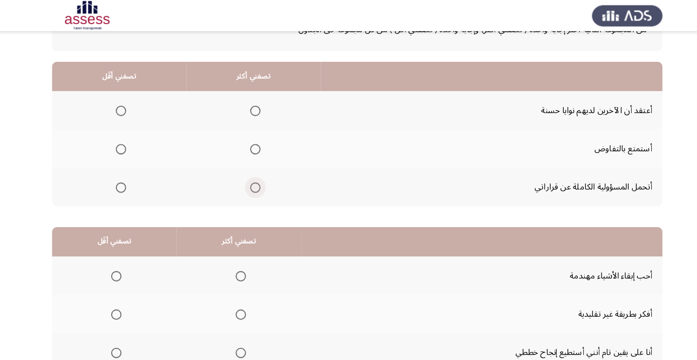
click at [251, 180] on span "Select an option" at bounding box center [250, 182] width 10 height 10
click at [251, 180] on input "Select an option" at bounding box center [250, 182] width 10 height 10
click at [119, 108] on span "Select an option" at bounding box center [119, 108] width 0 height 0
click at [119, 107] on input "Select an option" at bounding box center [119, 108] width 10 height 10
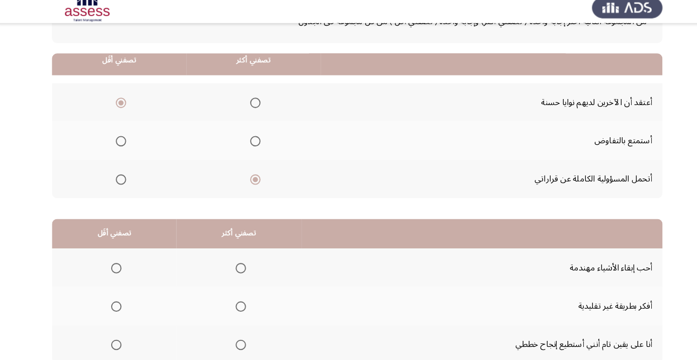
scroll to position [99, 0]
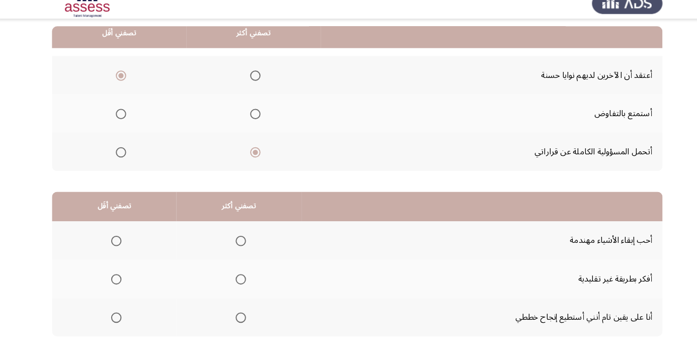
click at [236, 321] on span "Select an option" at bounding box center [236, 321] width 0 height 0
click at [233, 320] on input "Select an option" at bounding box center [235, 321] width 10 height 10
click at [114, 282] on span "Select an option" at bounding box center [115, 283] width 10 height 10
click at [114, 282] on input "Select an option" at bounding box center [115, 283] width 10 height 10
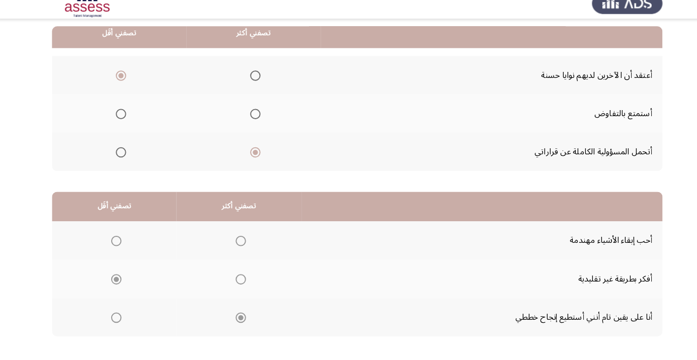
scroll to position [0, 0]
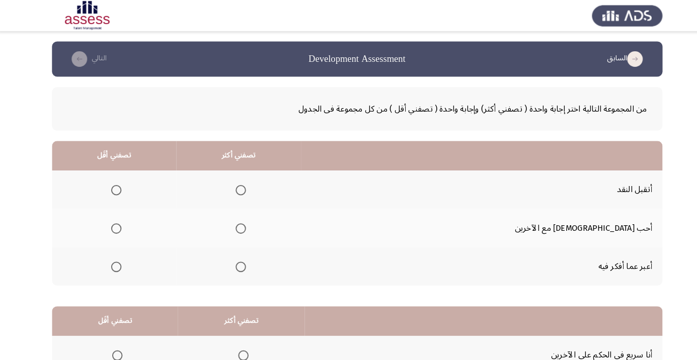
click at [236, 185] on span "Select an option" at bounding box center [236, 185] width 0 height 0
click at [241, 184] on input "Select an option" at bounding box center [235, 185] width 10 height 10
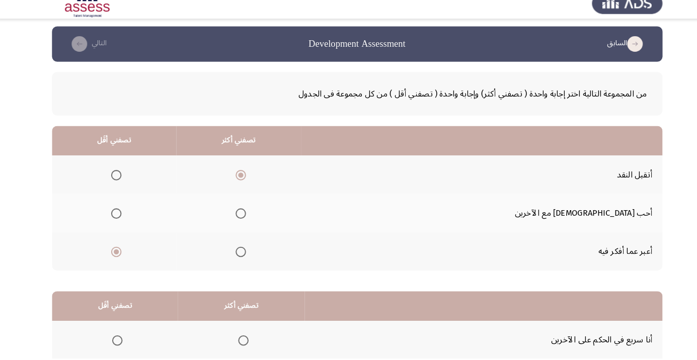
scroll to position [99, 0]
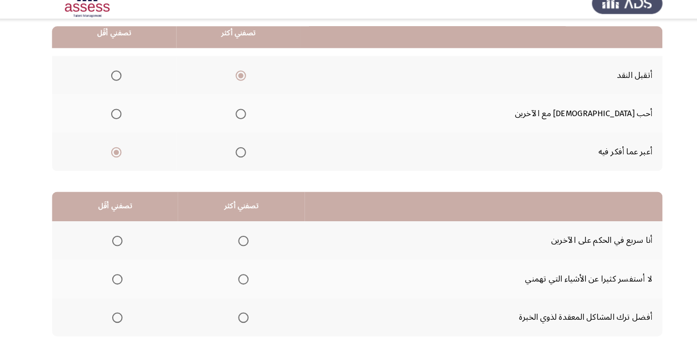
click at [120, 245] on span "Select an option" at bounding box center [116, 246] width 10 height 10
click at [120, 245] on input "Select an option" at bounding box center [116, 246] width 10 height 10
click at [241, 320] on span "Select an option" at bounding box center [238, 321] width 10 height 10
click at [241, 320] on input "Select an option" at bounding box center [238, 321] width 10 height 10
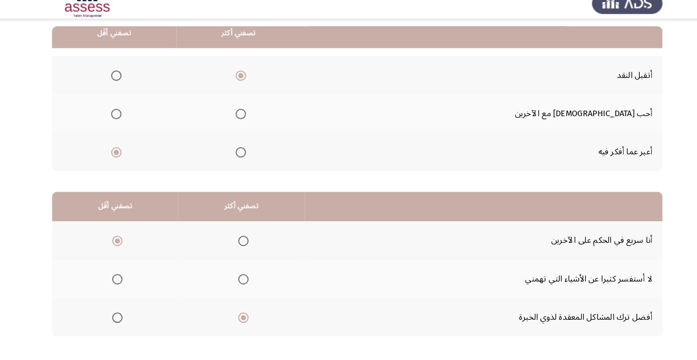
scroll to position [0, 0]
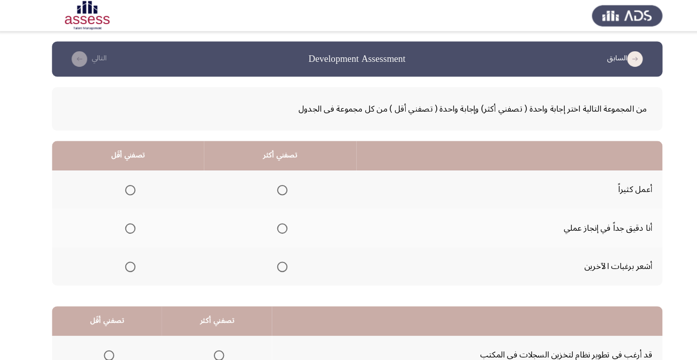
click at [273, 217] on span "Select an option" at bounding box center [276, 222] width 10 height 10
click at [273, 217] on input "Select an option" at bounding box center [276, 222] width 10 height 10
click at [128, 259] on span "Select an option" at bounding box center [128, 259] width 0 height 0
click at [127, 258] on input "Select an option" at bounding box center [128, 259] width 10 height 10
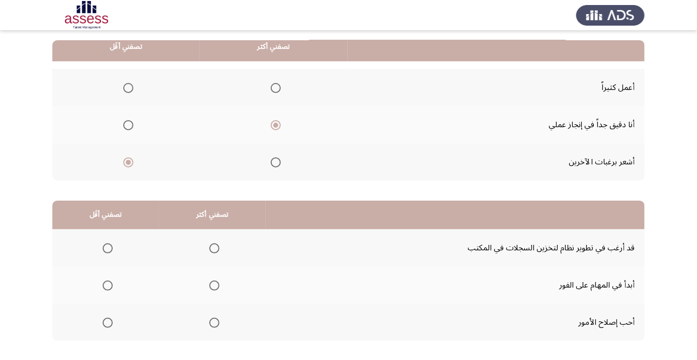
scroll to position [99, 0]
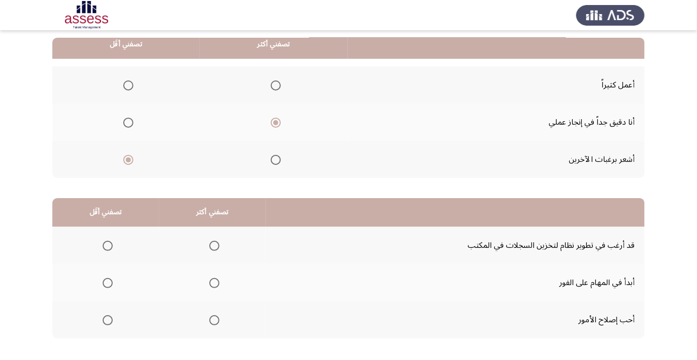
click at [214, 246] on span "Select an option" at bounding box center [214, 246] width 0 height 0
click at [212, 245] on input "Select an option" at bounding box center [214, 246] width 10 height 10
click at [214, 283] on span "Select an option" at bounding box center [214, 283] width 0 height 0
click at [212, 282] on input "Select an option" at bounding box center [214, 283] width 10 height 10
click at [108, 246] on span "Select an option" at bounding box center [108, 246] width 0 height 0
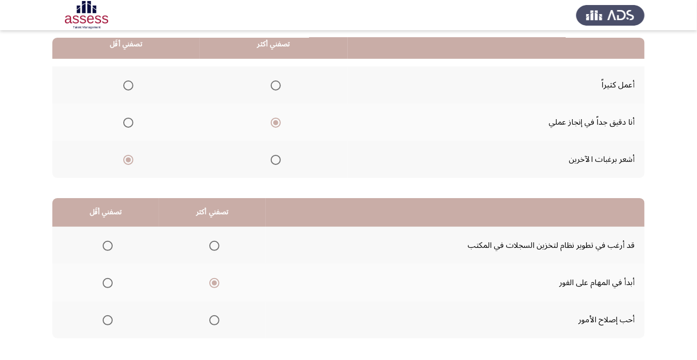
click at [107, 245] on input "Select an option" at bounding box center [108, 246] width 10 height 10
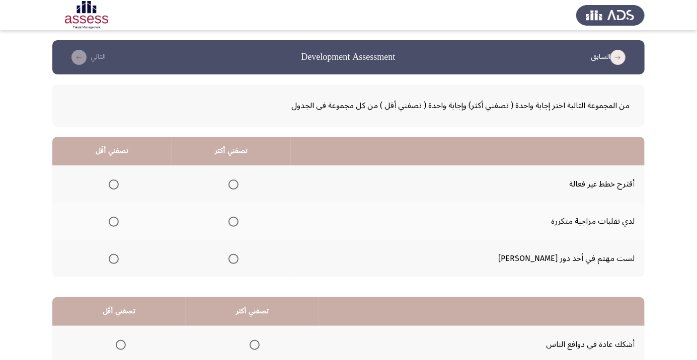
click at [114, 222] on span "Select an option" at bounding box center [114, 222] width 0 height 0
click at [119, 221] on input "Select an option" at bounding box center [114, 222] width 10 height 10
click at [239, 258] on span "Select an option" at bounding box center [233, 259] width 10 height 10
click at [239, 258] on input "Select an option" at bounding box center [233, 259] width 10 height 10
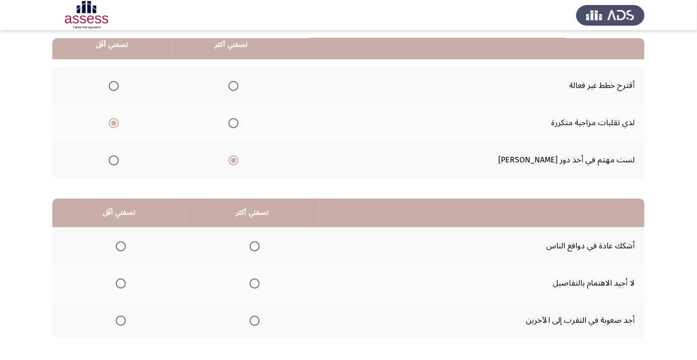
scroll to position [99, 0]
click at [257, 281] on span "Select an option" at bounding box center [255, 283] width 10 height 10
click at [257, 281] on input "Select an option" at bounding box center [255, 283] width 10 height 10
click at [341, 360] on html "السابق Development Assessment التالي من المجموعة التالية اختر إجابة واحدة ( تصف…" at bounding box center [348, 155] width 697 height 508
click at [121, 321] on span "Select an option" at bounding box center [121, 321] width 0 height 0
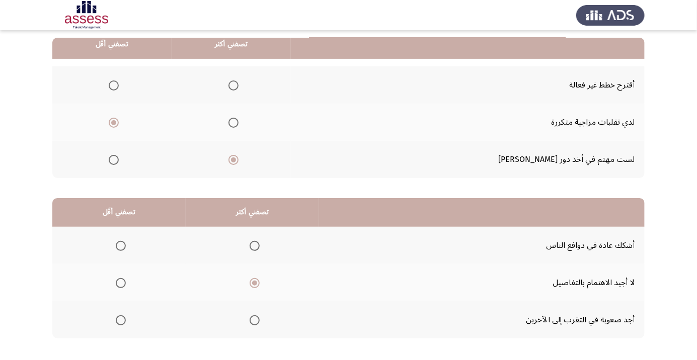
click at [120, 320] on input "Select an option" at bounding box center [121, 321] width 10 height 10
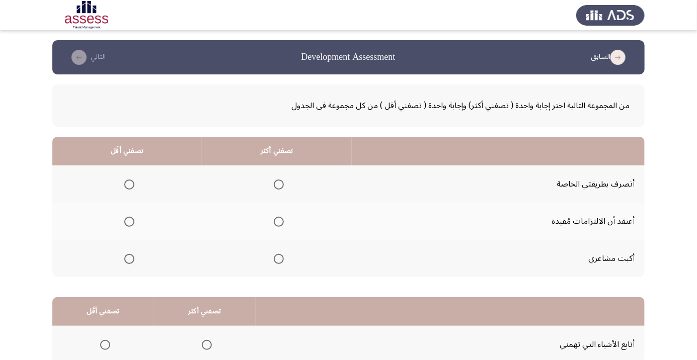
click at [280, 181] on span "Select an option" at bounding box center [279, 185] width 10 height 10
click at [280, 181] on input "Select an option" at bounding box center [279, 185] width 10 height 10
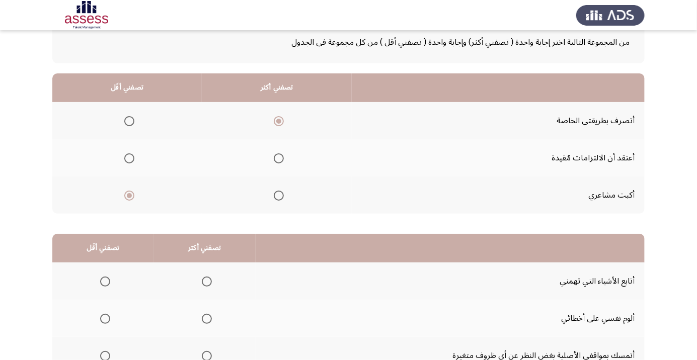
scroll to position [99, 0]
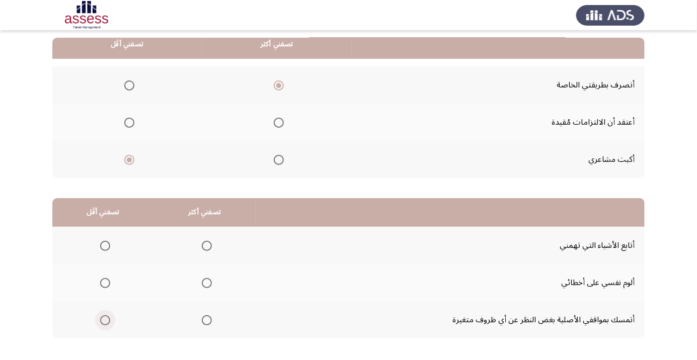
click at [105, 321] on span "Select an option" at bounding box center [105, 321] width 0 height 0
click at [105, 320] on input "Select an option" at bounding box center [105, 321] width 10 height 10
click at [210, 233] on th at bounding box center [205, 245] width 102 height 37
click at [207, 246] on span "Select an option" at bounding box center [207, 246] width 0 height 0
click at [205, 245] on input "Select an option" at bounding box center [207, 246] width 10 height 10
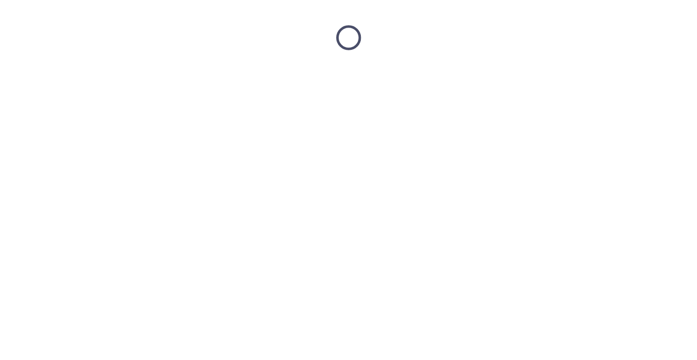
scroll to position [0, 0]
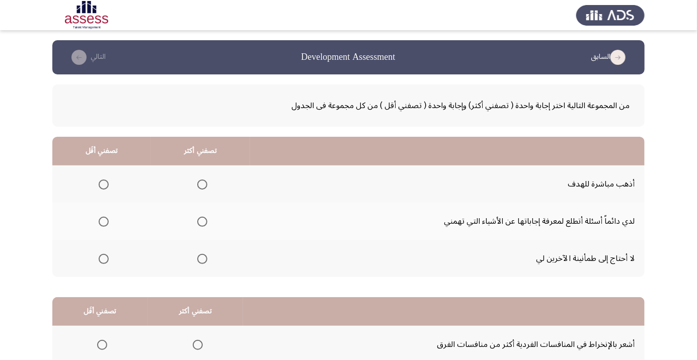
click at [202, 185] on span "Select an option" at bounding box center [202, 185] width 0 height 0
click at [201, 184] on input "Select an option" at bounding box center [202, 185] width 10 height 10
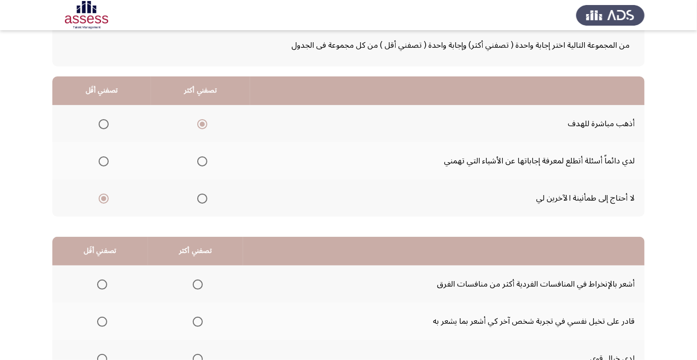
scroll to position [99, 0]
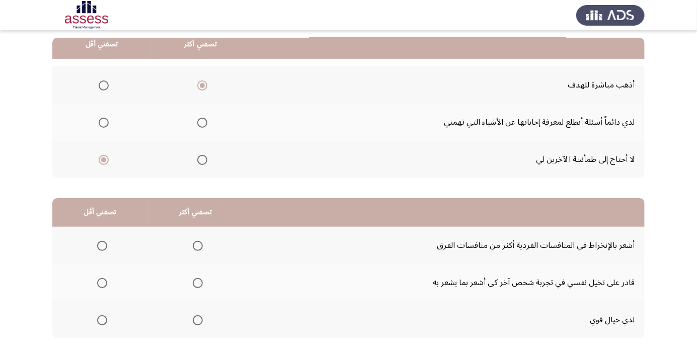
click at [199, 320] on span "Select an option" at bounding box center [198, 321] width 10 height 10
click at [199, 320] on input "Select an option" at bounding box center [198, 321] width 10 height 10
click at [102, 246] on span "Select an option" at bounding box center [102, 246] width 0 height 0
click at [101, 245] on input "Select an option" at bounding box center [102, 246] width 10 height 10
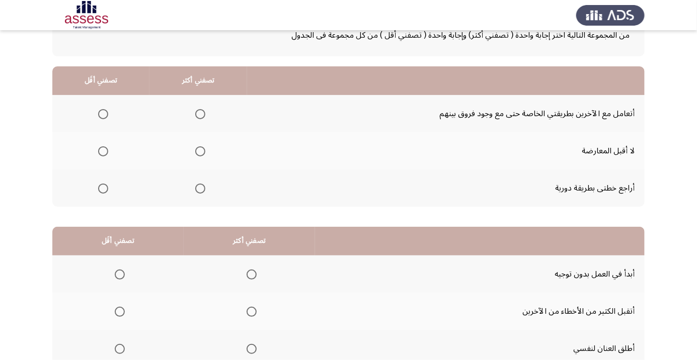
scroll to position [70, 0]
click at [200, 188] on span "Select an option" at bounding box center [200, 189] width 10 height 10
click at [200, 188] on input "Select an option" at bounding box center [200, 189] width 10 height 10
click at [103, 151] on span "Select an option" at bounding box center [103, 151] width 0 height 0
click at [103, 150] on input "Select an option" at bounding box center [103, 151] width 10 height 10
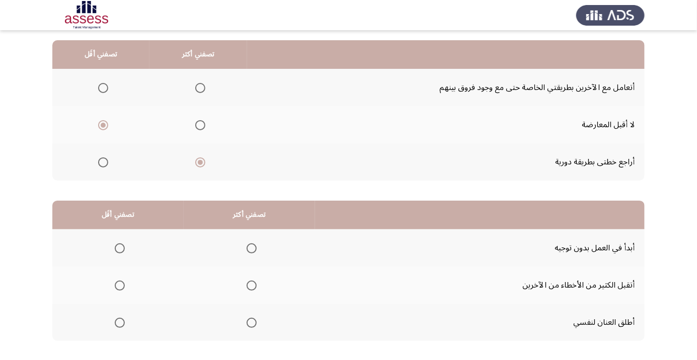
scroll to position [99, 0]
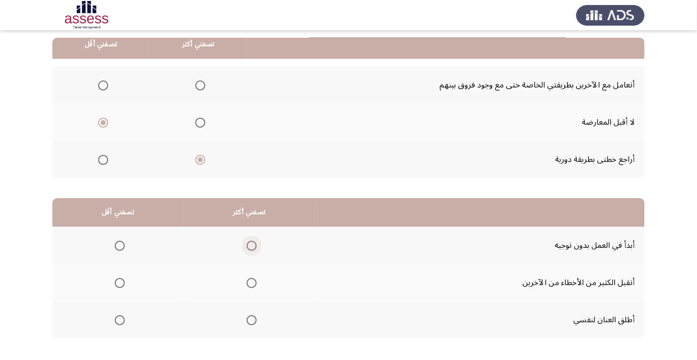
click at [252, 246] on span "Select an option" at bounding box center [252, 246] width 0 height 0
click at [250, 245] on input "Select an option" at bounding box center [252, 246] width 10 height 10
click at [120, 283] on span "Select an option" at bounding box center [120, 283] width 0 height 0
click at [119, 282] on input "Select an option" at bounding box center [120, 283] width 10 height 10
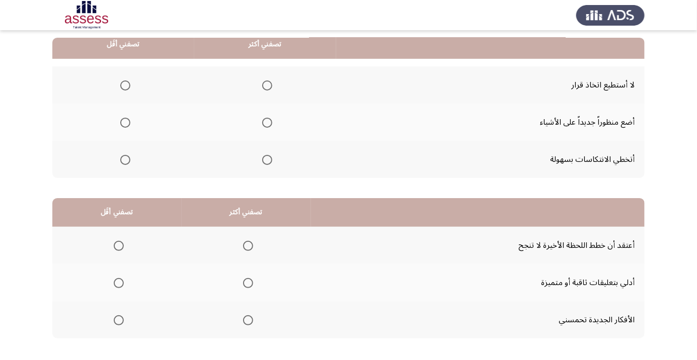
click at [269, 155] on span "Select an option" at bounding box center [267, 160] width 10 height 10
click at [269, 155] on input "Select an option" at bounding box center [267, 160] width 10 height 10
click at [125, 86] on span "Select an option" at bounding box center [125, 86] width 0 height 0
click at [124, 85] on input "Select an option" at bounding box center [125, 86] width 10 height 10
click at [248, 321] on span "Select an option" at bounding box center [248, 321] width 0 height 0
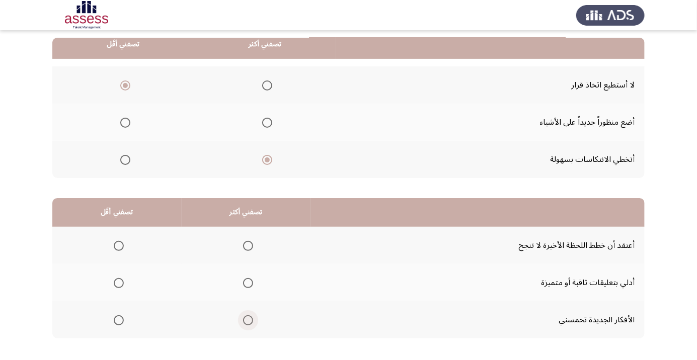
click at [246, 320] on input "Select an option" at bounding box center [248, 321] width 10 height 10
click at [119, 246] on span "Select an option" at bounding box center [119, 246] width 0 height 0
click at [118, 245] on input "Select an option" at bounding box center [119, 246] width 10 height 10
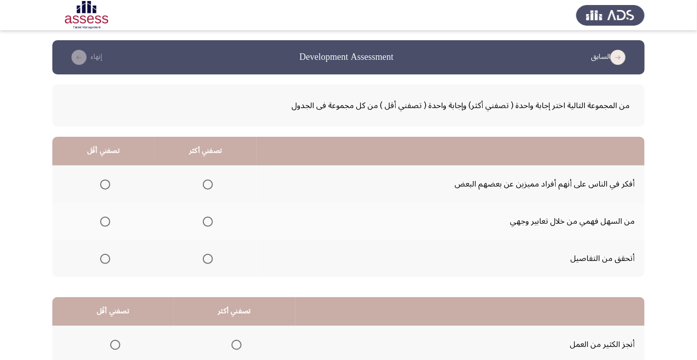
click at [208, 222] on span "Select an option" at bounding box center [208, 222] width 0 height 0
click at [207, 221] on input "Select an option" at bounding box center [208, 222] width 10 height 10
click at [105, 184] on span "Select an option" at bounding box center [105, 185] width 10 height 10
click at [105, 184] on input "Select an option" at bounding box center [105, 185] width 10 height 10
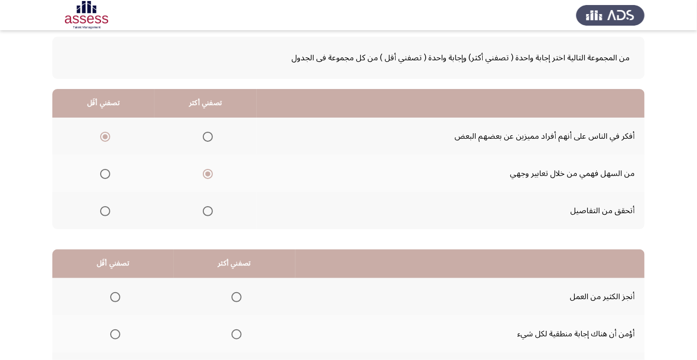
scroll to position [99, 0]
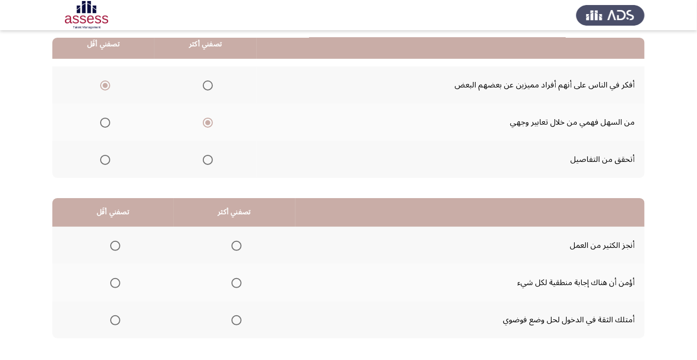
click at [237, 242] on span "Select an option" at bounding box center [236, 246] width 10 height 10
click at [237, 242] on input "Select an option" at bounding box center [236, 246] width 10 height 10
click at [236, 317] on span "Select an option" at bounding box center [236, 321] width 10 height 10
click at [236, 317] on input "Select an option" at bounding box center [236, 321] width 10 height 10
click at [115, 283] on span "Select an option" at bounding box center [115, 283] width 0 height 0
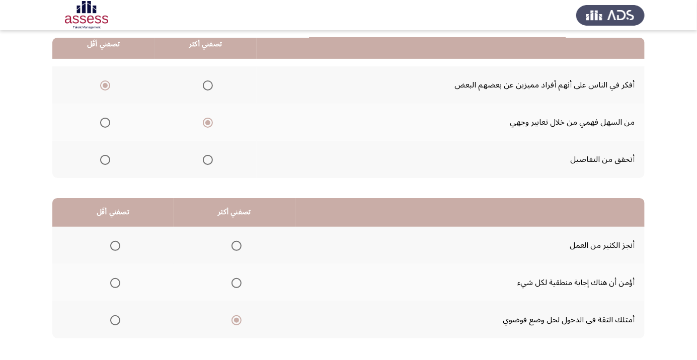
click at [114, 282] on input "Select an option" at bounding box center [115, 283] width 10 height 10
